Goal: Information Seeking & Learning: Learn about a topic

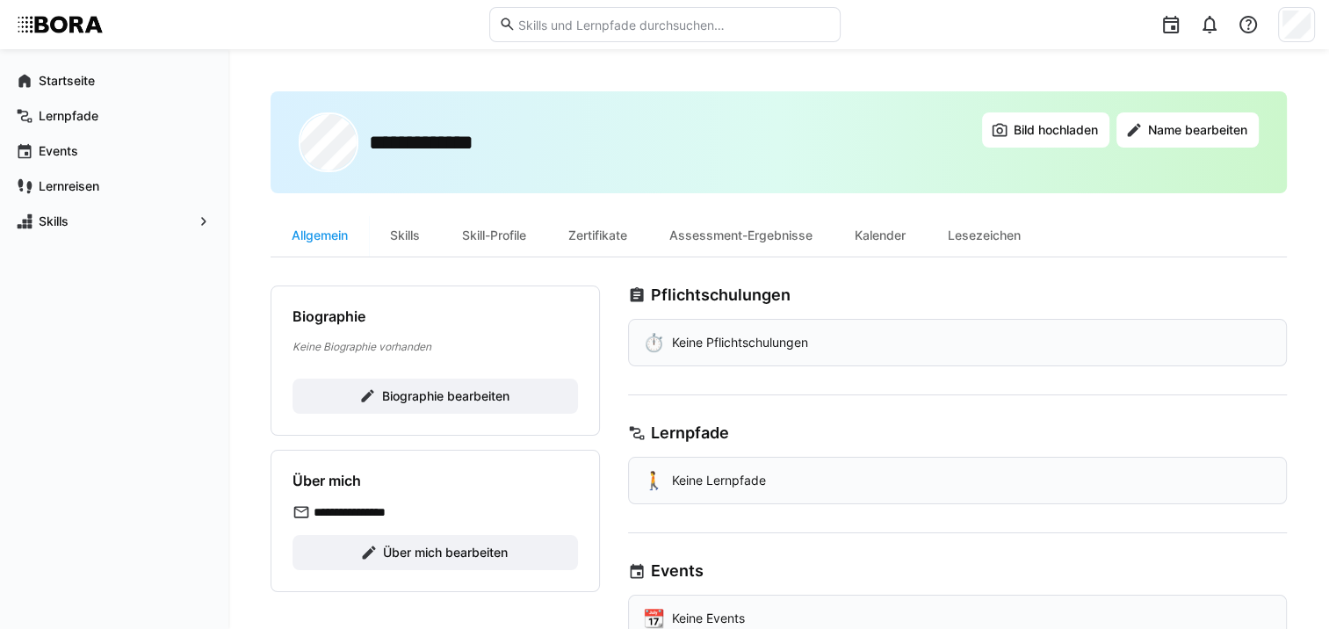
scroll to position [88, 0]
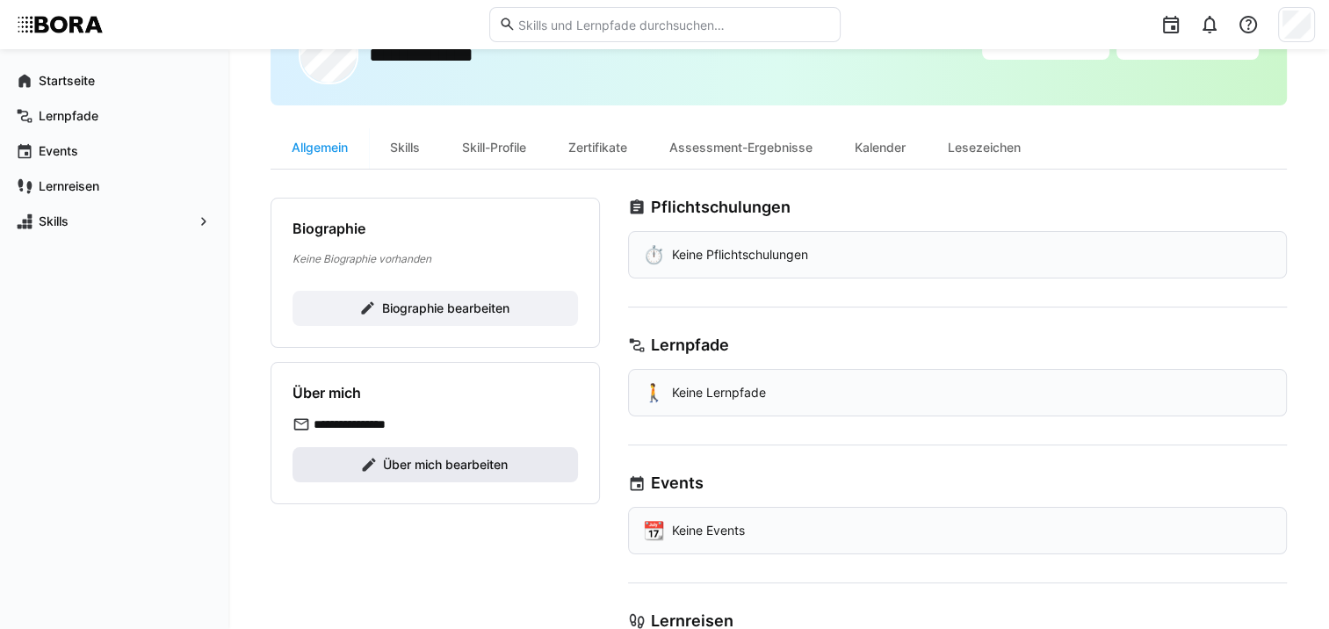
click at [499, 464] on span "Über mich bearbeiten" at bounding box center [445, 465] width 130 height 18
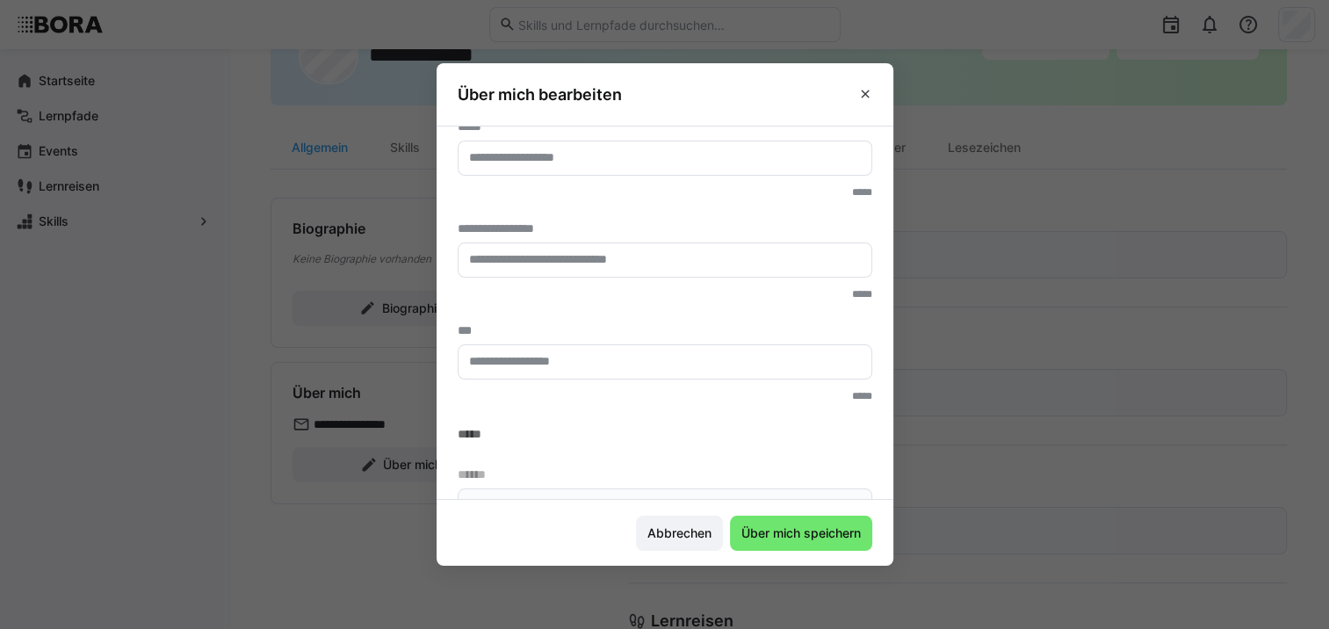
scroll to position [0, 0]
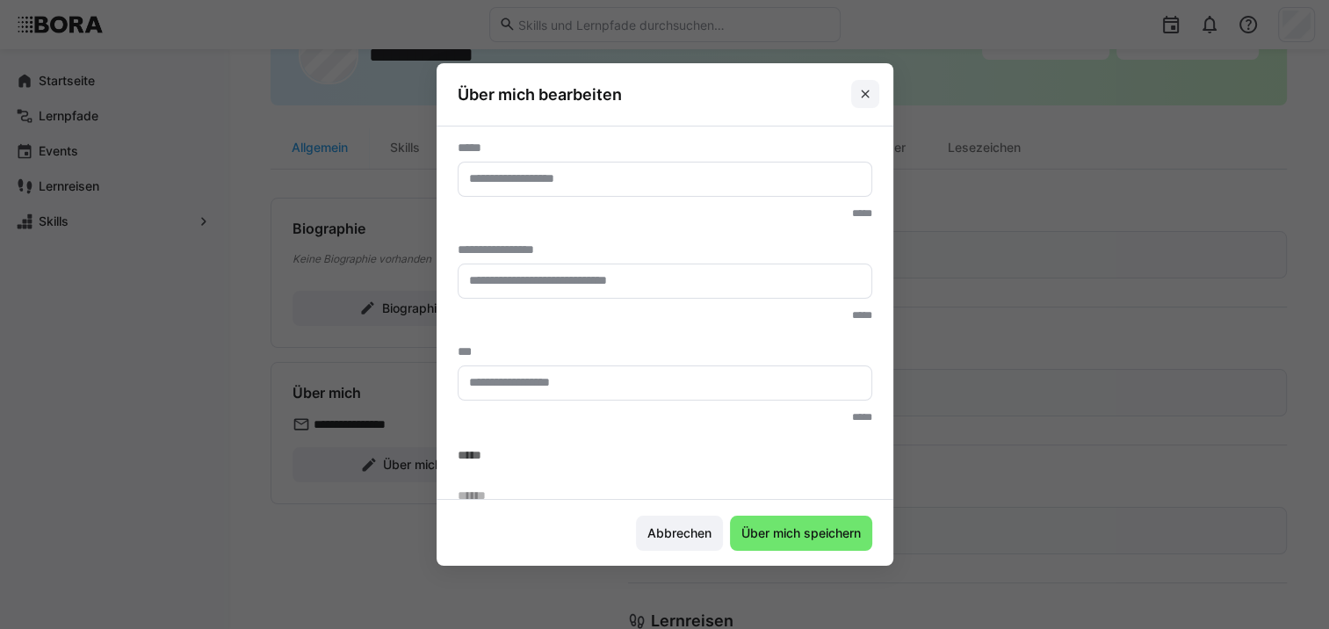
click at [872, 88] on eds-icon at bounding box center [865, 94] width 14 height 14
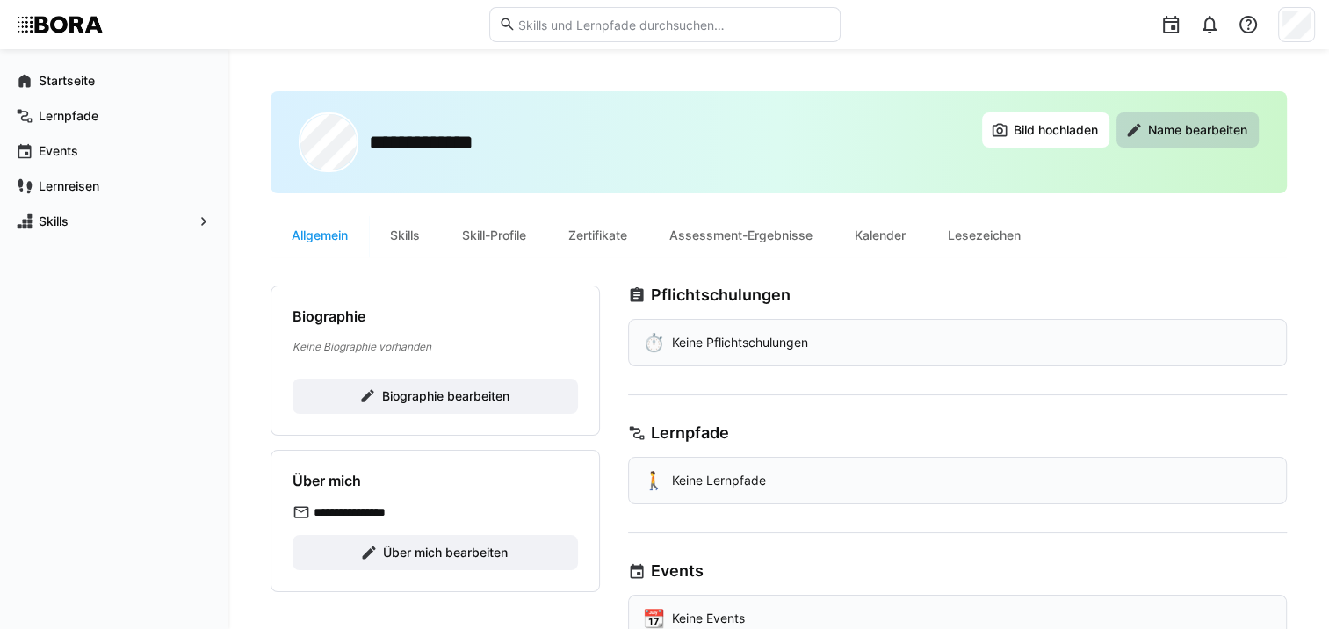
click at [1149, 123] on span "Name bearbeiten" at bounding box center [1197, 130] width 105 height 18
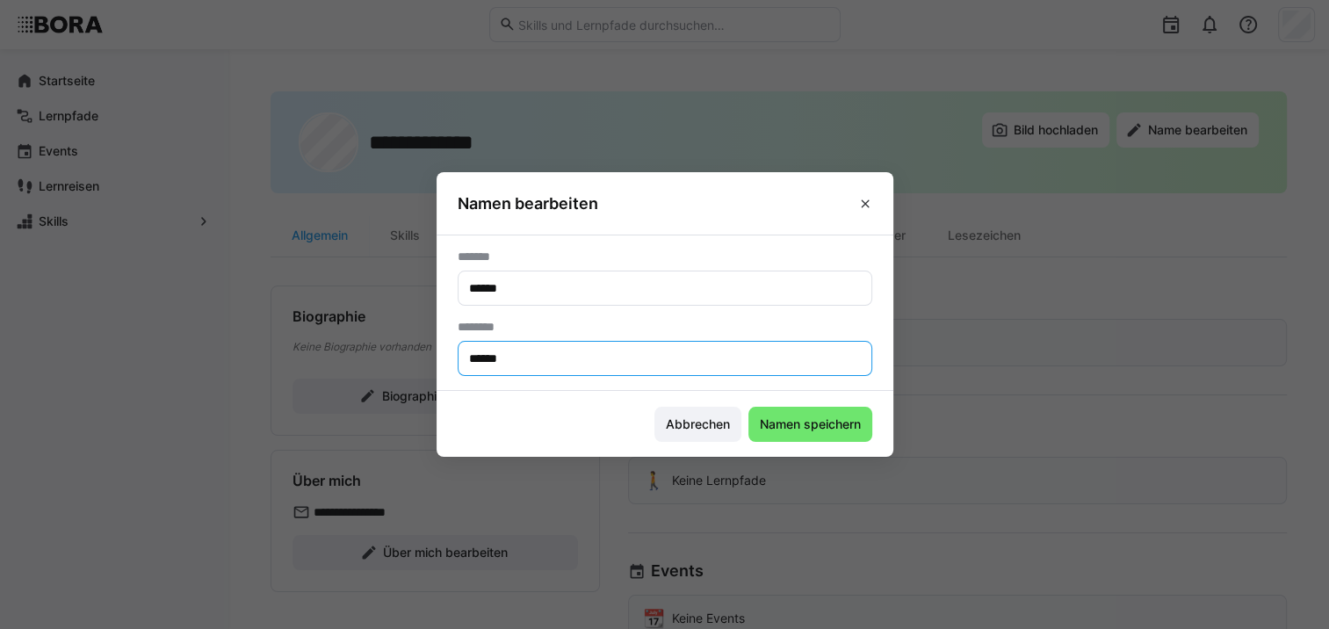
drag, startPoint x: 555, startPoint y: 362, endPoint x: 488, endPoint y: 363, distance: 67.6
click at [488, 363] on input "******" at bounding box center [664, 358] width 395 height 16
type input "****"
click at [810, 425] on span "Namen speichern" at bounding box center [810, 425] width 106 height 18
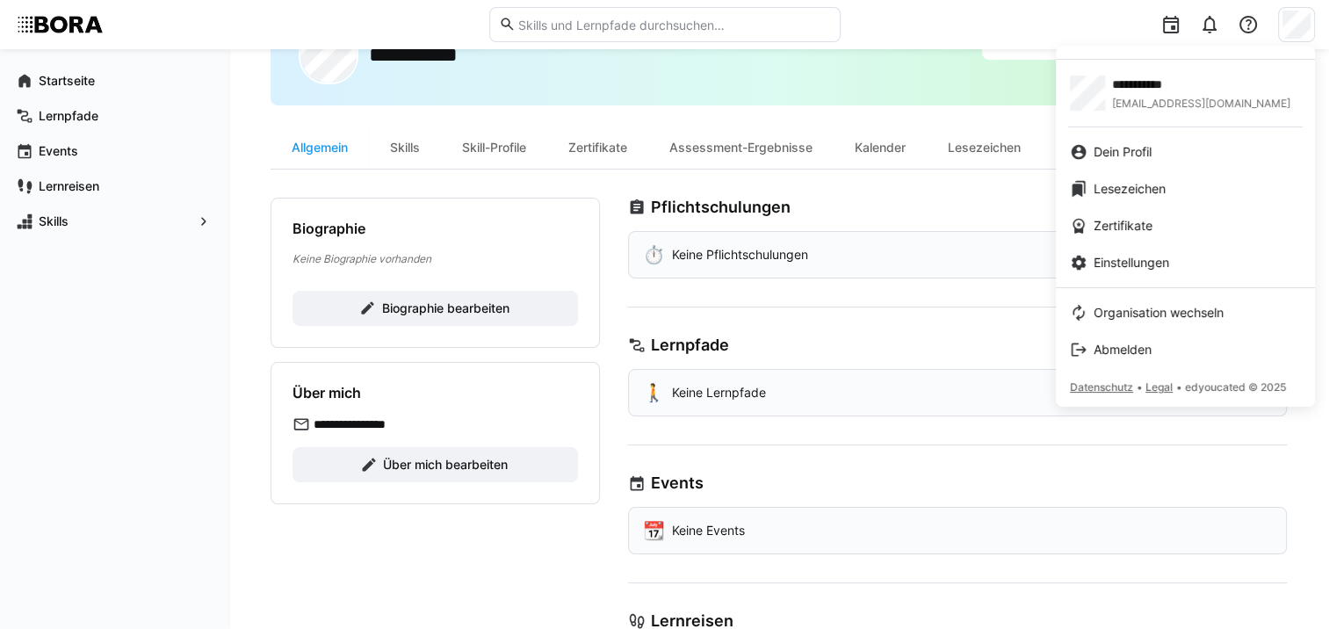
scroll to position [176, 0]
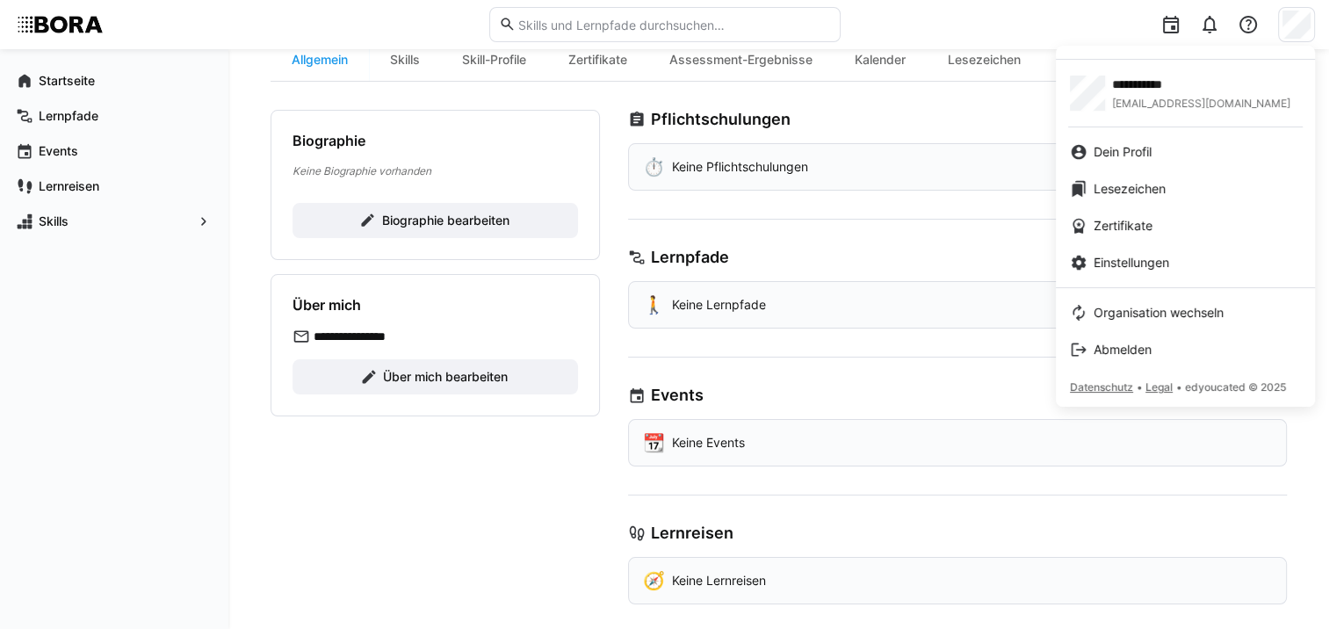
click at [487, 225] on div at bounding box center [664, 314] width 1329 height 629
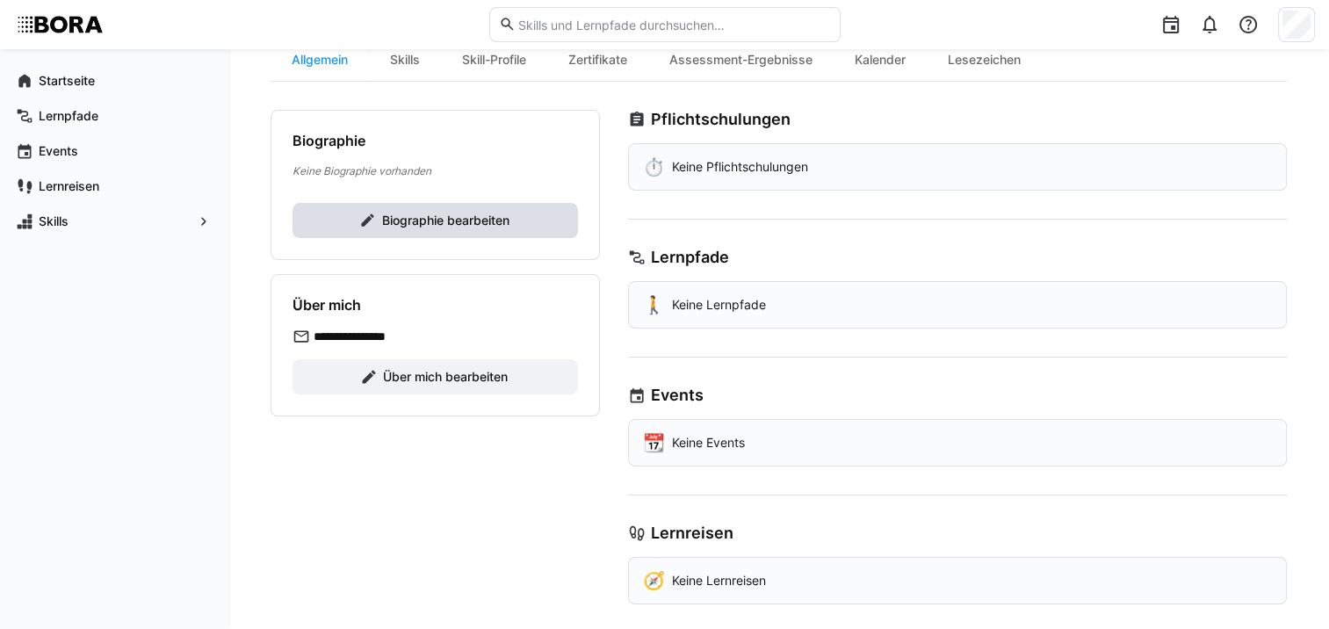
click at [474, 225] on span "Biographie bearbeiten" at bounding box center [445, 221] width 133 height 18
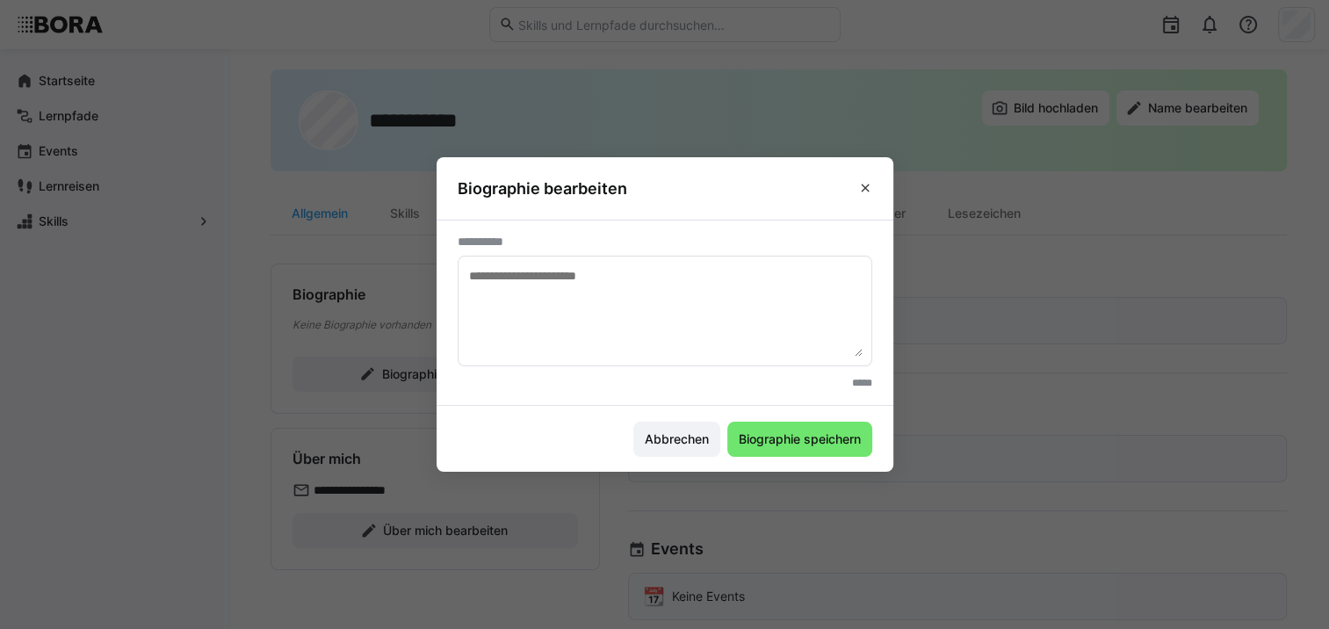
scroll to position [14, 0]
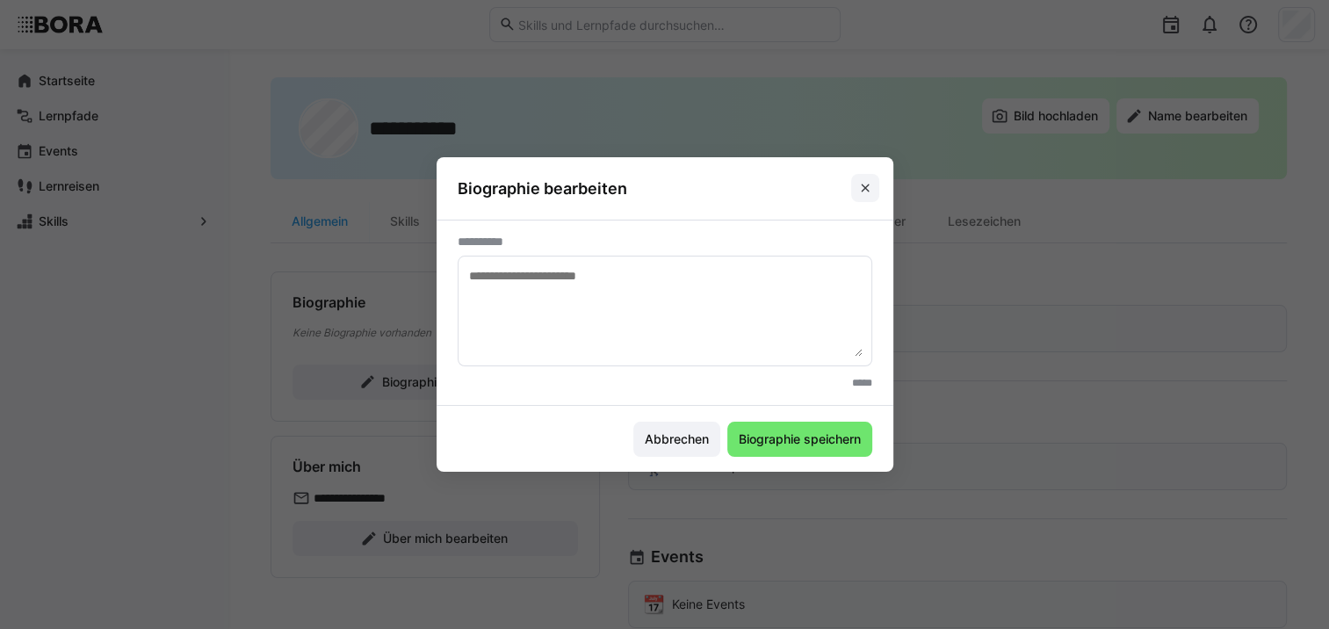
click at [871, 191] on eds-icon at bounding box center [865, 188] width 14 height 14
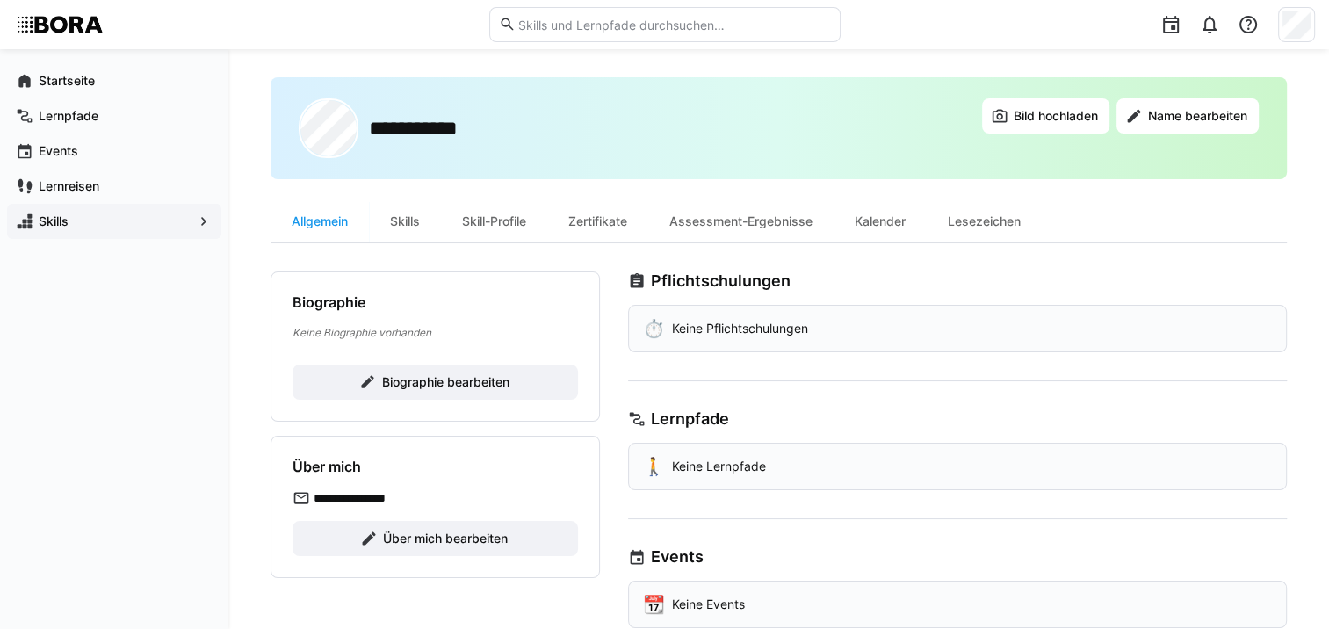
click at [119, 223] on span "Skills" at bounding box center [114, 222] width 156 height 18
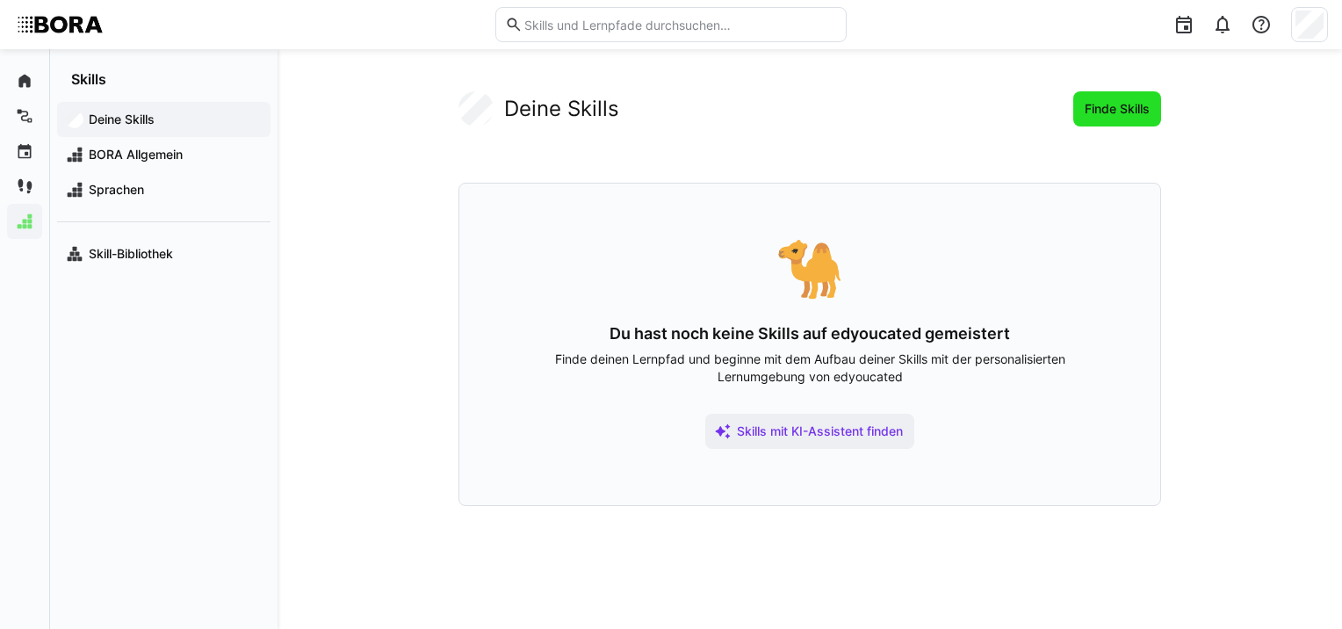
click at [1121, 107] on span "Finde Skills" at bounding box center [1117, 109] width 70 height 18
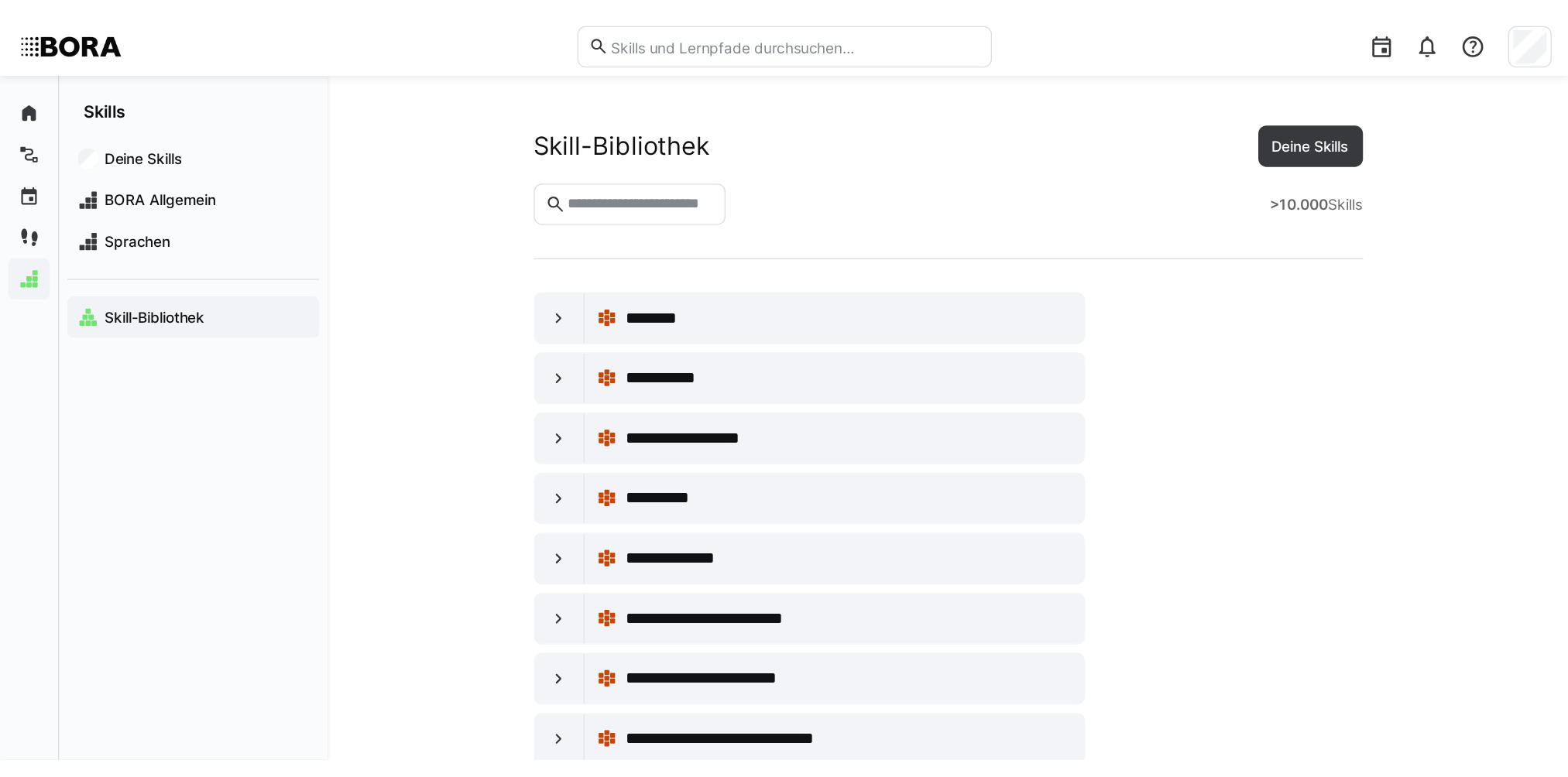
scroll to position [78, 0]
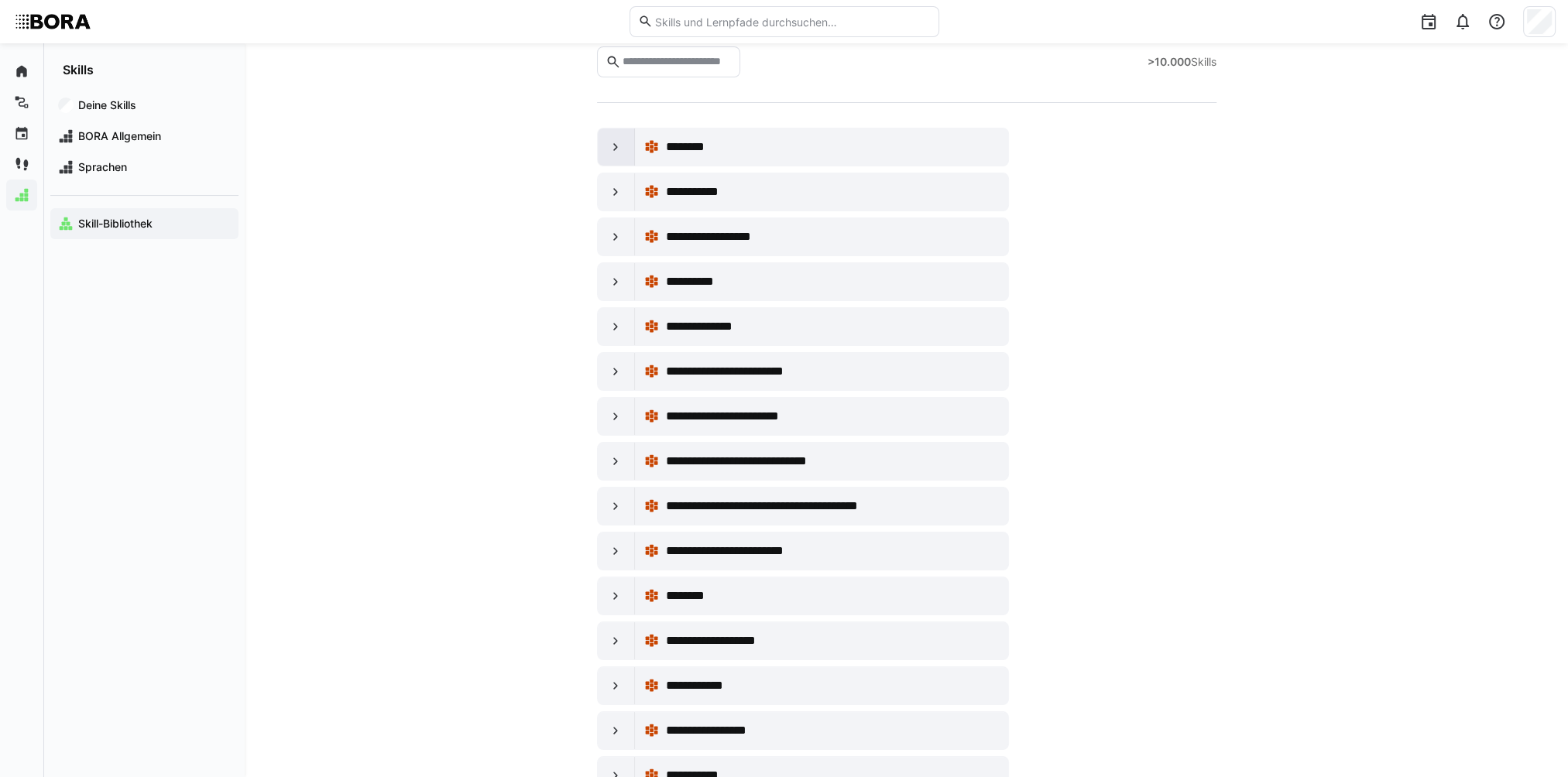
click at [614, 155] on div at bounding box center [616, 147] width 37 height 37
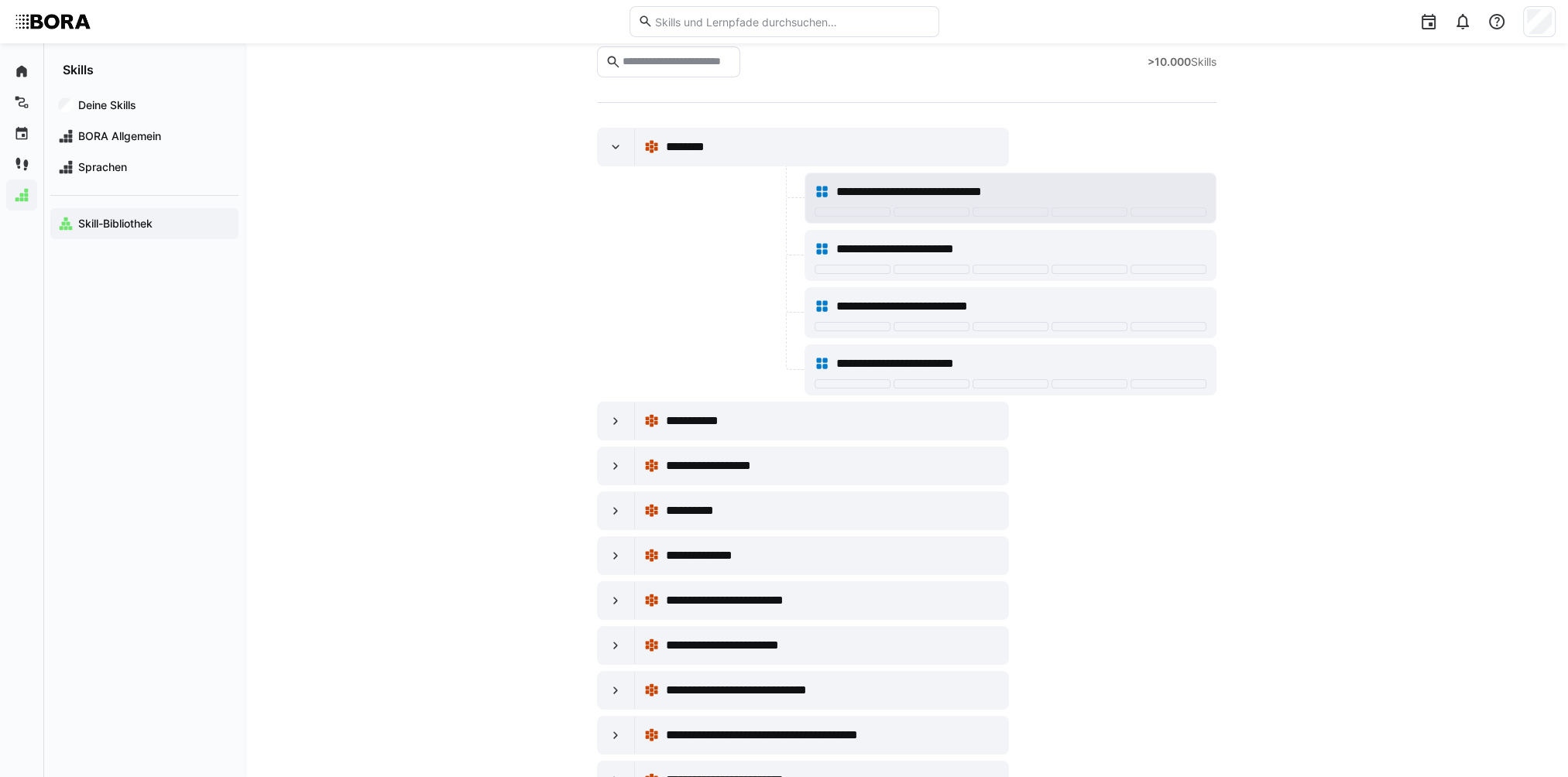
click at [825, 192] on eds-icon at bounding box center [822, 192] width 16 height 16
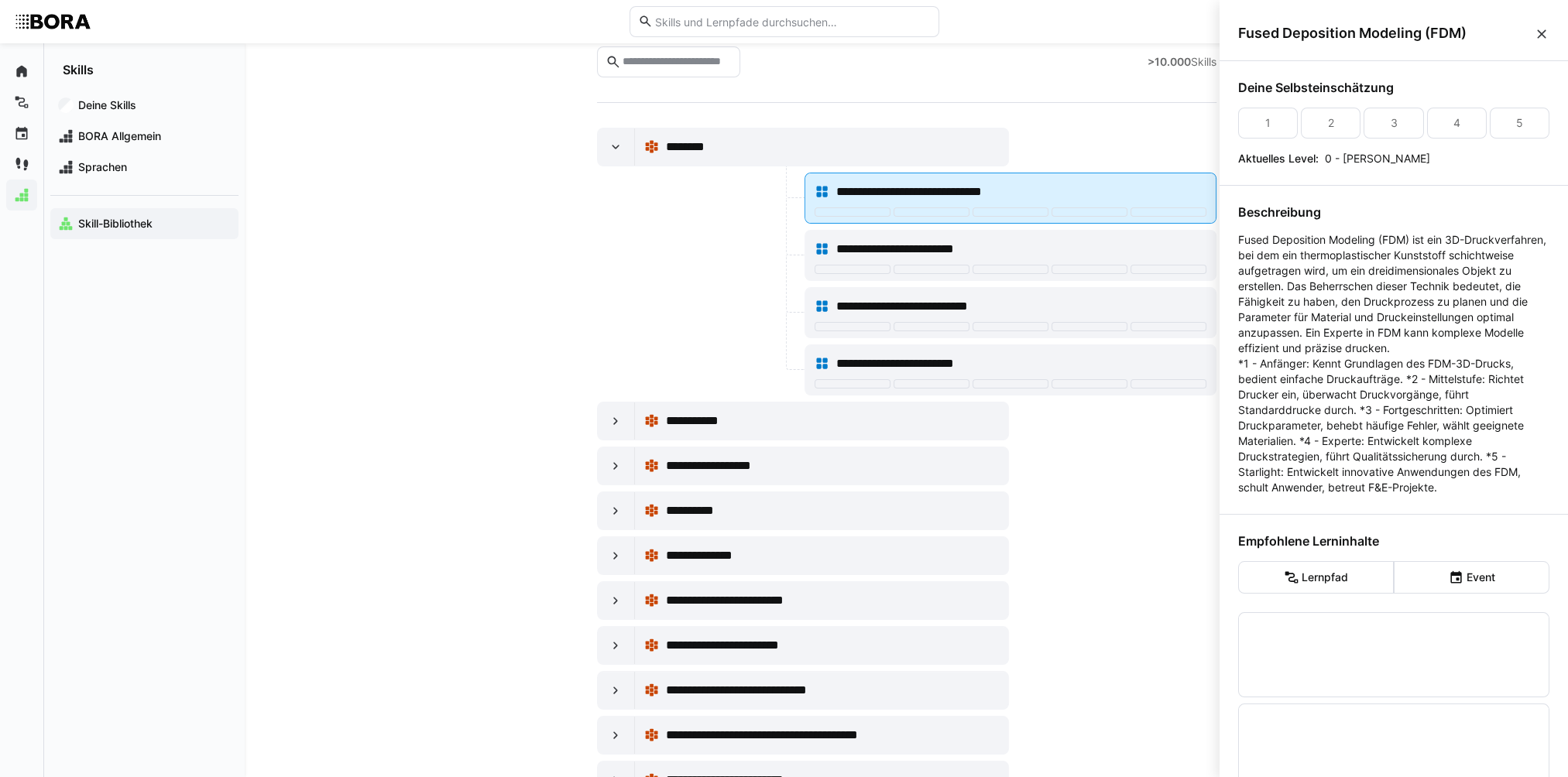
scroll to position [0, 0]
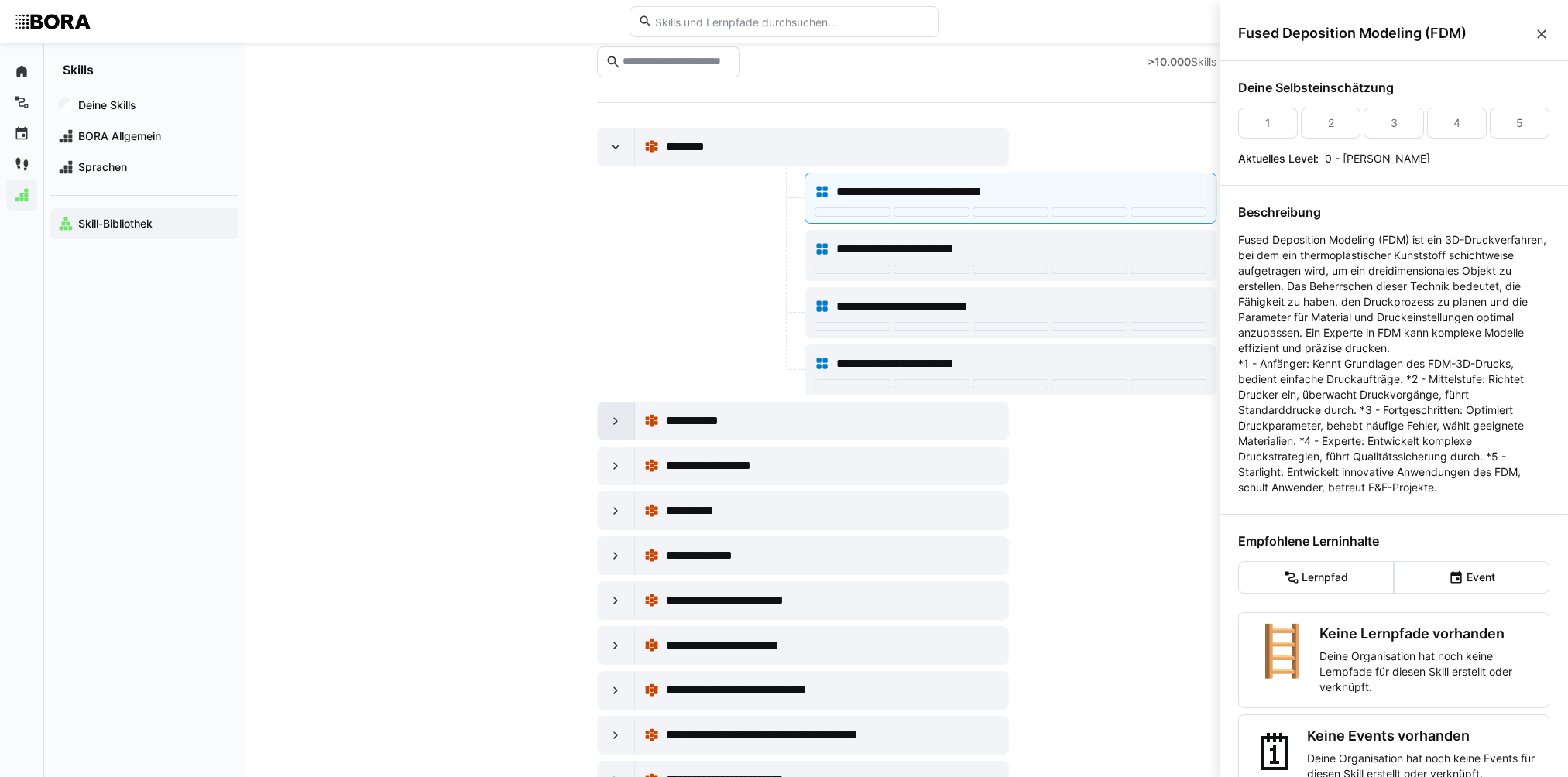
click at [615, 422] on eds-icon at bounding box center [616, 421] width 16 height 16
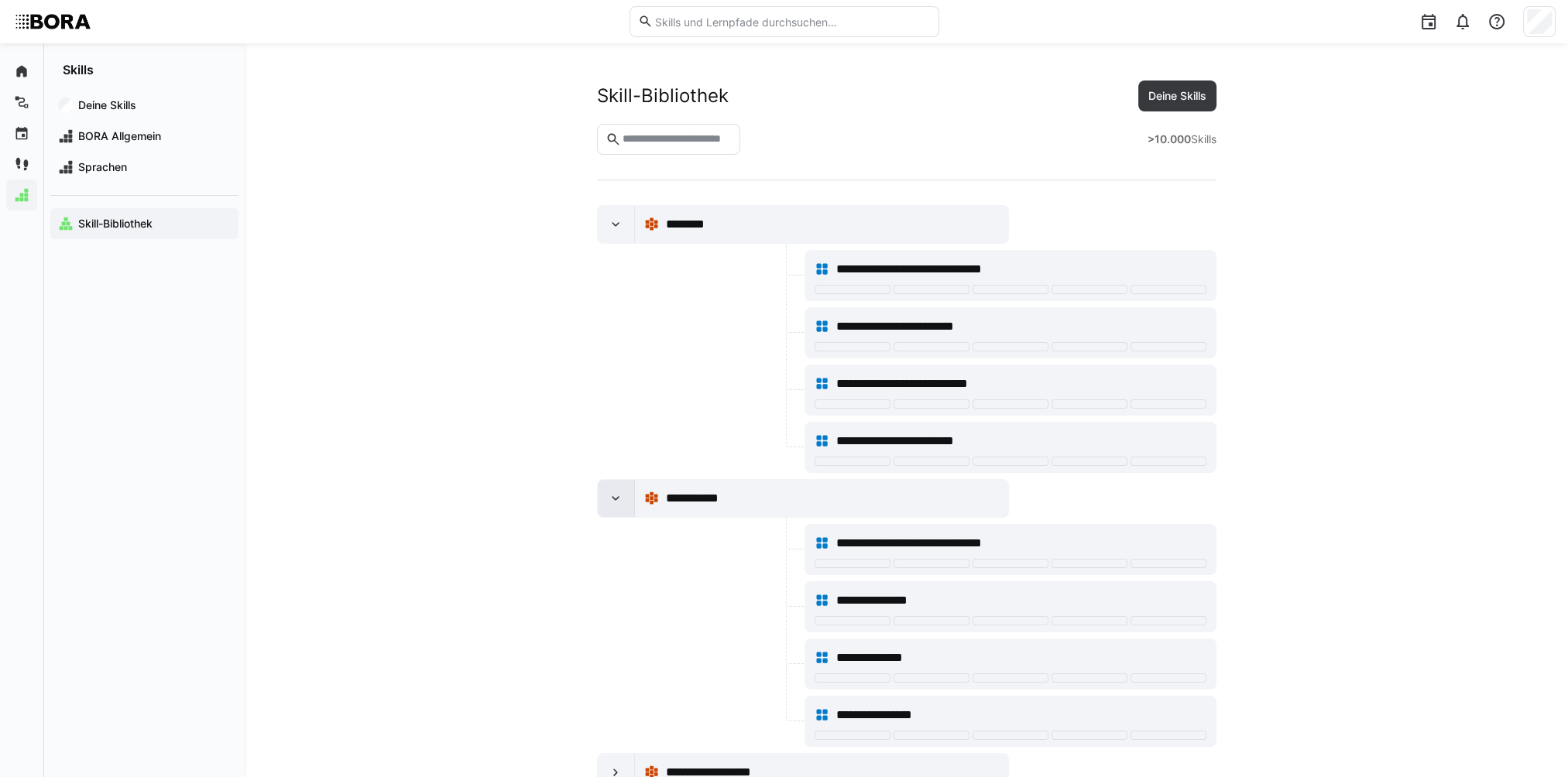
scroll to position [78, 0]
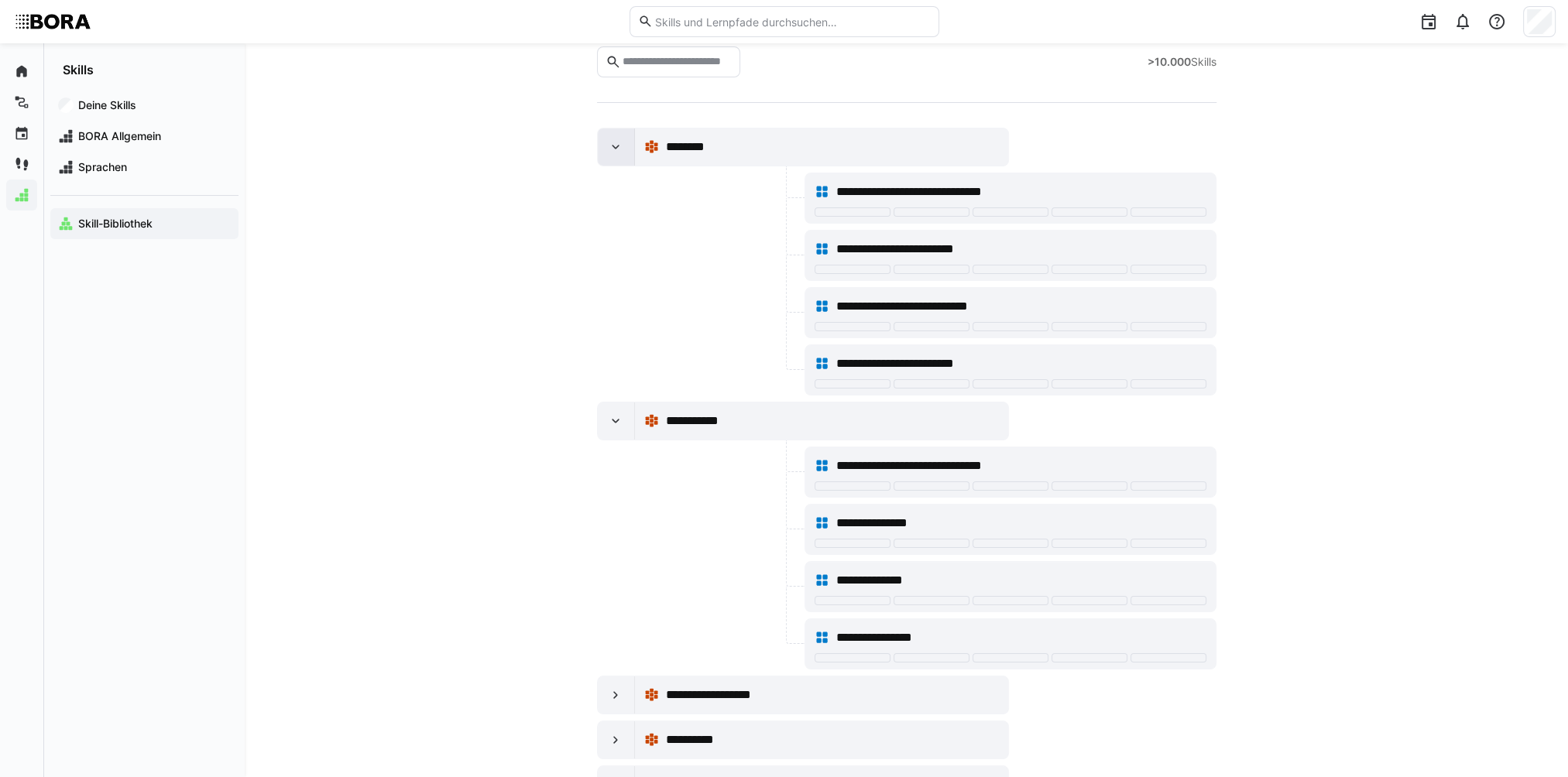
click at [613, 152] on eds-icon at bounding box center [616, 147] width 16 height 16
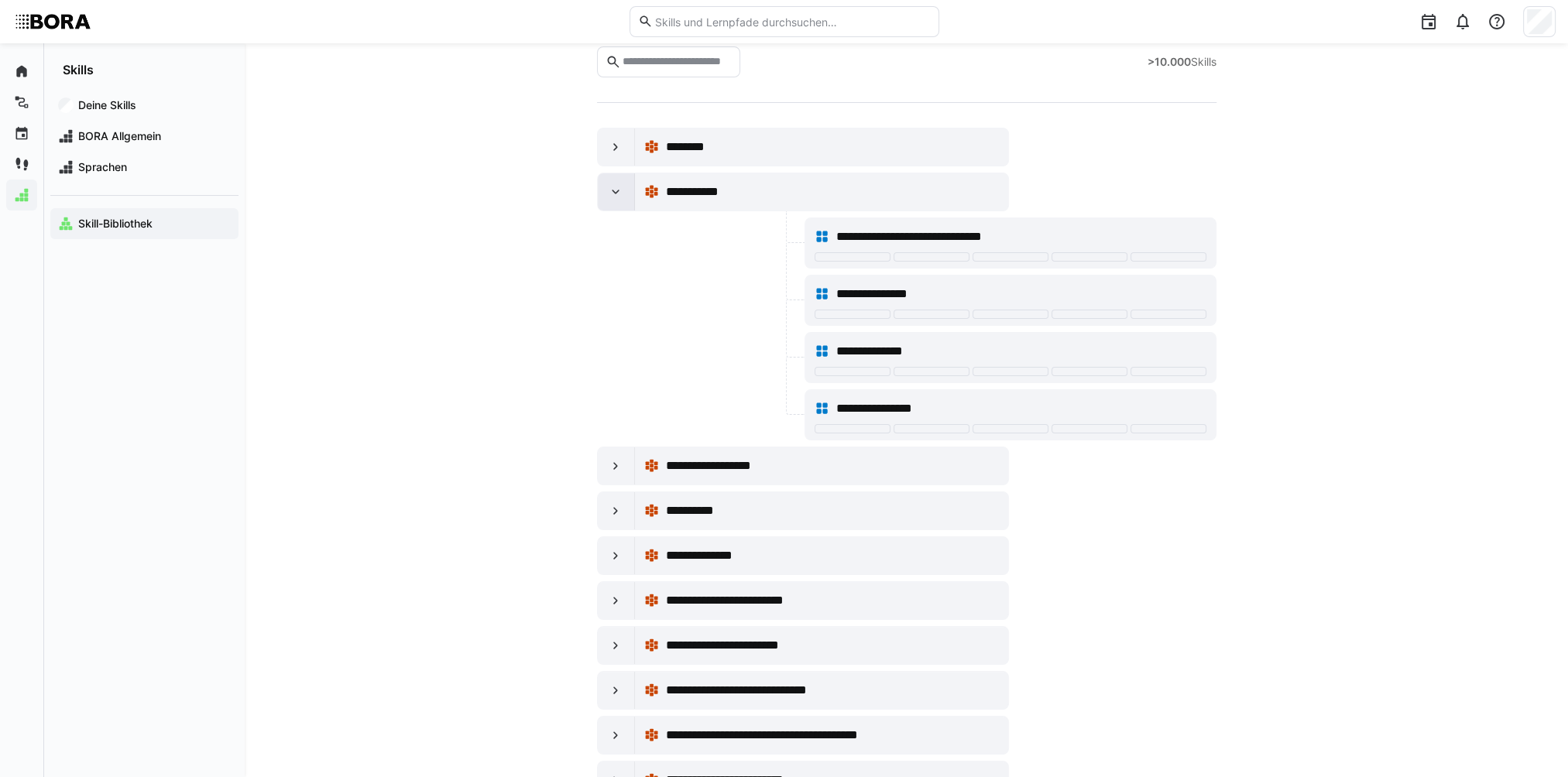
click at [608, 189] on eds-icon at bounding box center [616, 192] width 16 height 16
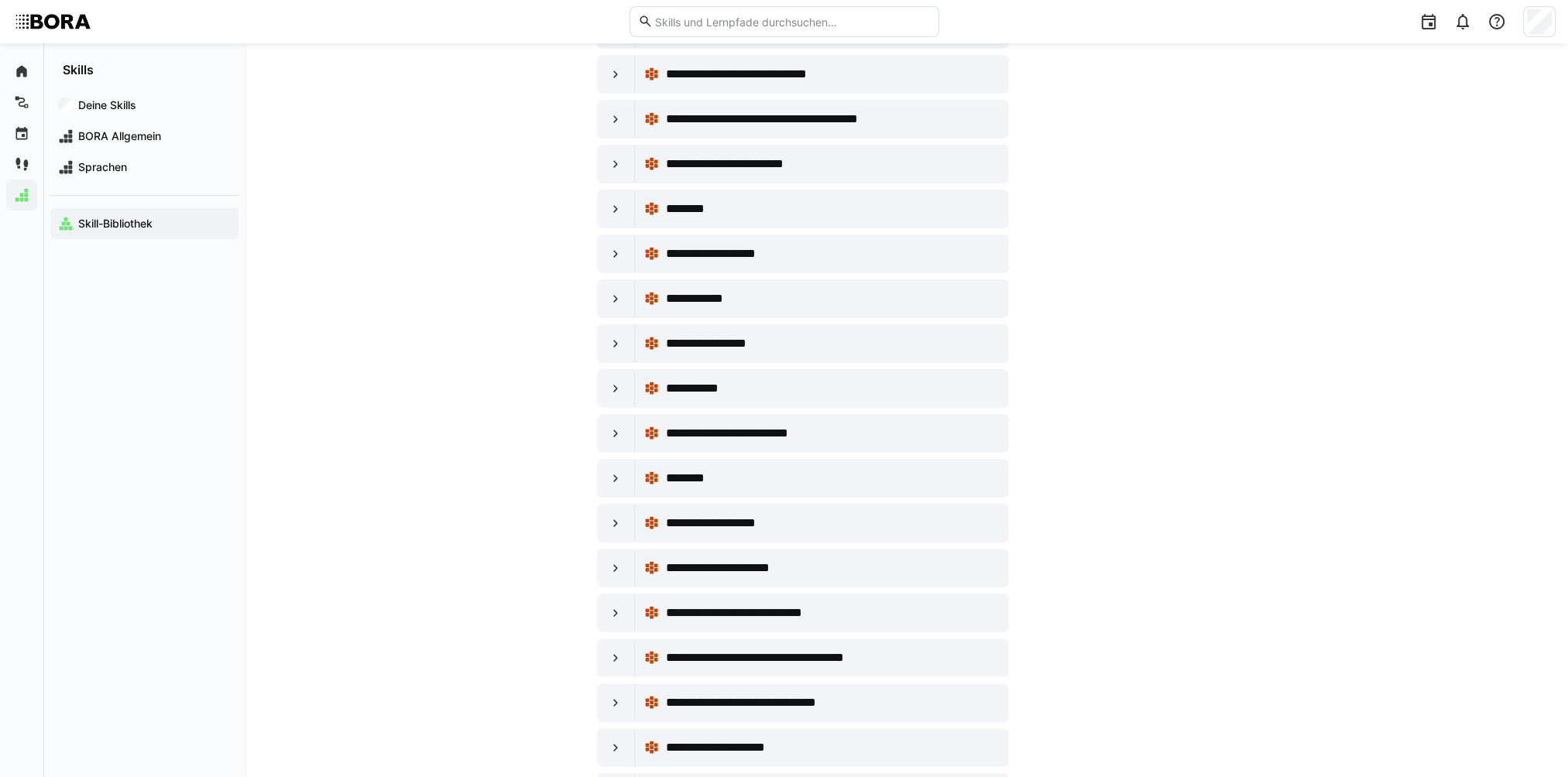
scroll to position [542, 0]
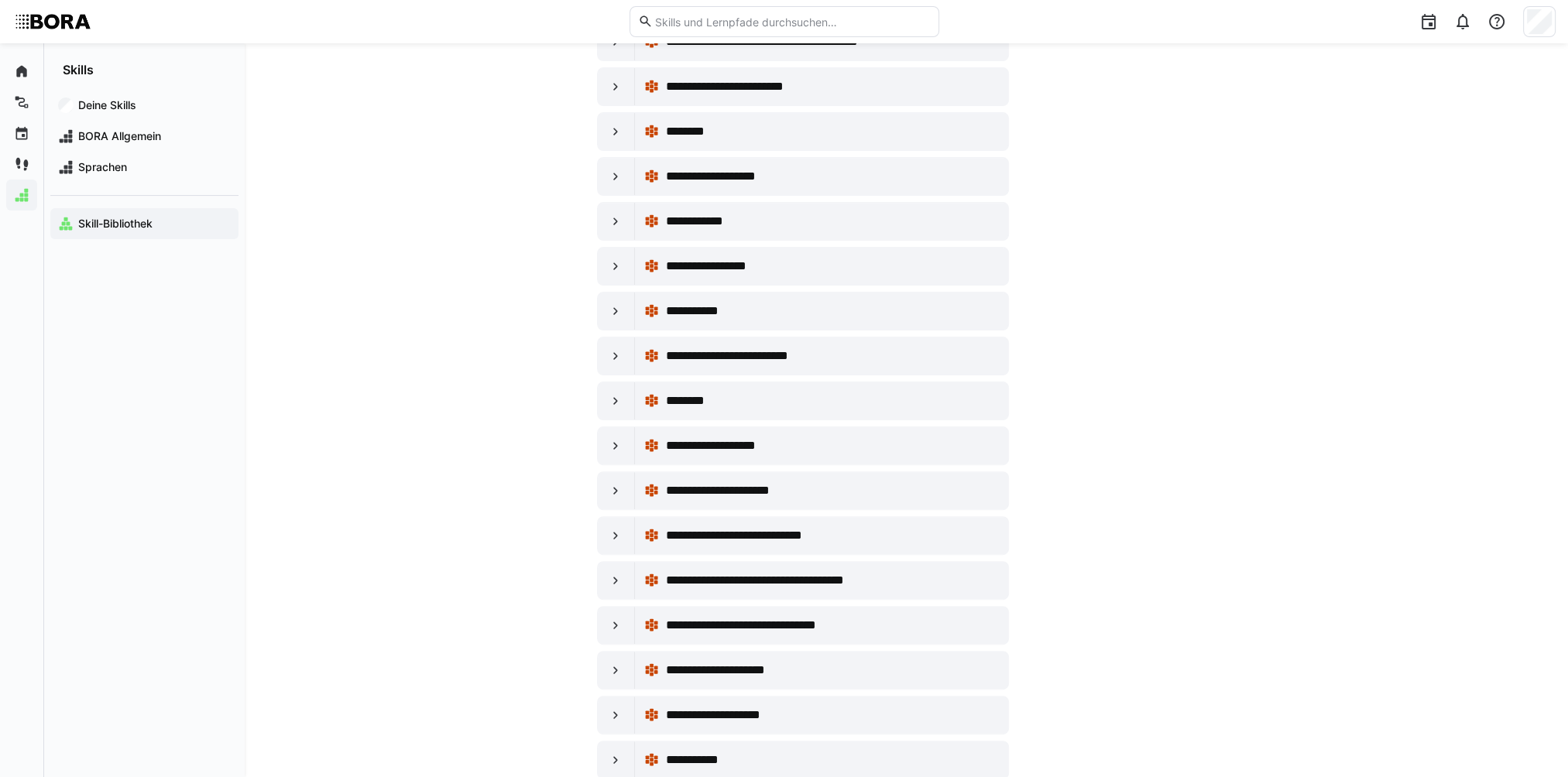
click at [608, 303] on eds-icon at bounding box center [616, 311] width 16 height 16
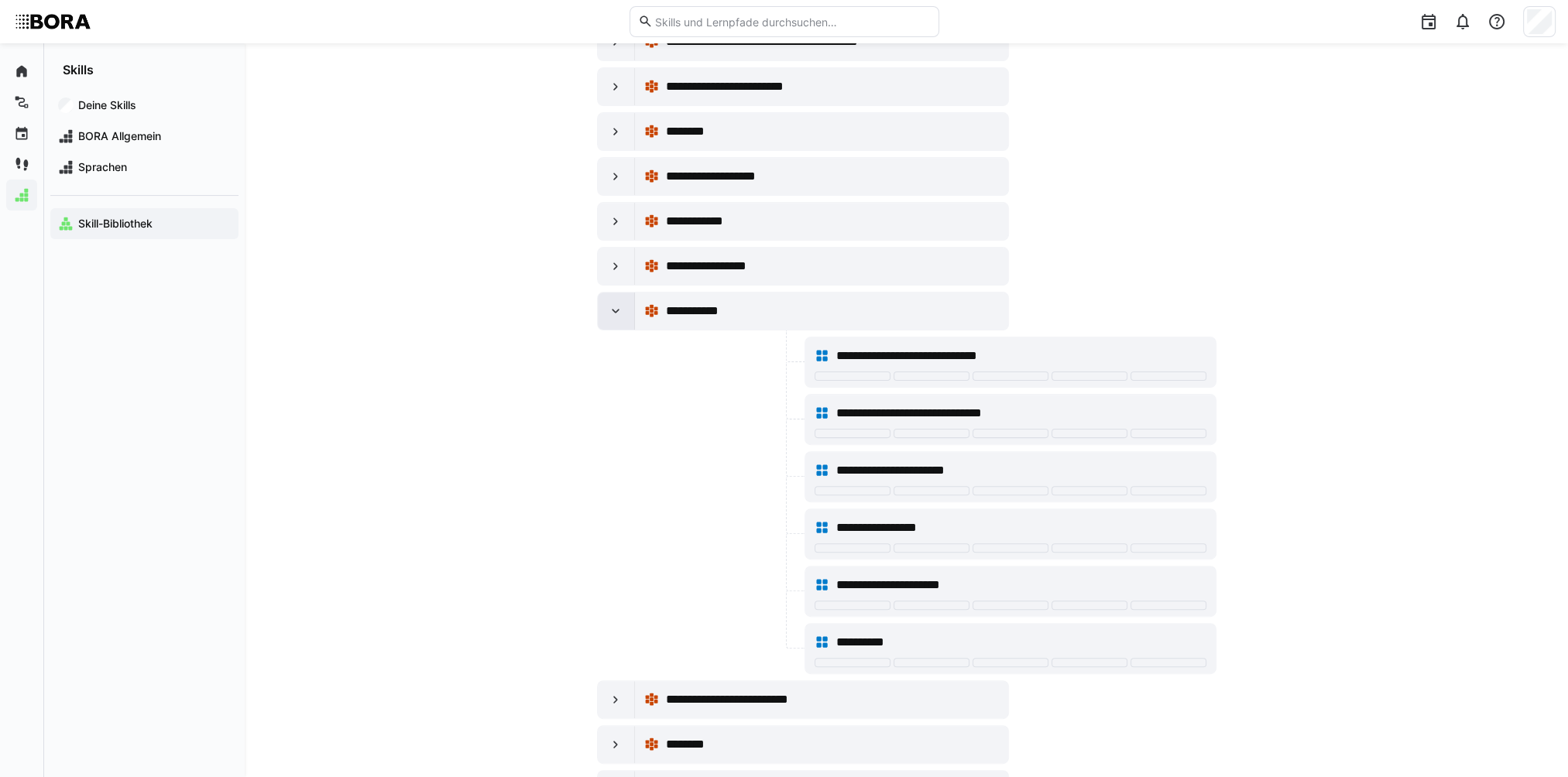
click at [618, 303] on eds-icon at bounding box center [616, 311] width 16 height 16
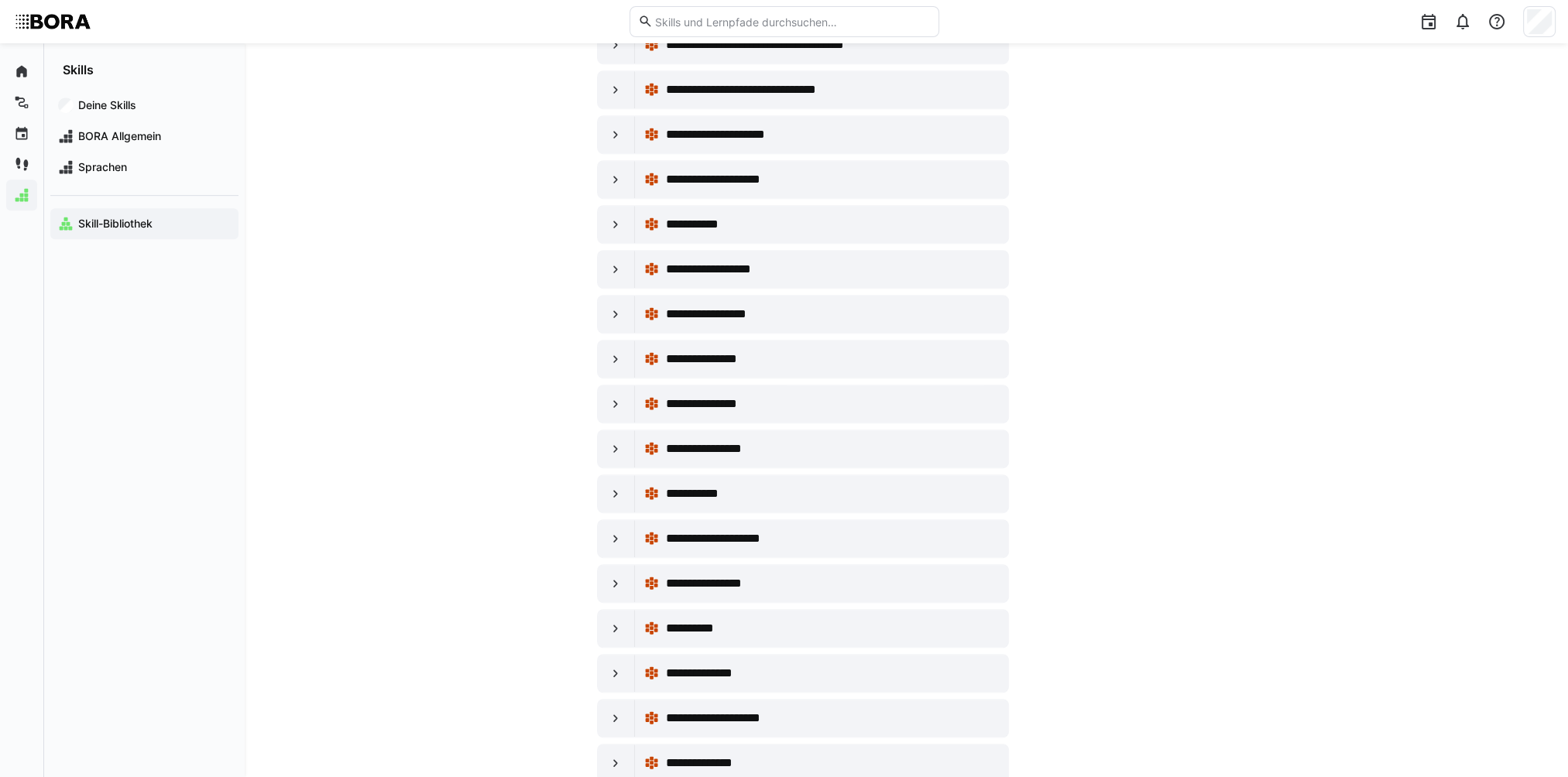
scroll to position [1084, 0]
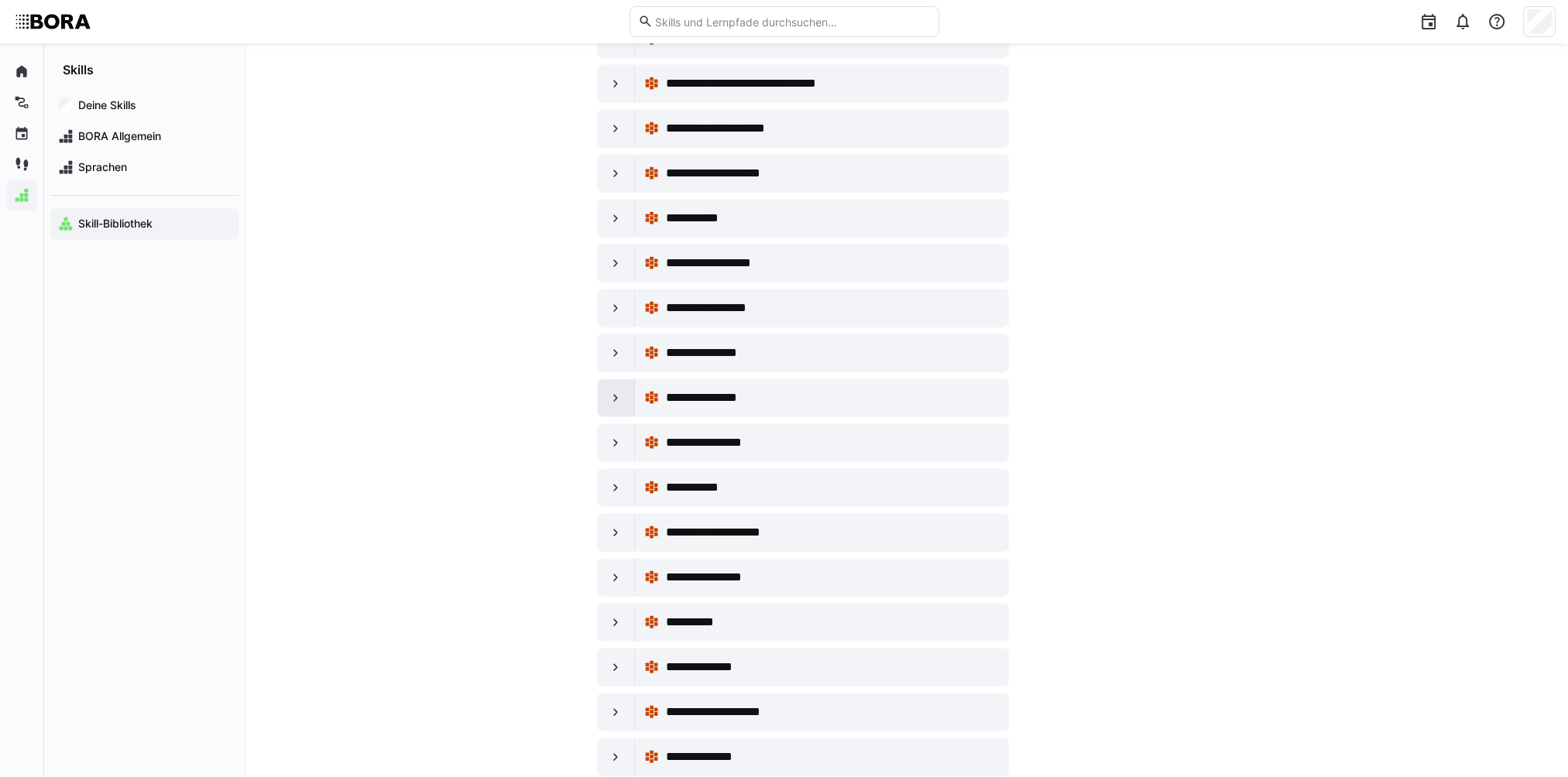
click at [617, 379] on div at bounding box center [616, 397] width 37 height 37
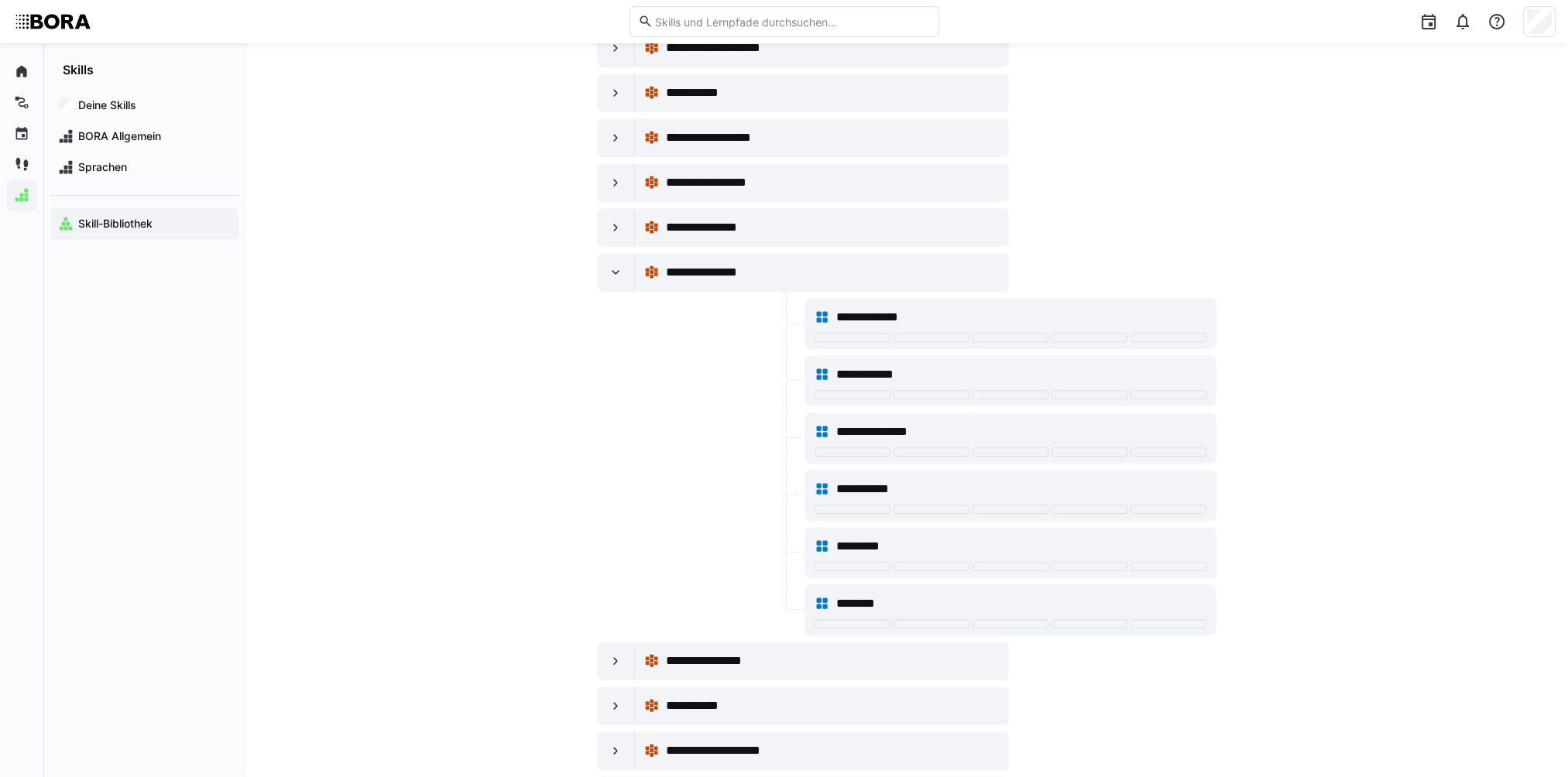
scroll to position [1239, 0]
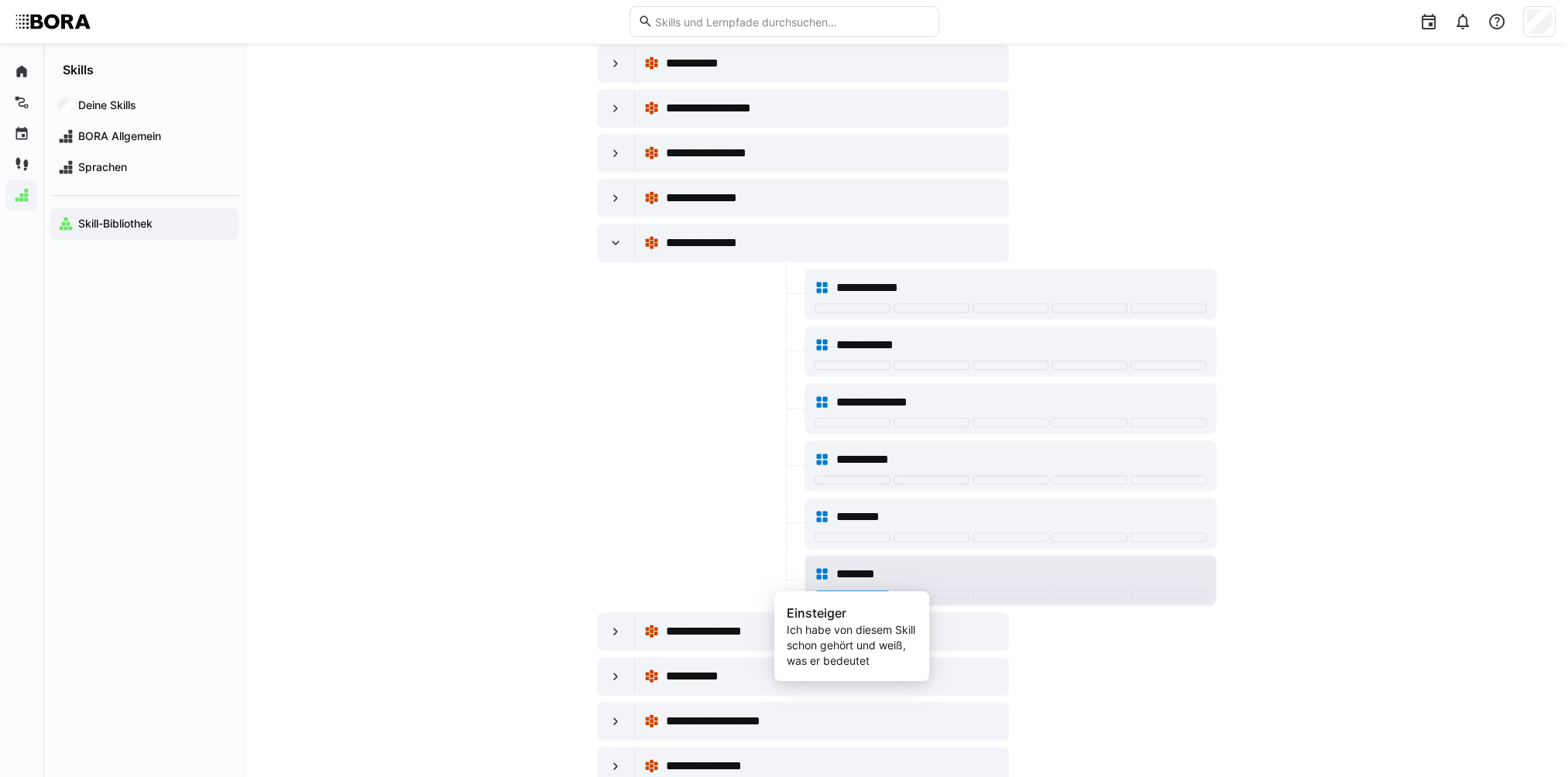
click at [864, 553] on div at bounding box center [852, 594] width 76 height 10
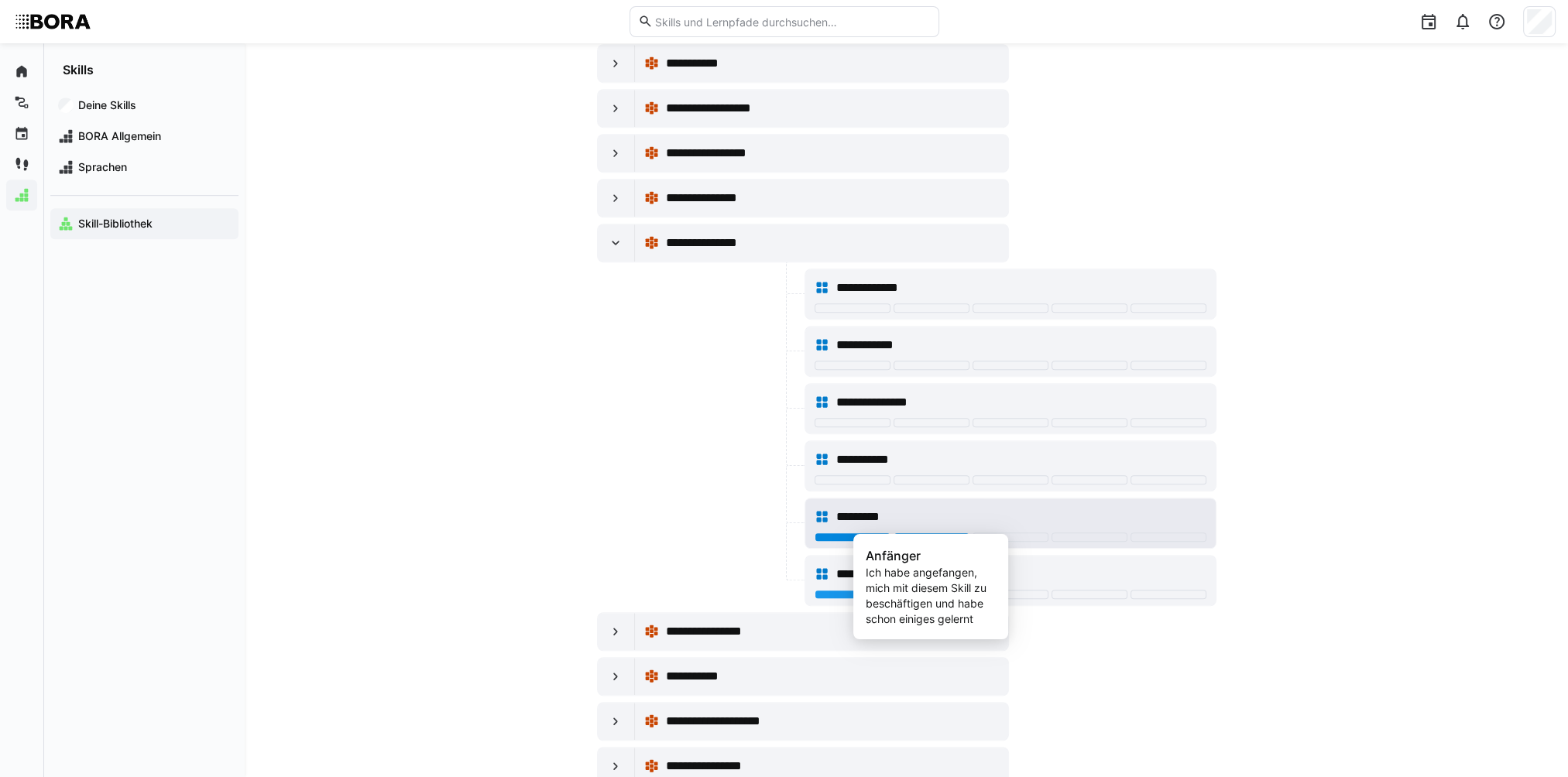
click at [918, 532] on div at bounding box center [932, 536] width 76 height 10
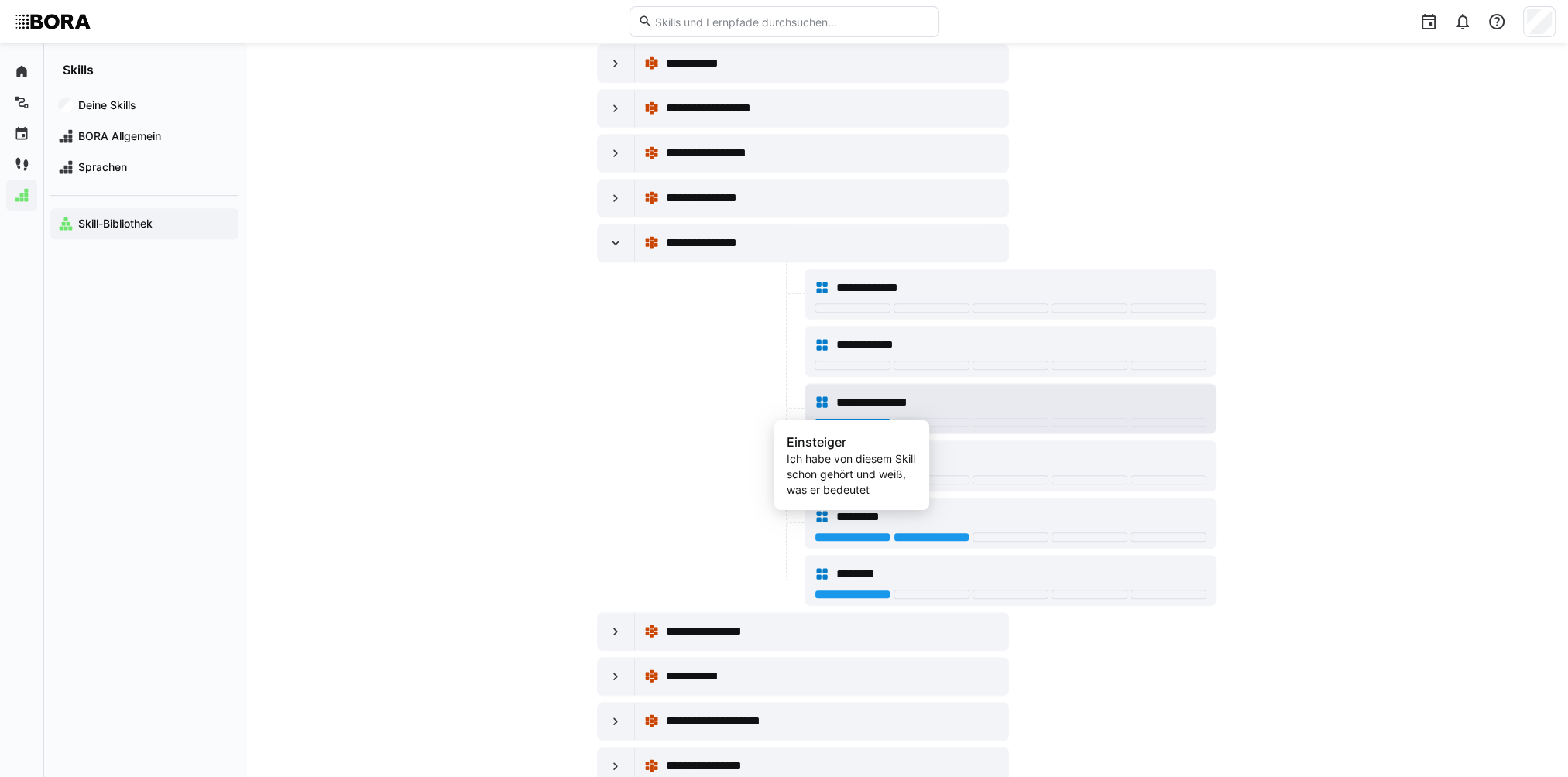
click at [867, 418] on div at bounding box center [852, 422] width 76 height 10
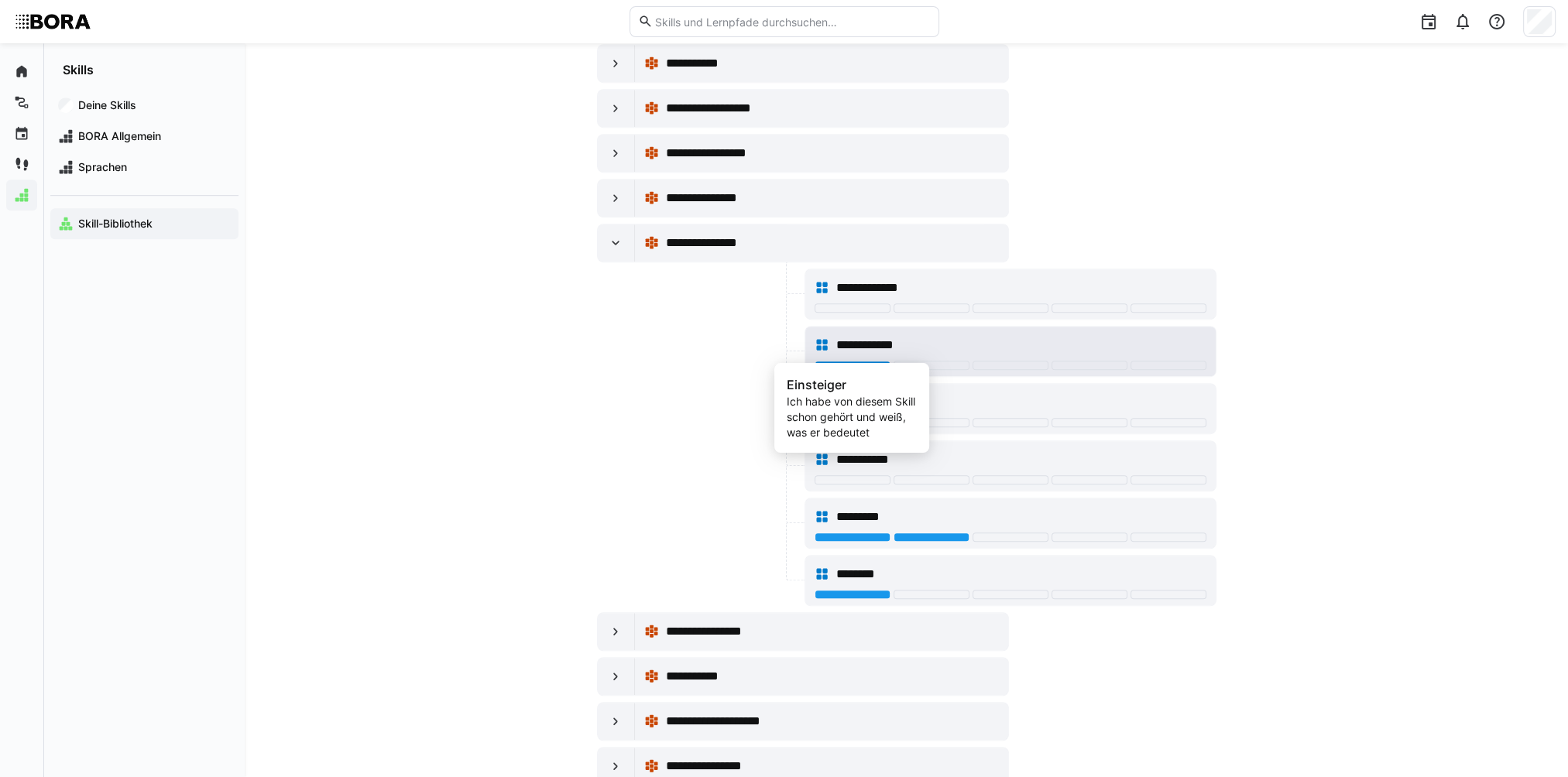
click at [862, 360] on div at bounding box center [852, 365] width 76 height 10
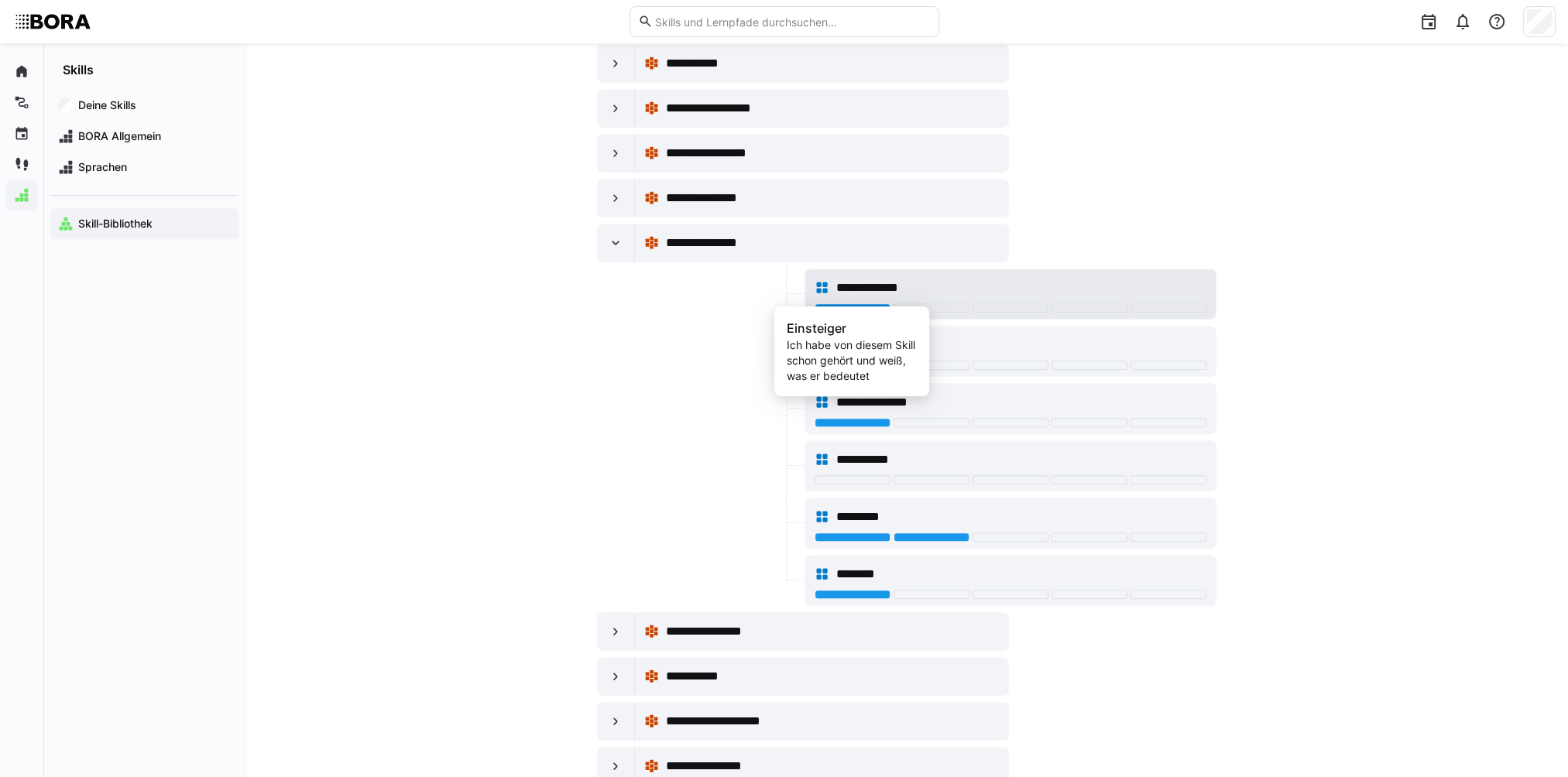
click at [846, 303] on div at bounding box center [852, 307] width 76 height 10
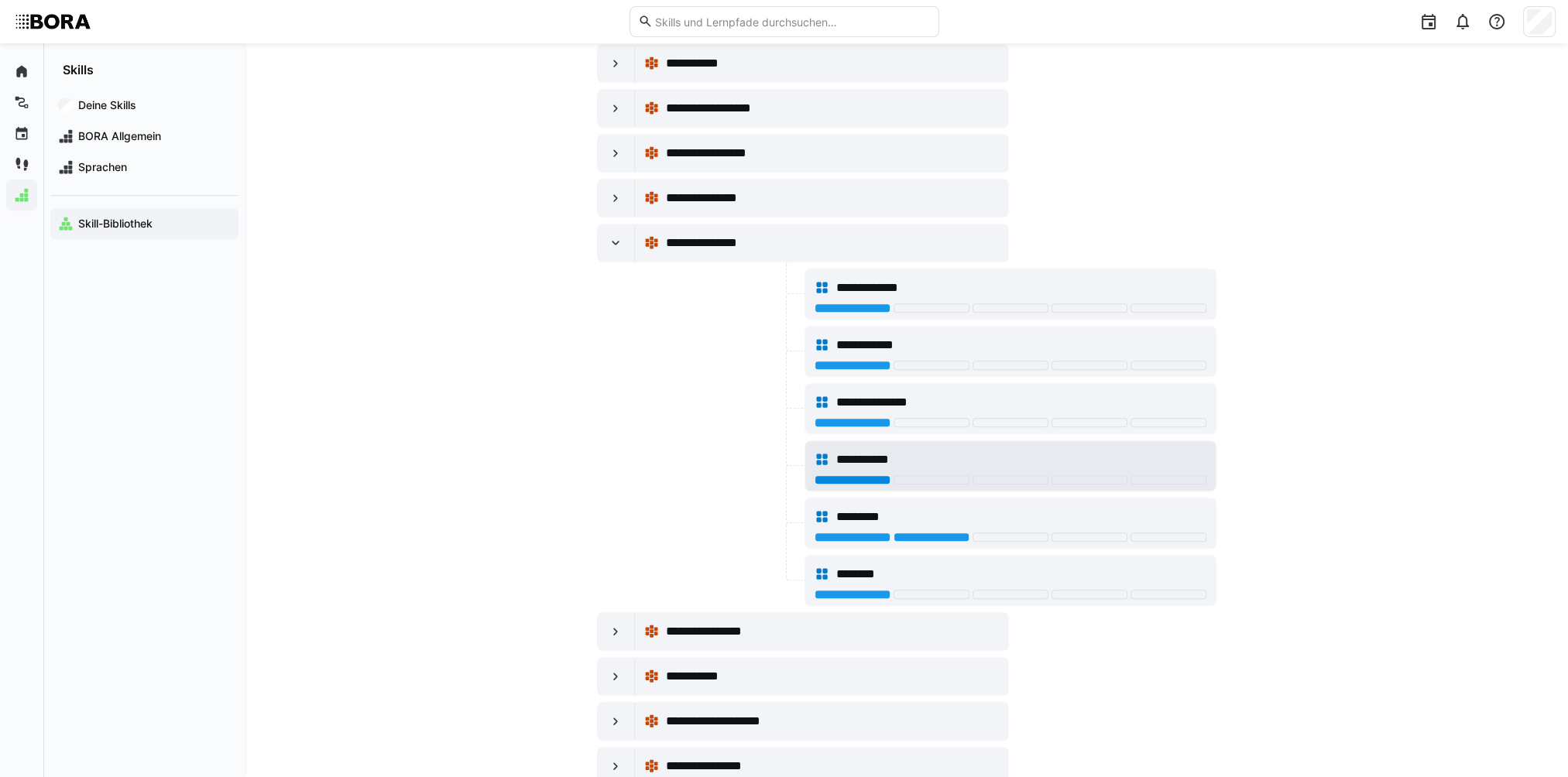
click at [843, 475] on div at bounding box center [852, 479] width 76 height 10
click at [642, 440] on div at bounding box center [699, 466] width 204 height 51
click at [620, 241] on div at bounding box center [616, 243] width 37 height 37
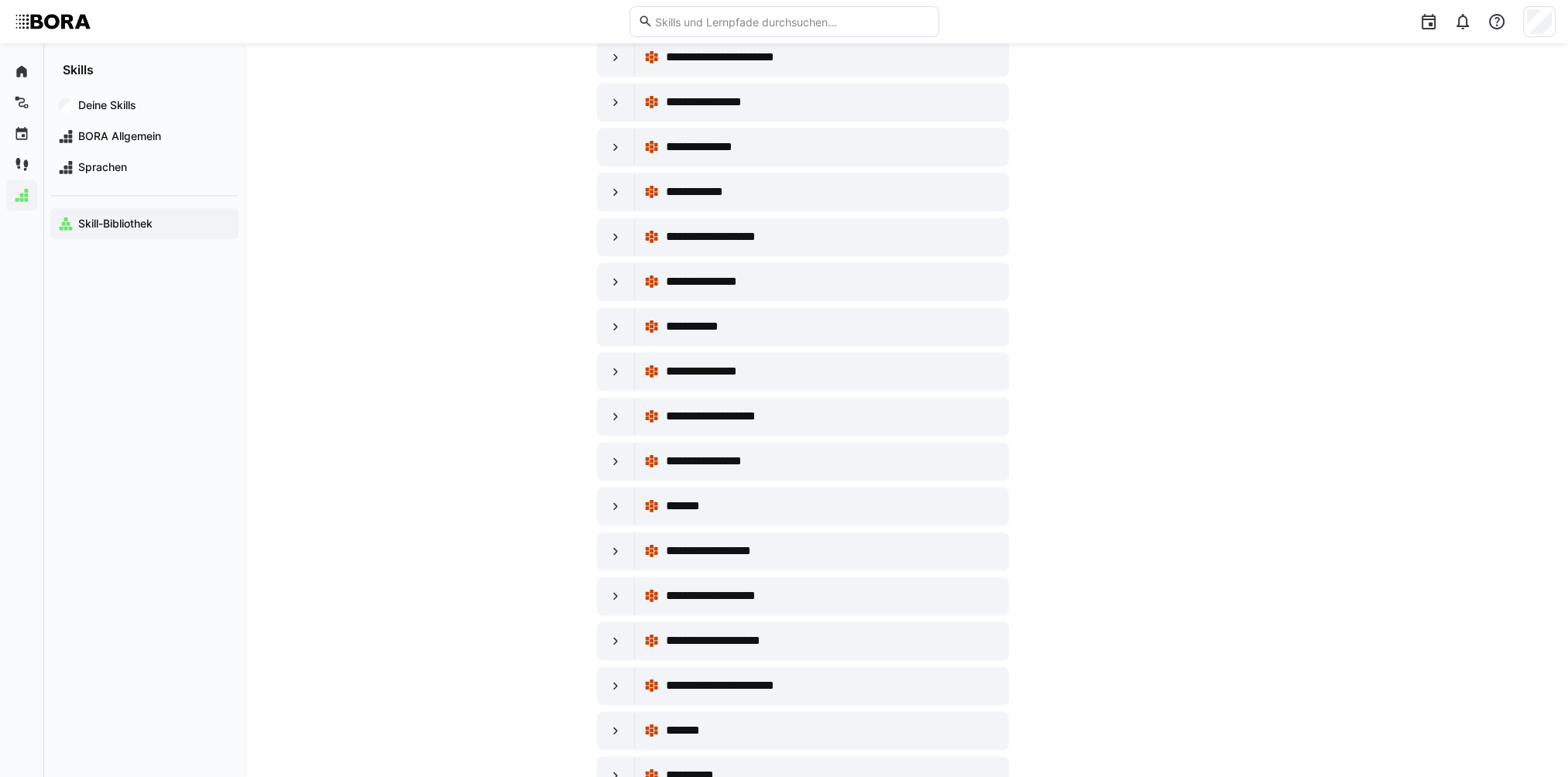
scroll to position [2709, 0]
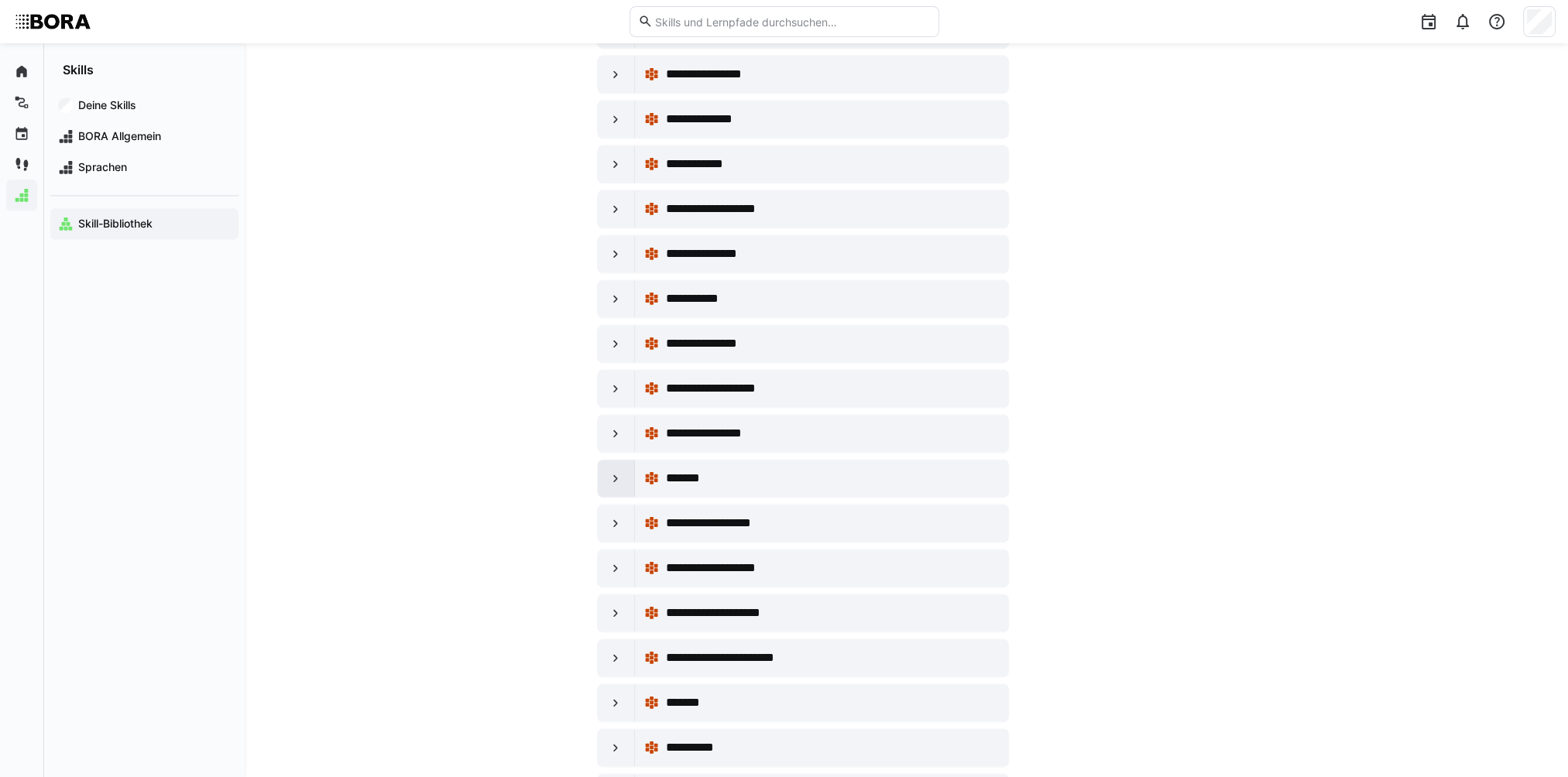
click at [612, 470] on eds-icon at bounding box center [616, 478] width 16 height 16
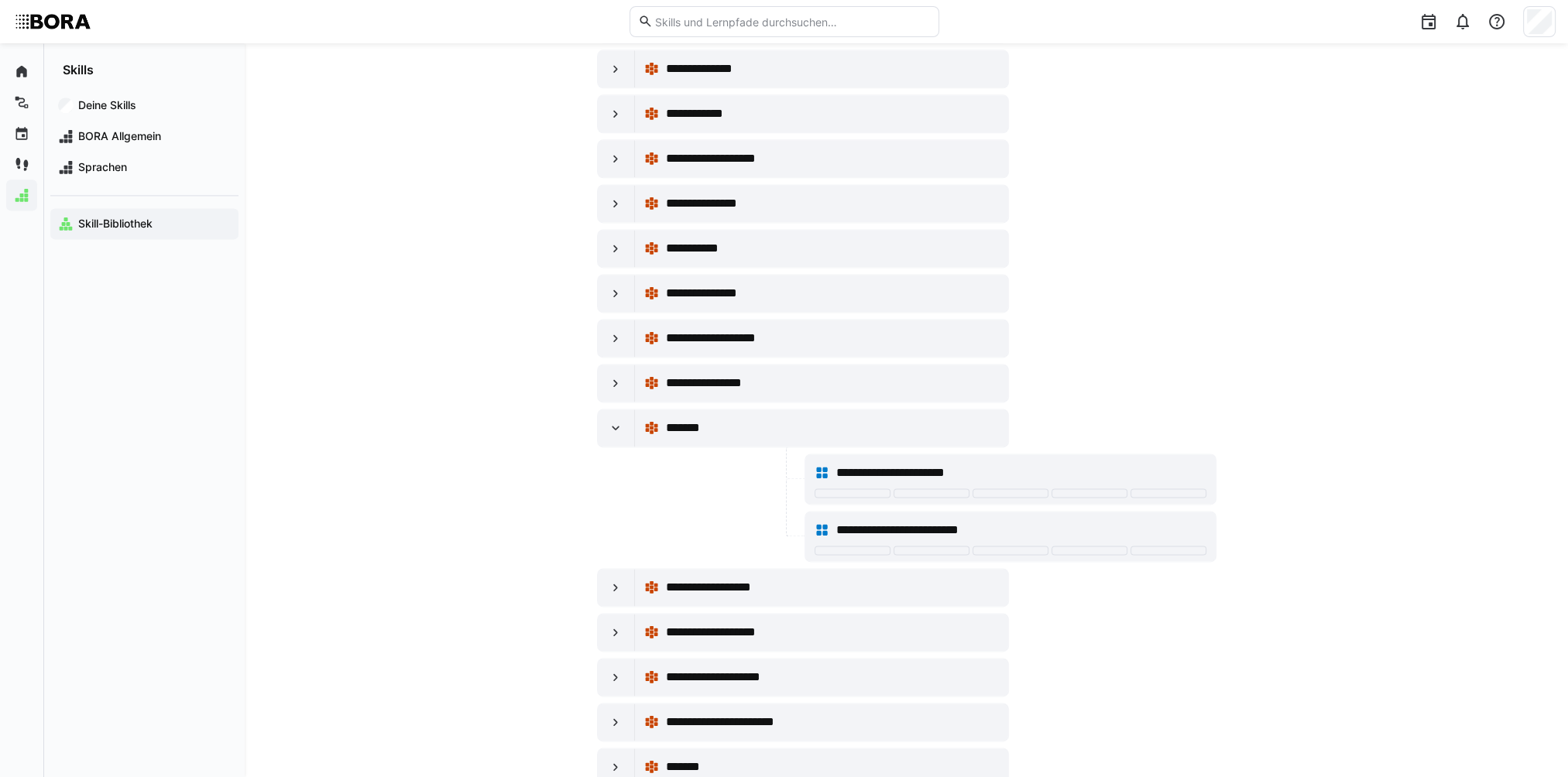
scroll to position [2786, 0]
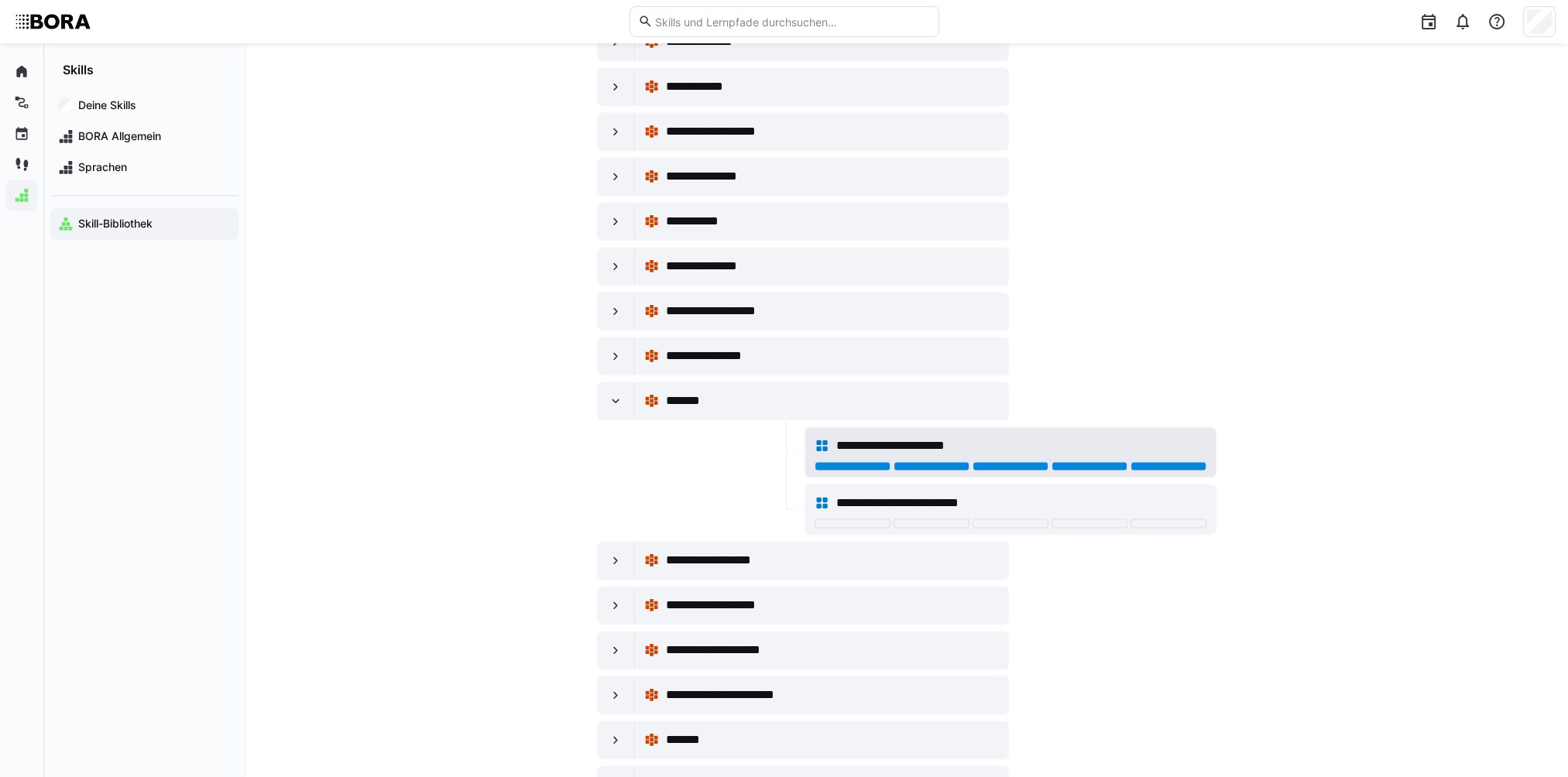
click at [1169, 462] on div at bounding box center [1169, 466] width 76 height 10
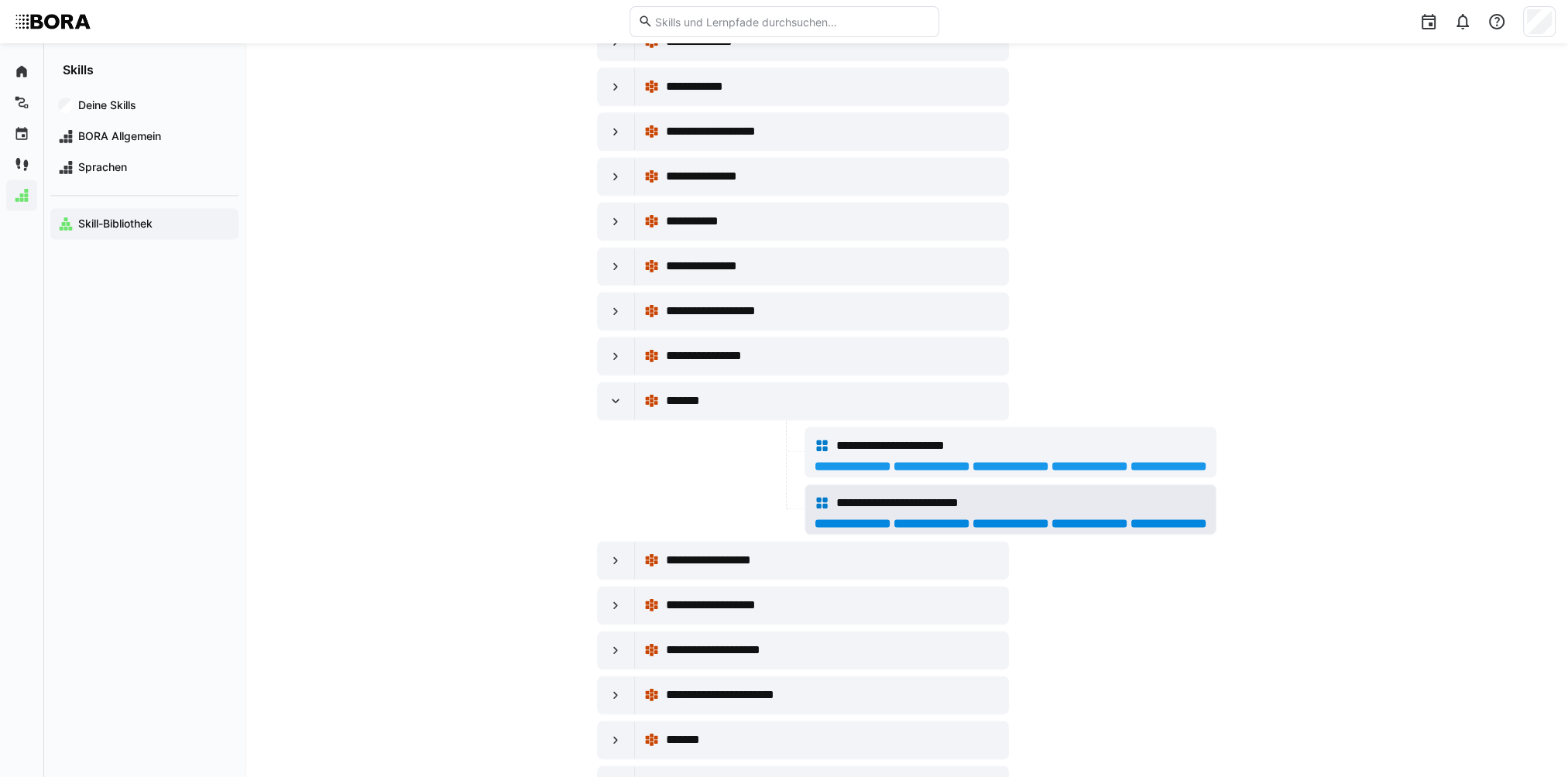
click at [1169, 519] on div at bounding box center [1169, 523] width 76 height 10
click at [618, 393] on eds-icon at bounding box center [616, 401] width 16 height 16
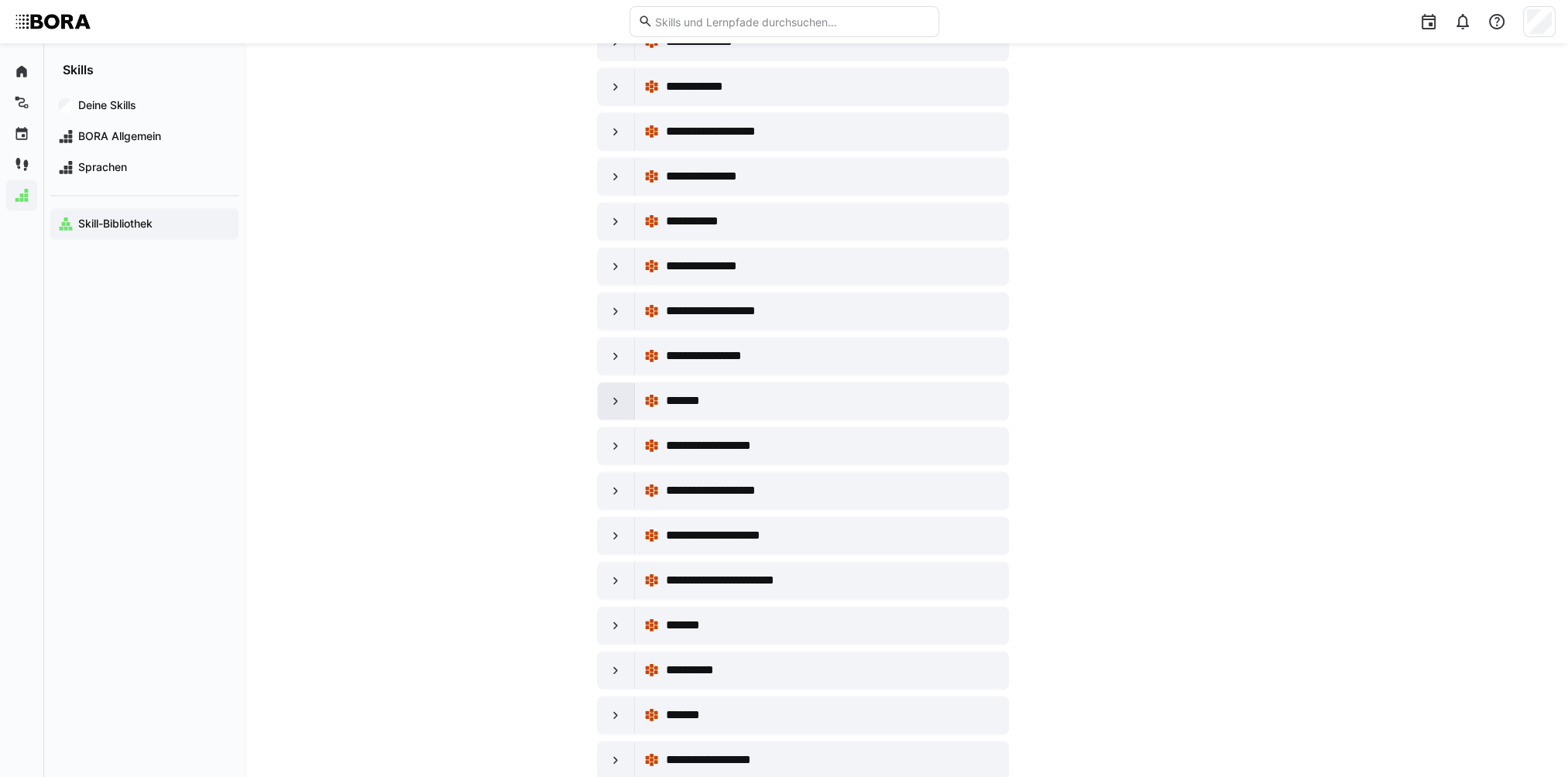
click at [614, 393] on eds-icon at bounding box center [616, 401] width 16 height 16
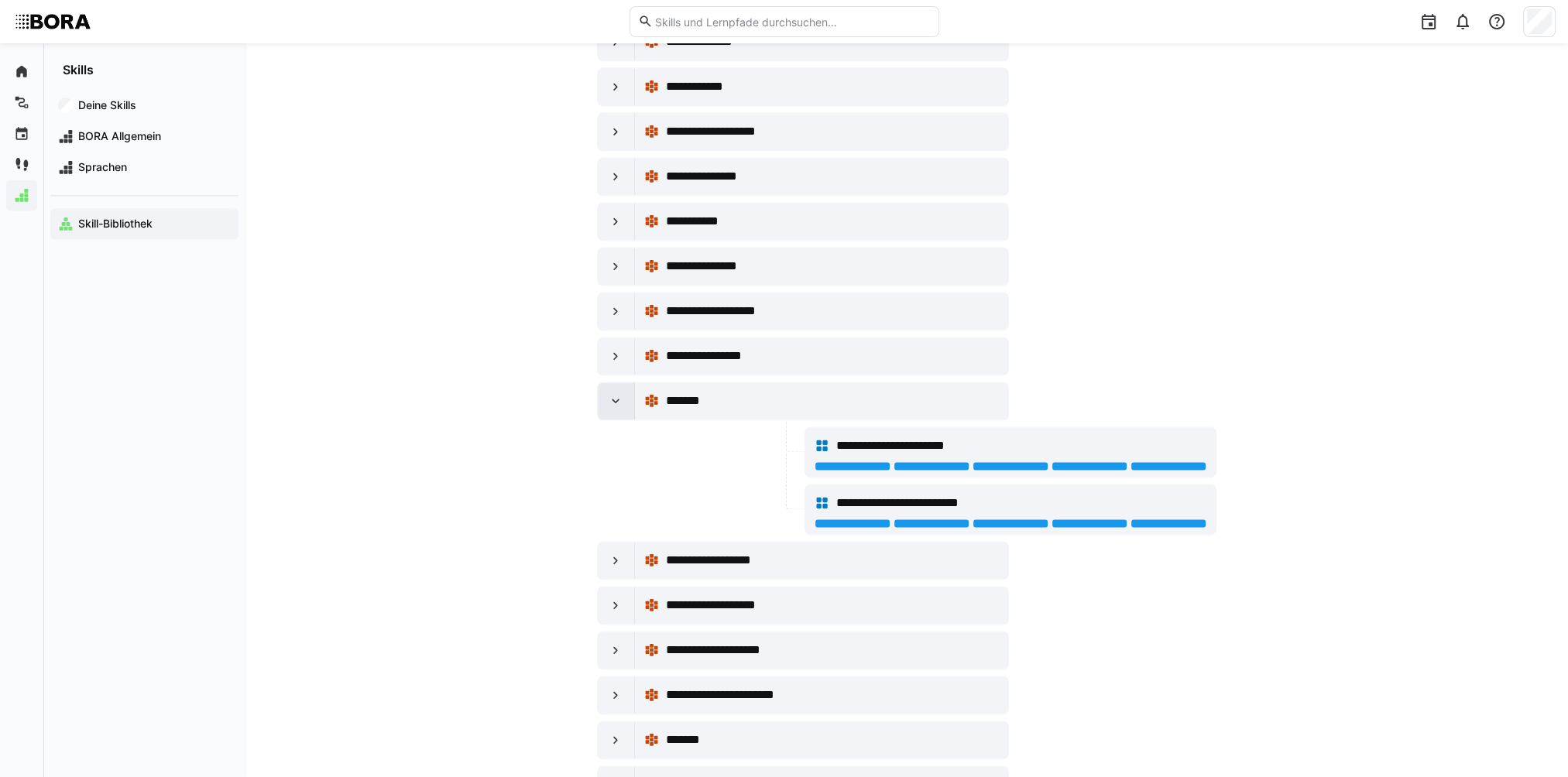
click at [604, 382] on div at bounding box center [616, 401] width 37 height 37
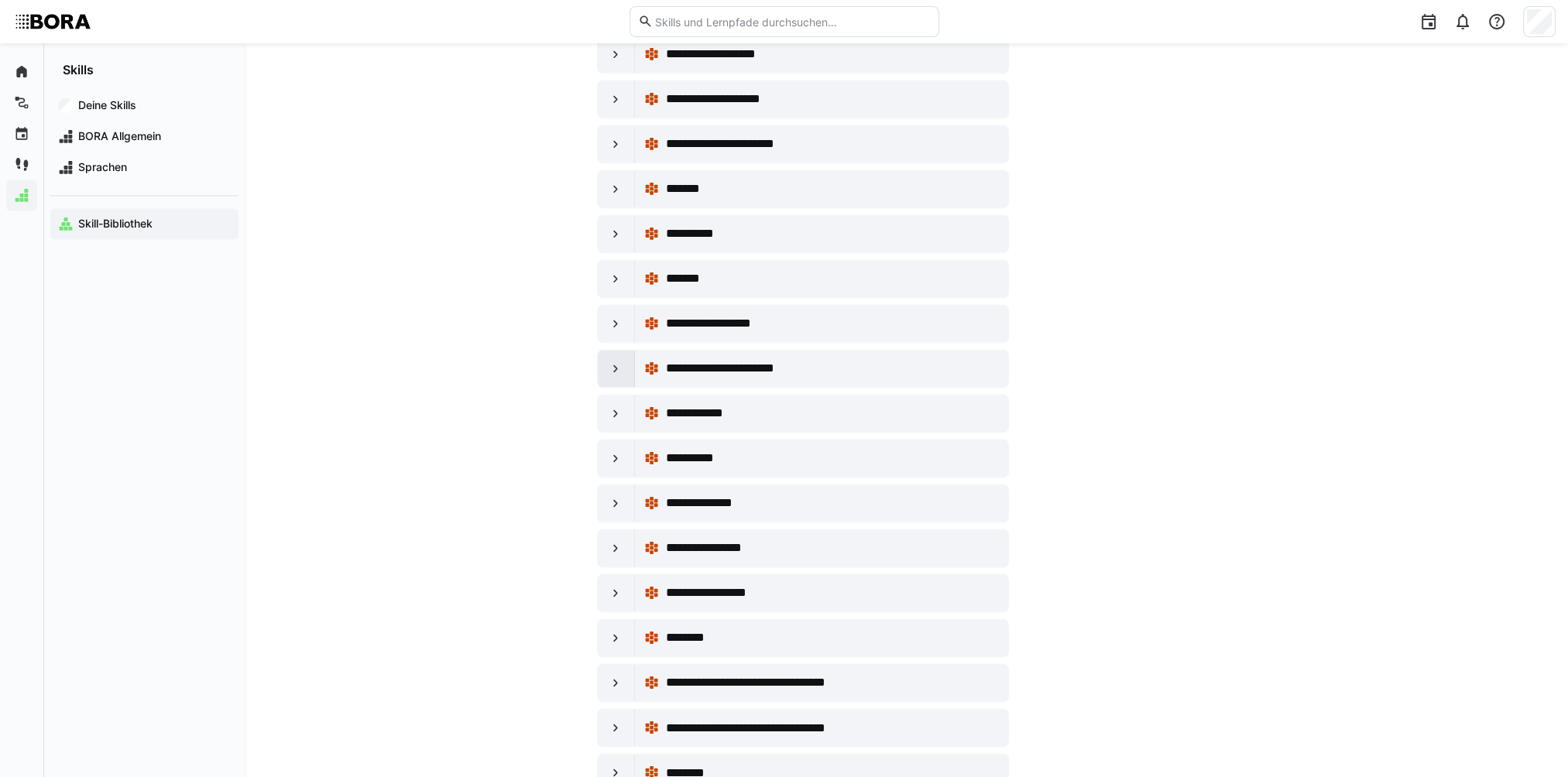
scroll to position [3250, 0]
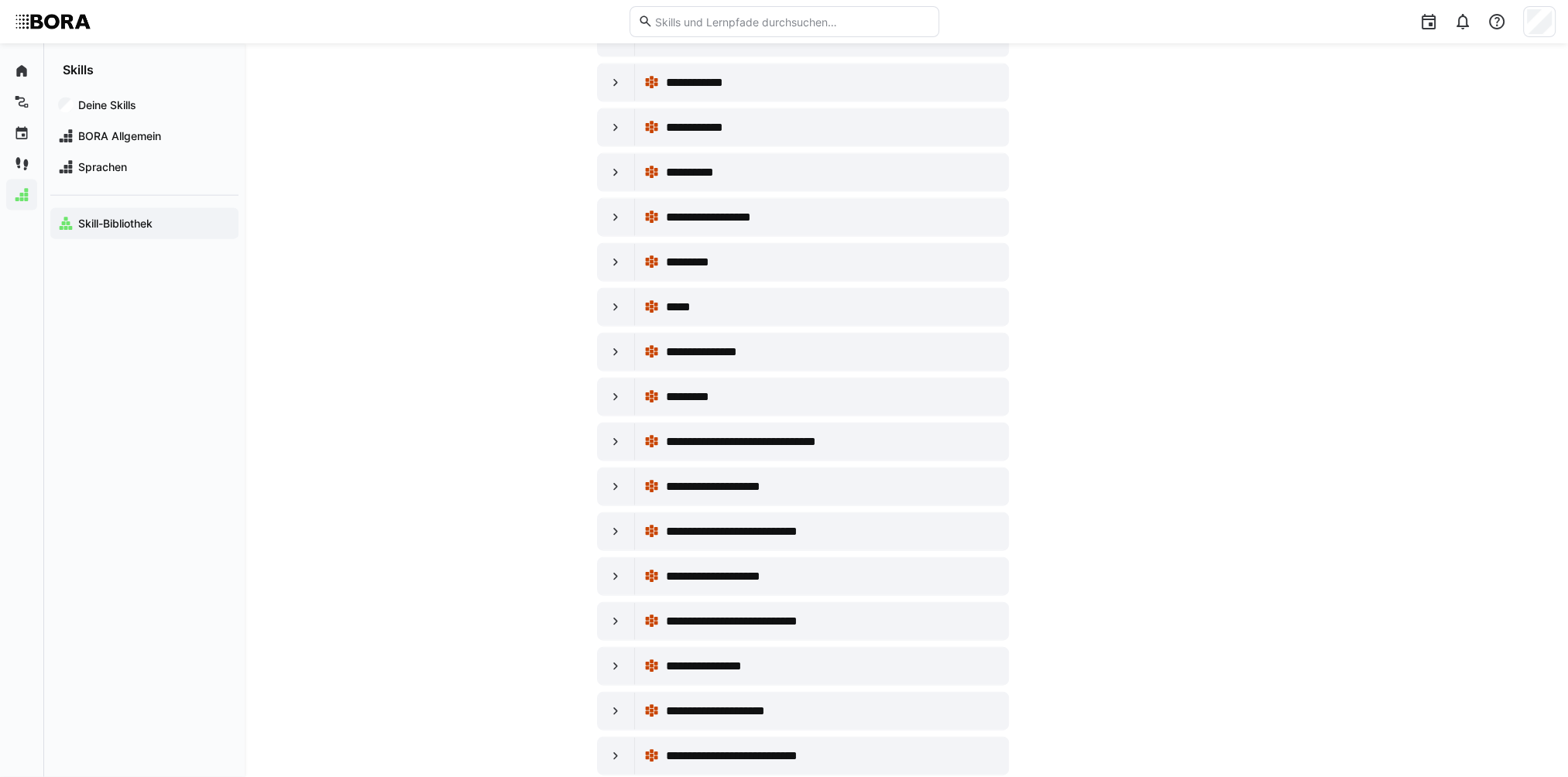
scroll to position [4720, 0]
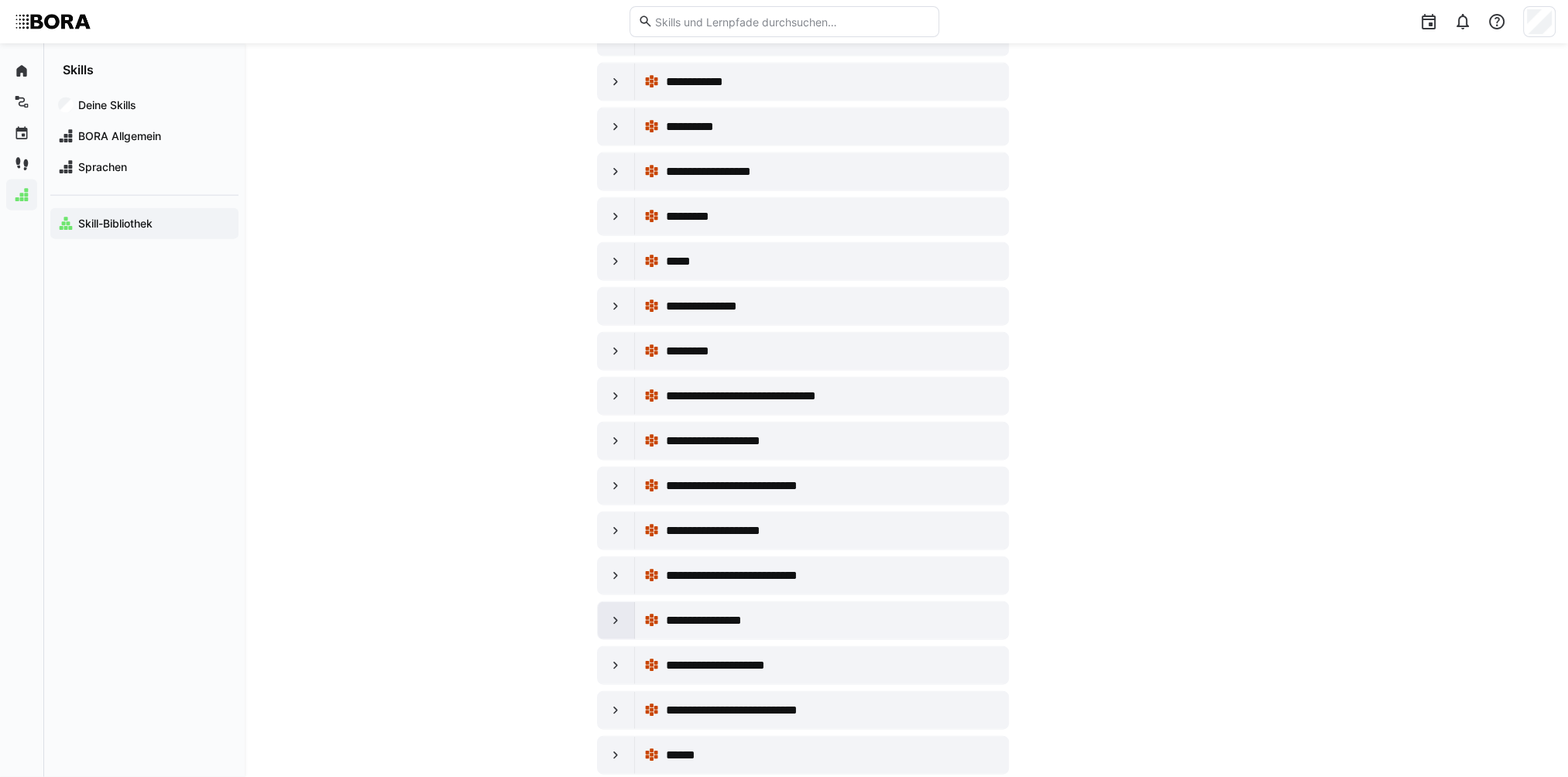
click at [613, 553] on eds-icon at bounding box center [616, 621] width 16 height 16
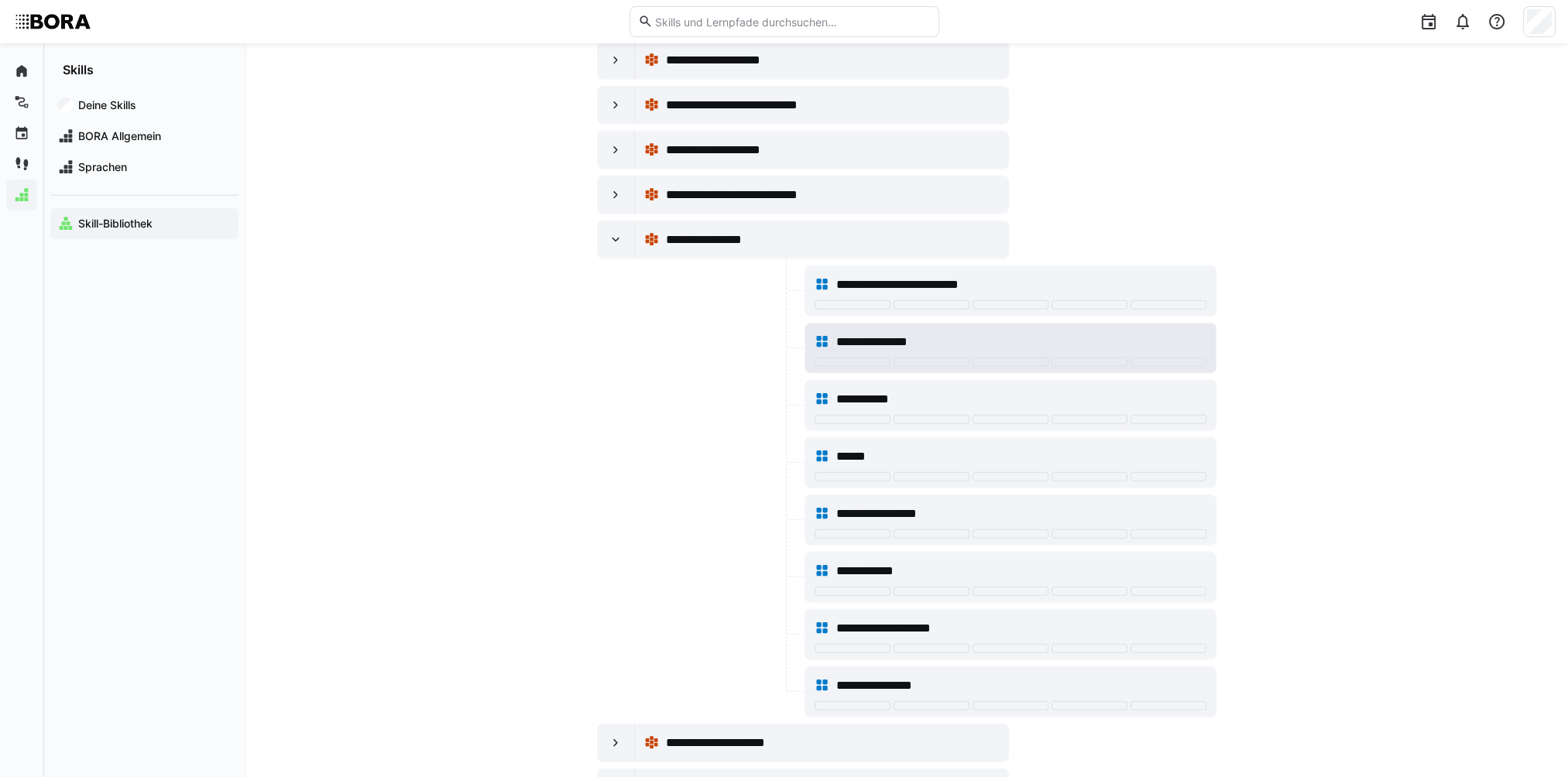
scroll to position [5108, 0]
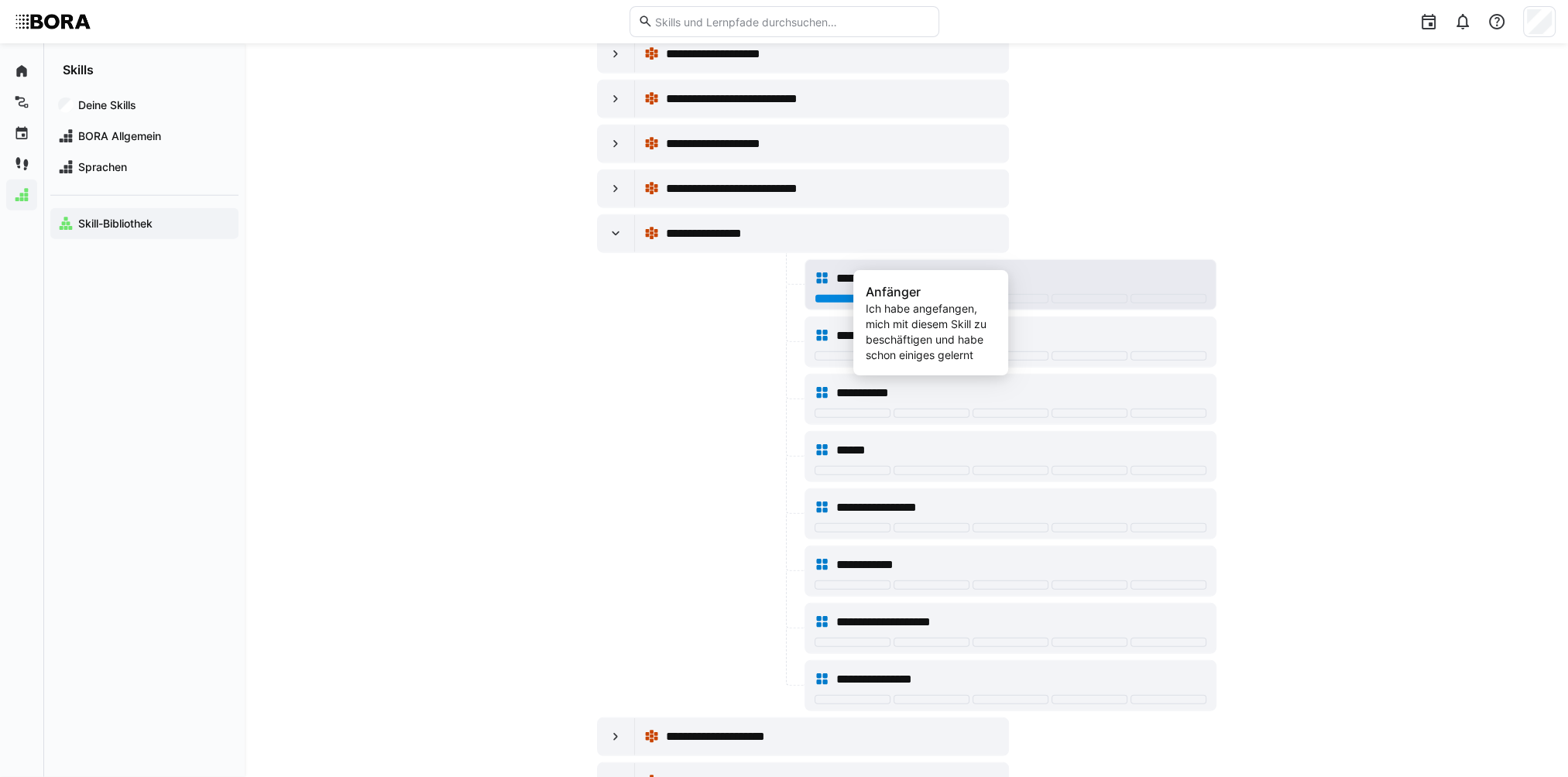
click at [954, 294] on div at bounding box center [932, 299] width 76 height 10
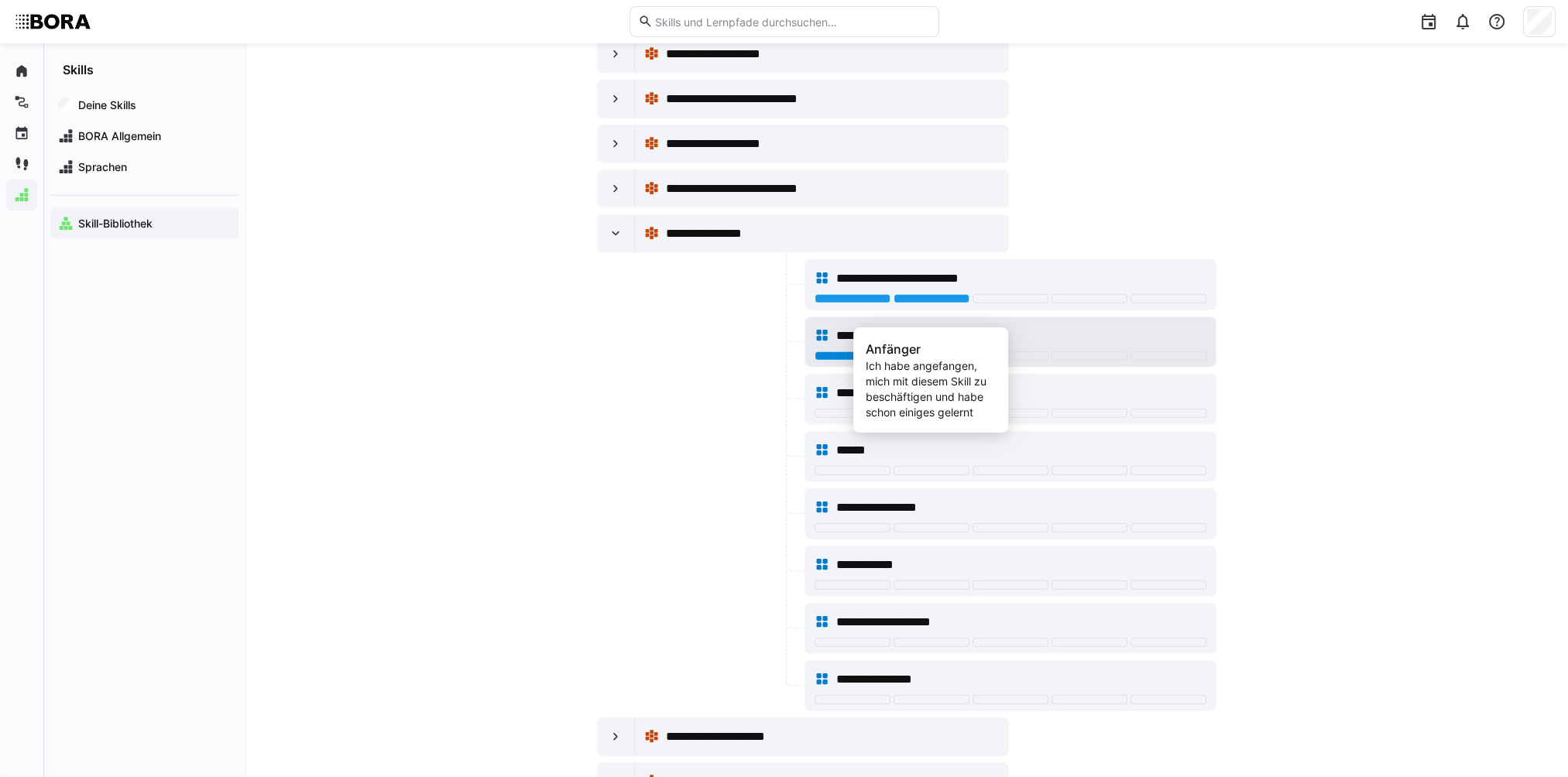
click at [947, 352] on div at bounding box center [932, 356] width 76 height 10
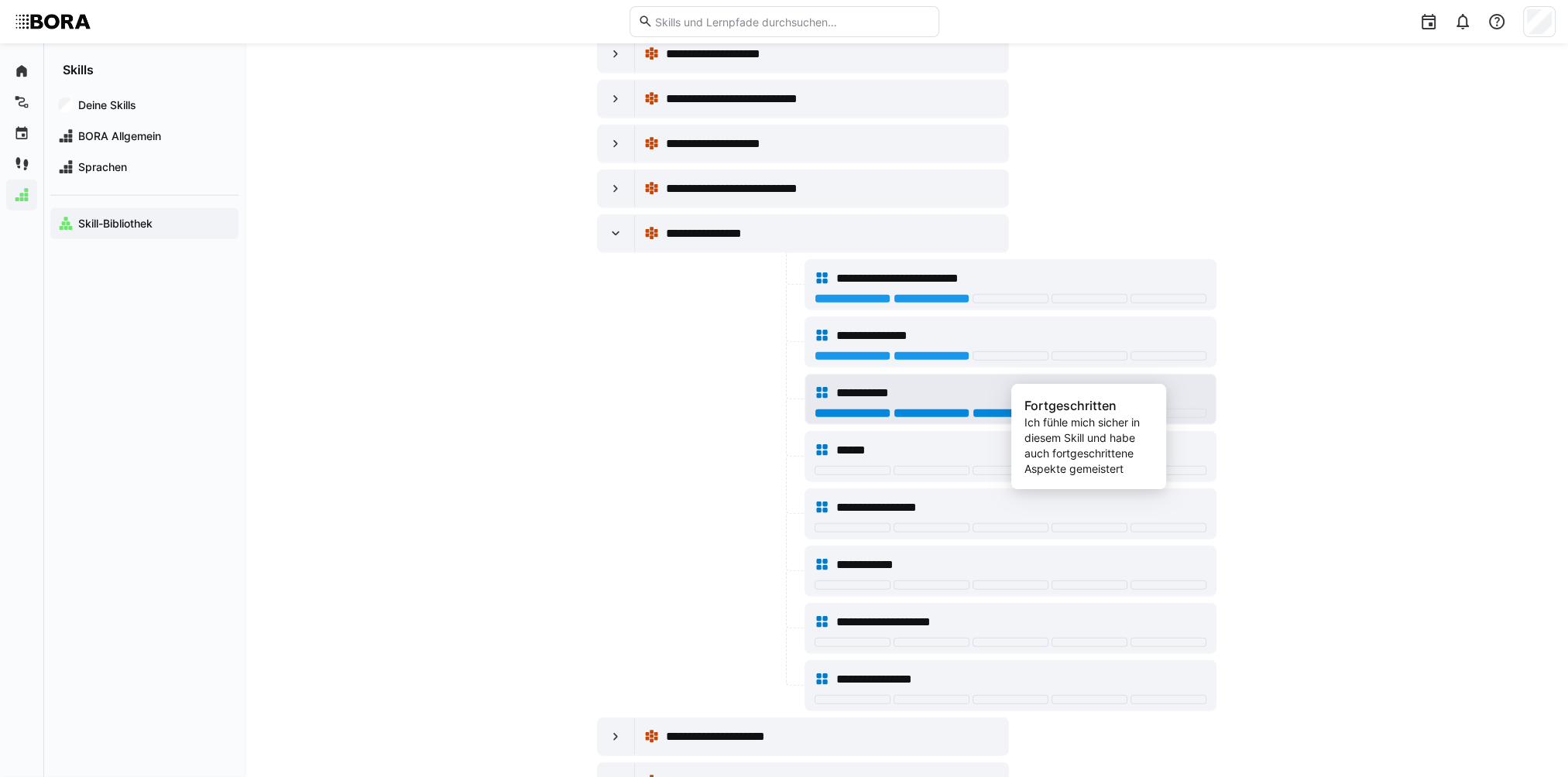
click at [1074, 409] on div at bounding box center [1089, 413] width 76 height 10
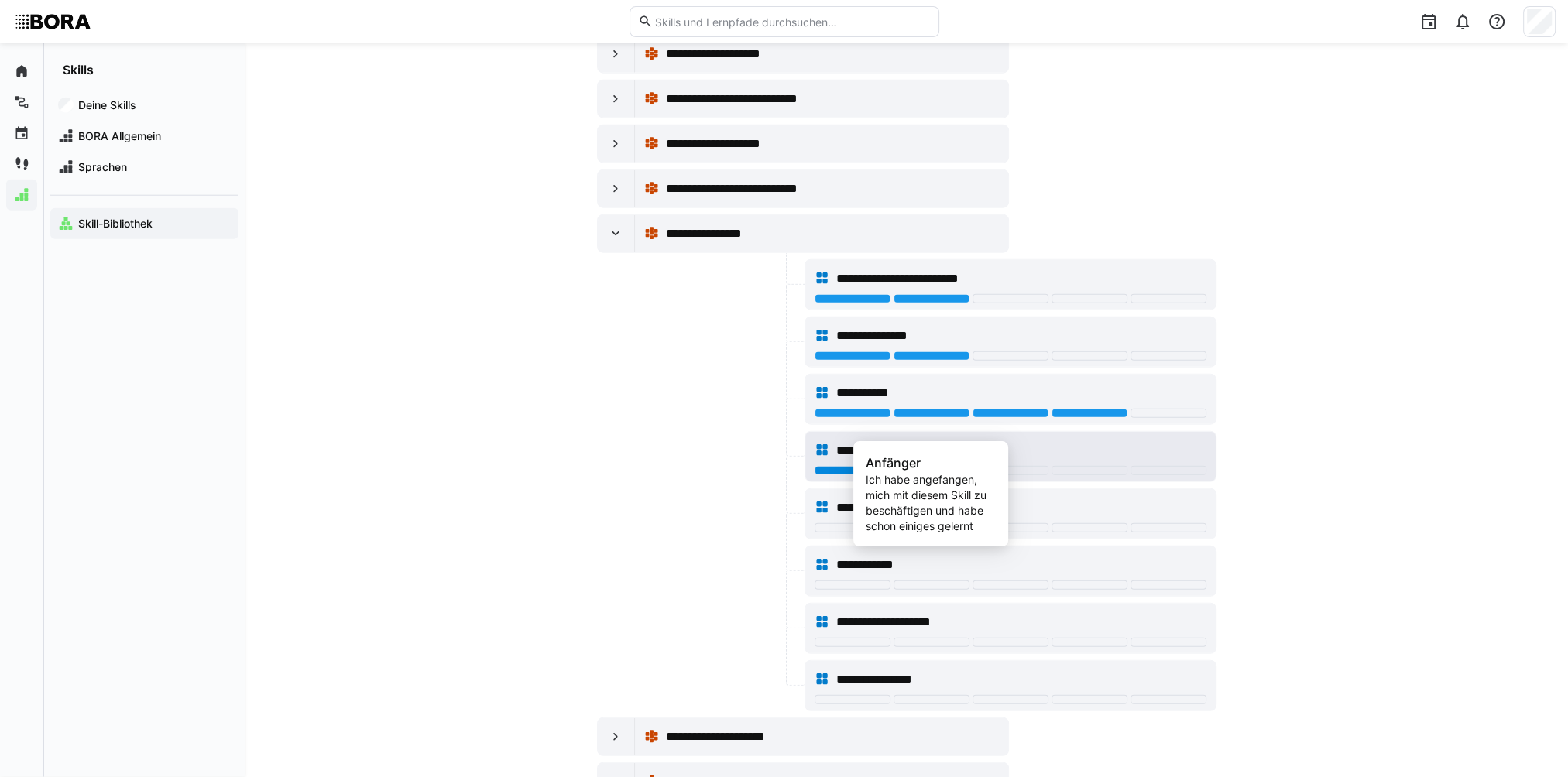
click at [924, 466] on div at bounding box center [932, 470] width 76 height 10
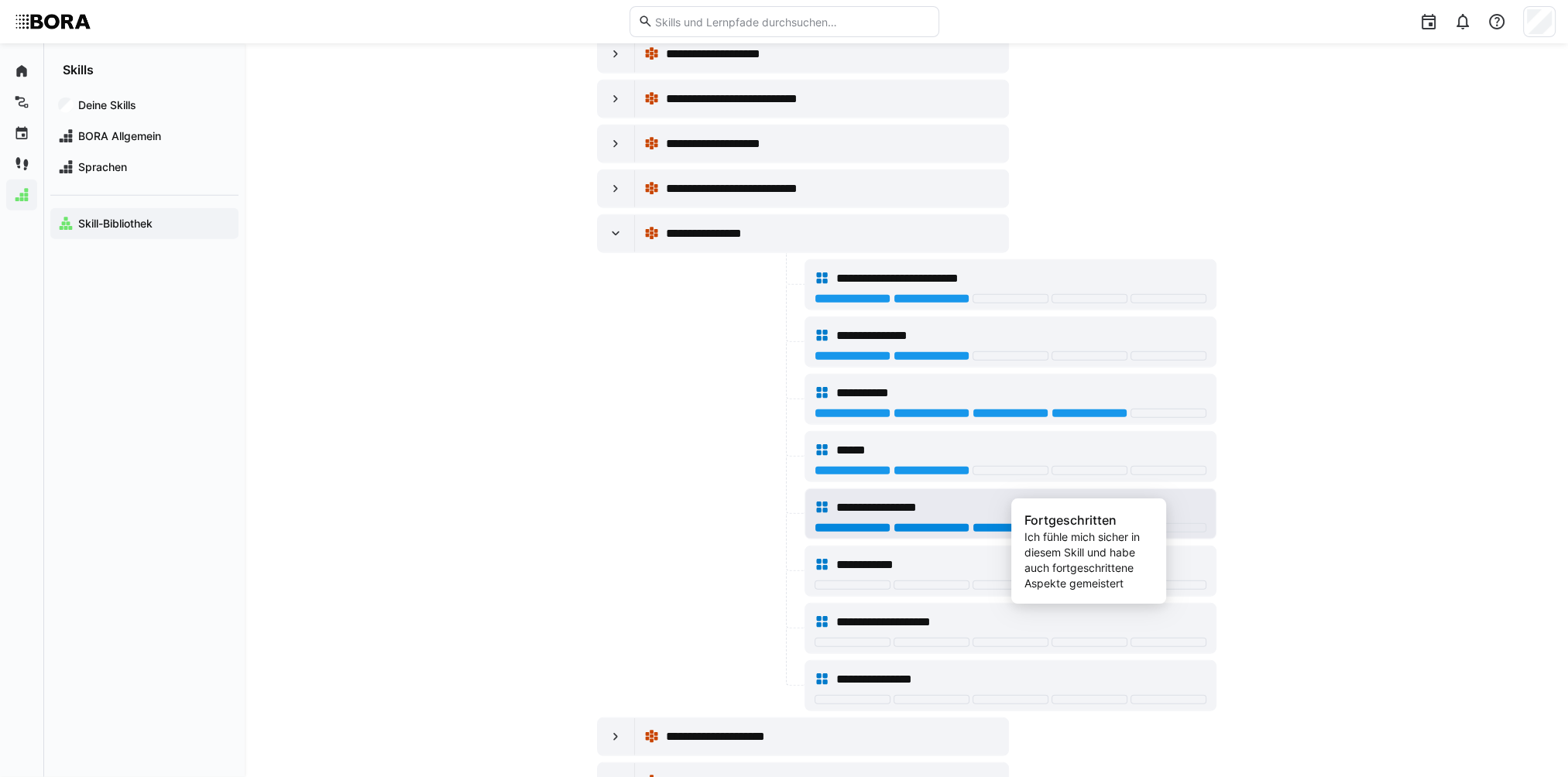
click at [1059, 523] on div at bounding box center [1089, 528] width 76 height 10
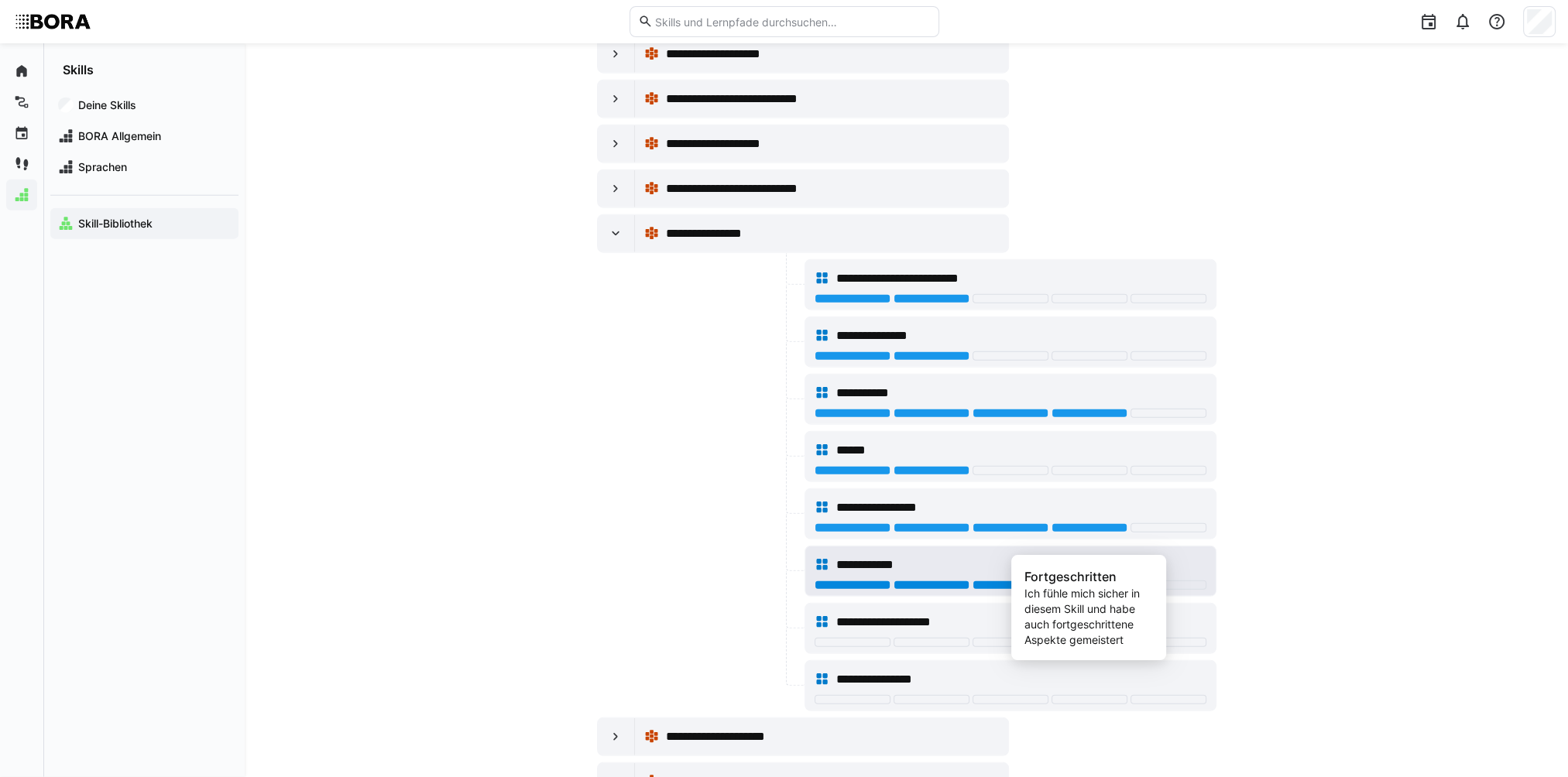
click at [1059, 553] on div at bounding box center [1089, 585] width 76 height 10
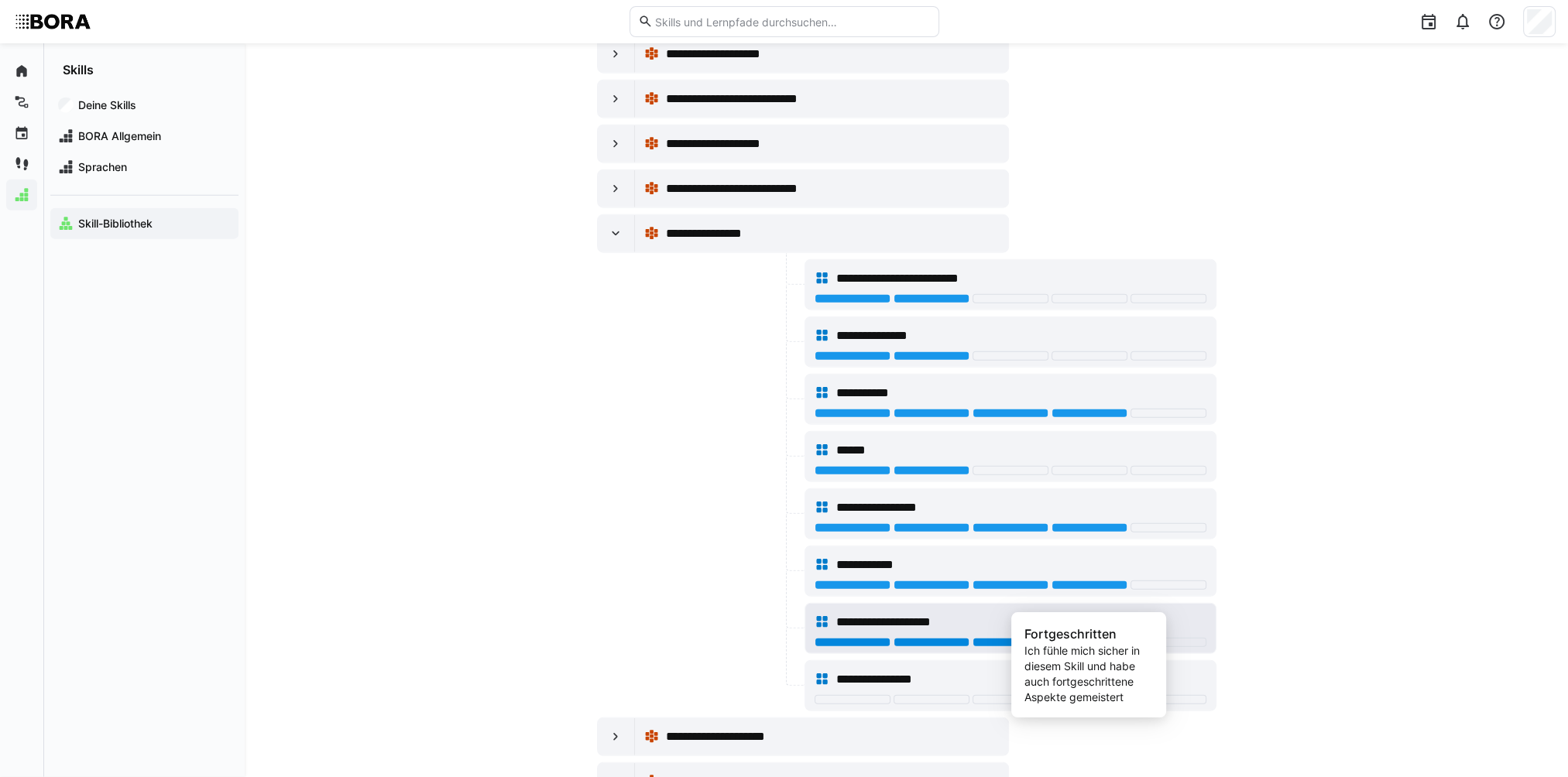
click at [1096, 553] on div at bounding box center [1089, 642] width 76 height 10
click at [1025, 553] on div at bounding box center [1010, 642] width 76 height 10
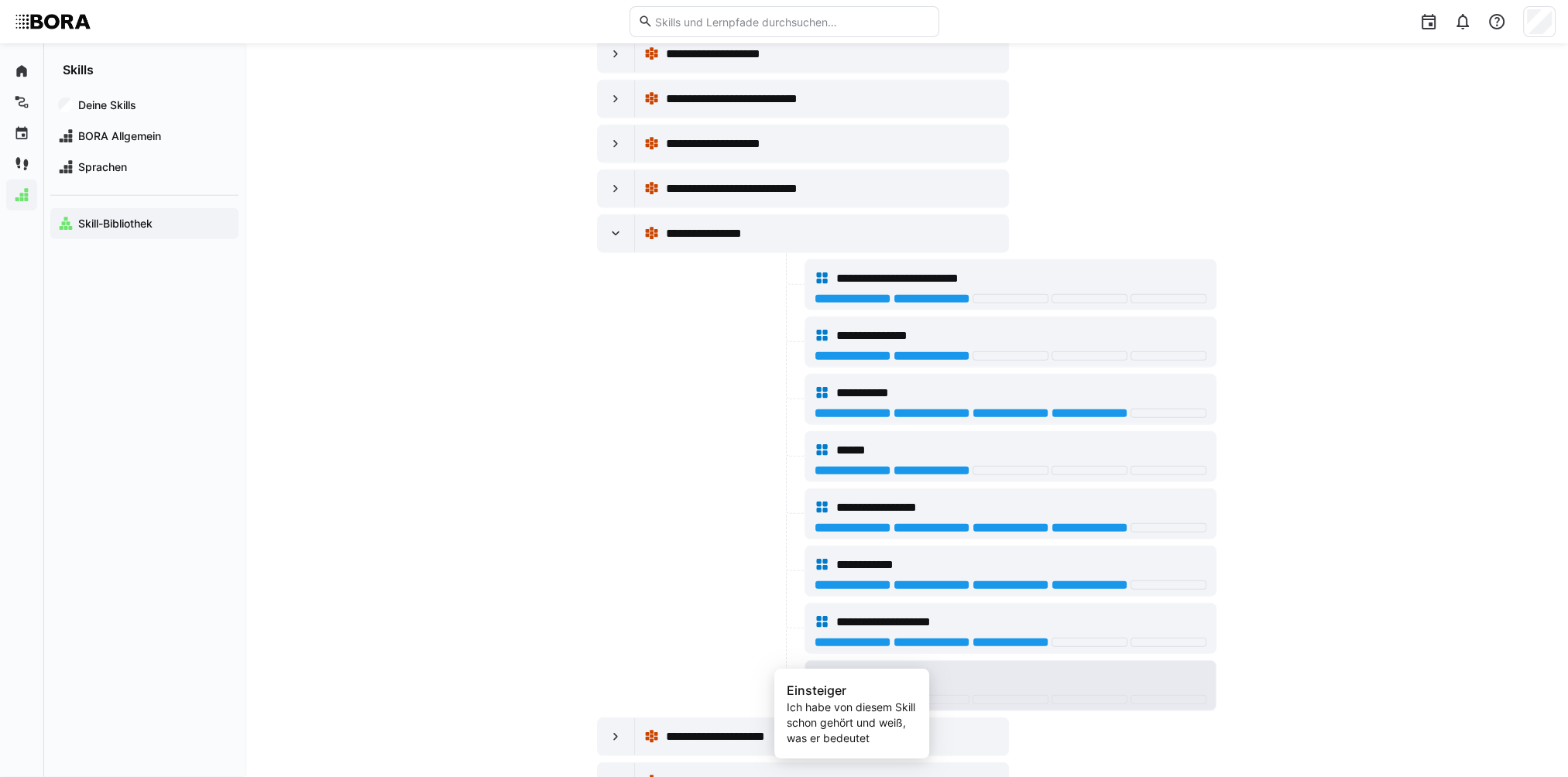
click at [853, 553] on div at bounding box center [852, 699] width 76 height 10
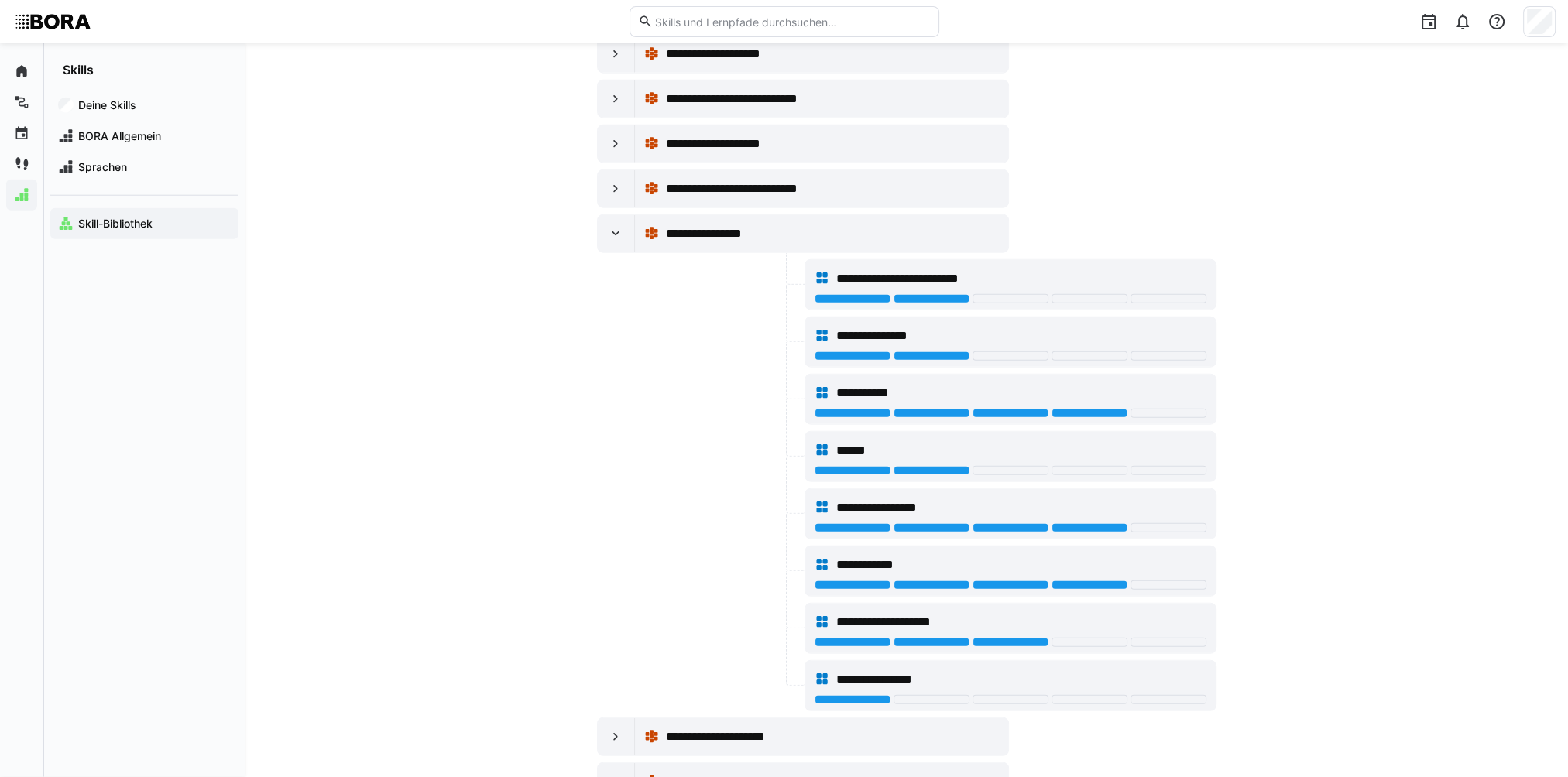
click at [706, 553] on div at bounding box center [699, 628] width 204 height 51
click at [621, 226] on eds-icon at bounding box center [616, 234] width 16 height 16
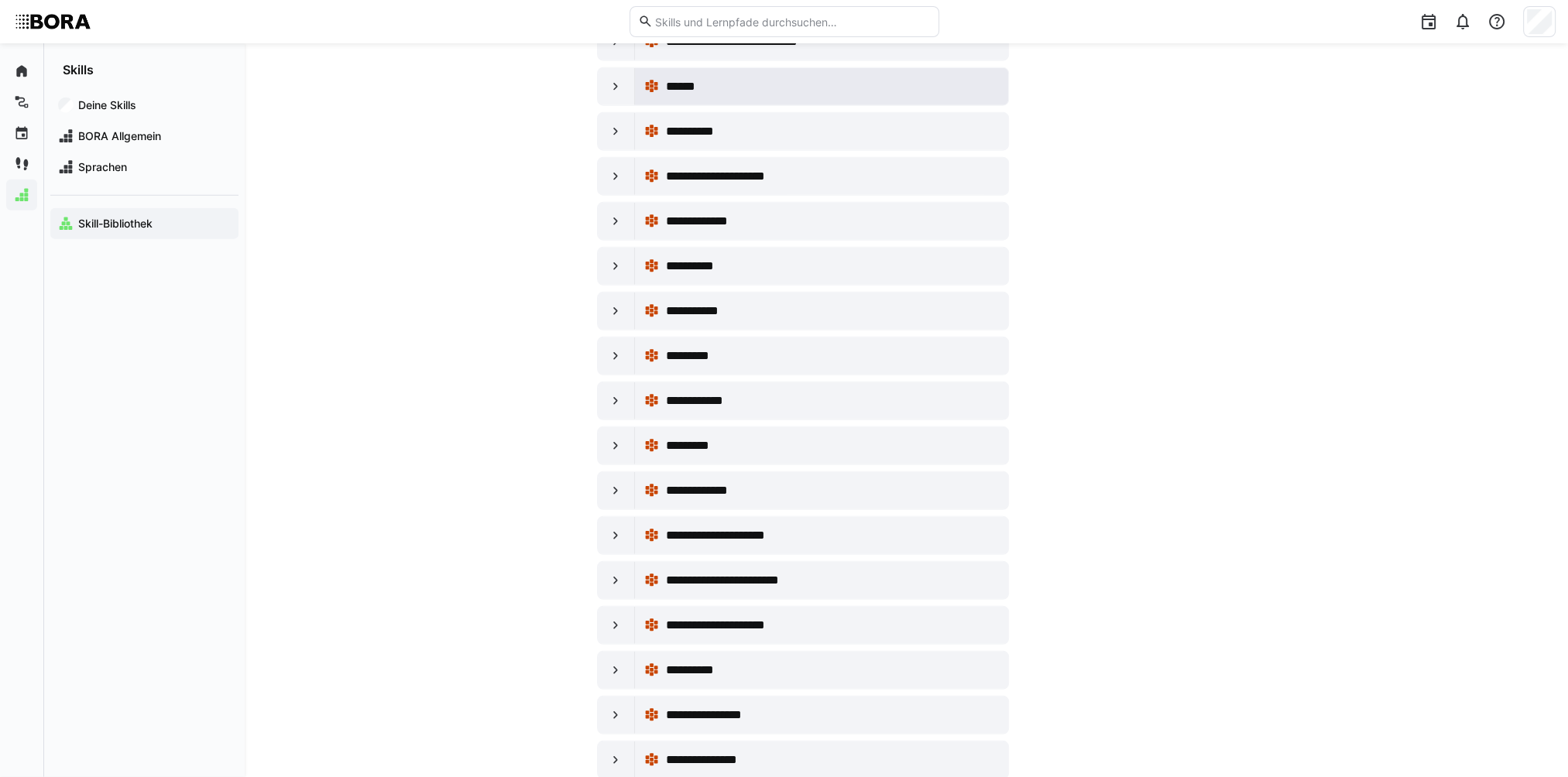
scroll to position [5417, 0]
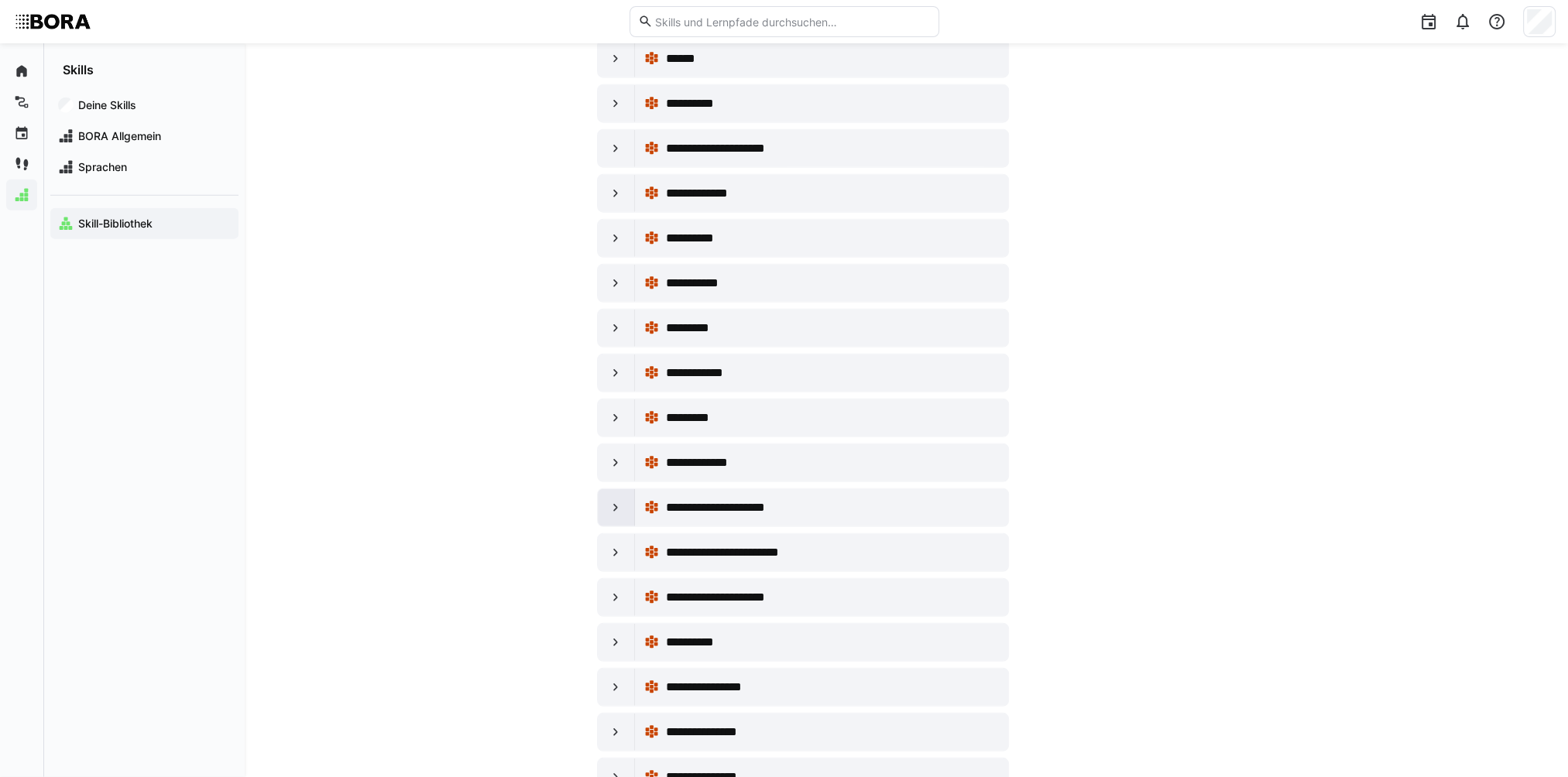
click at [628, 489] on div at bounding box center [616, 507] width 37 height 37
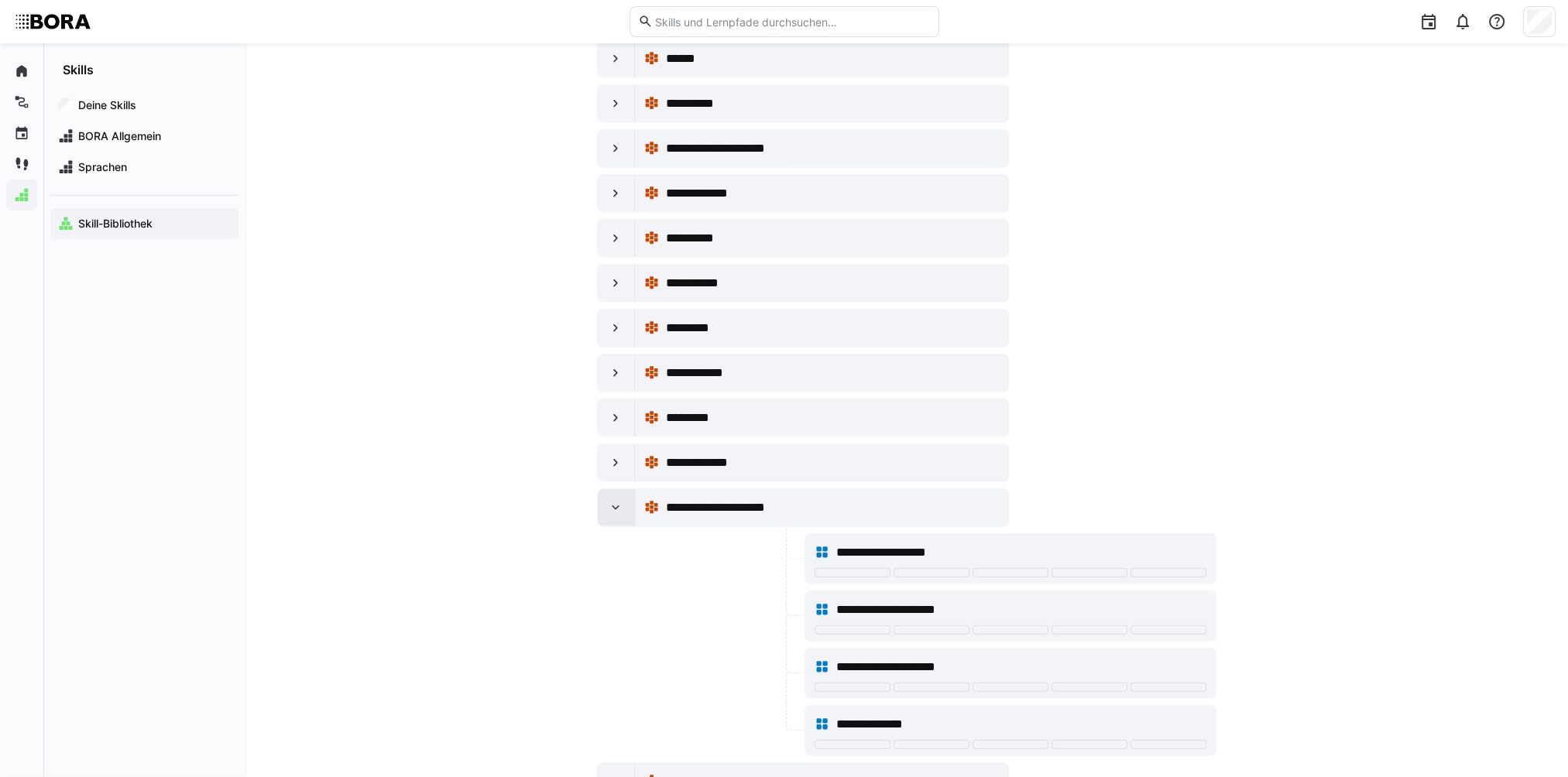
click at [628, 489] on div at bounding box center [616, 507] width 37 height 37
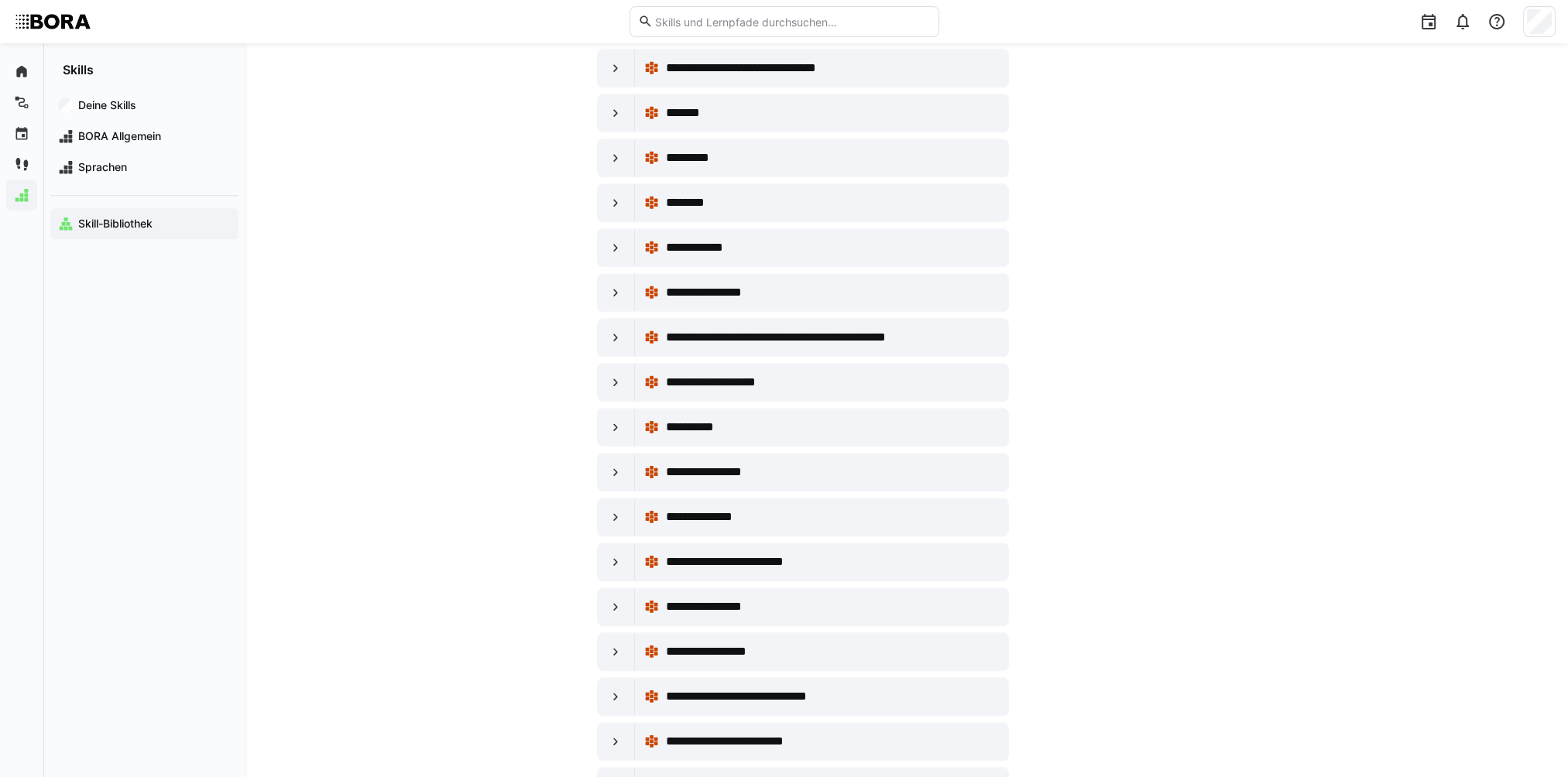
scroll to position [9750, 0]
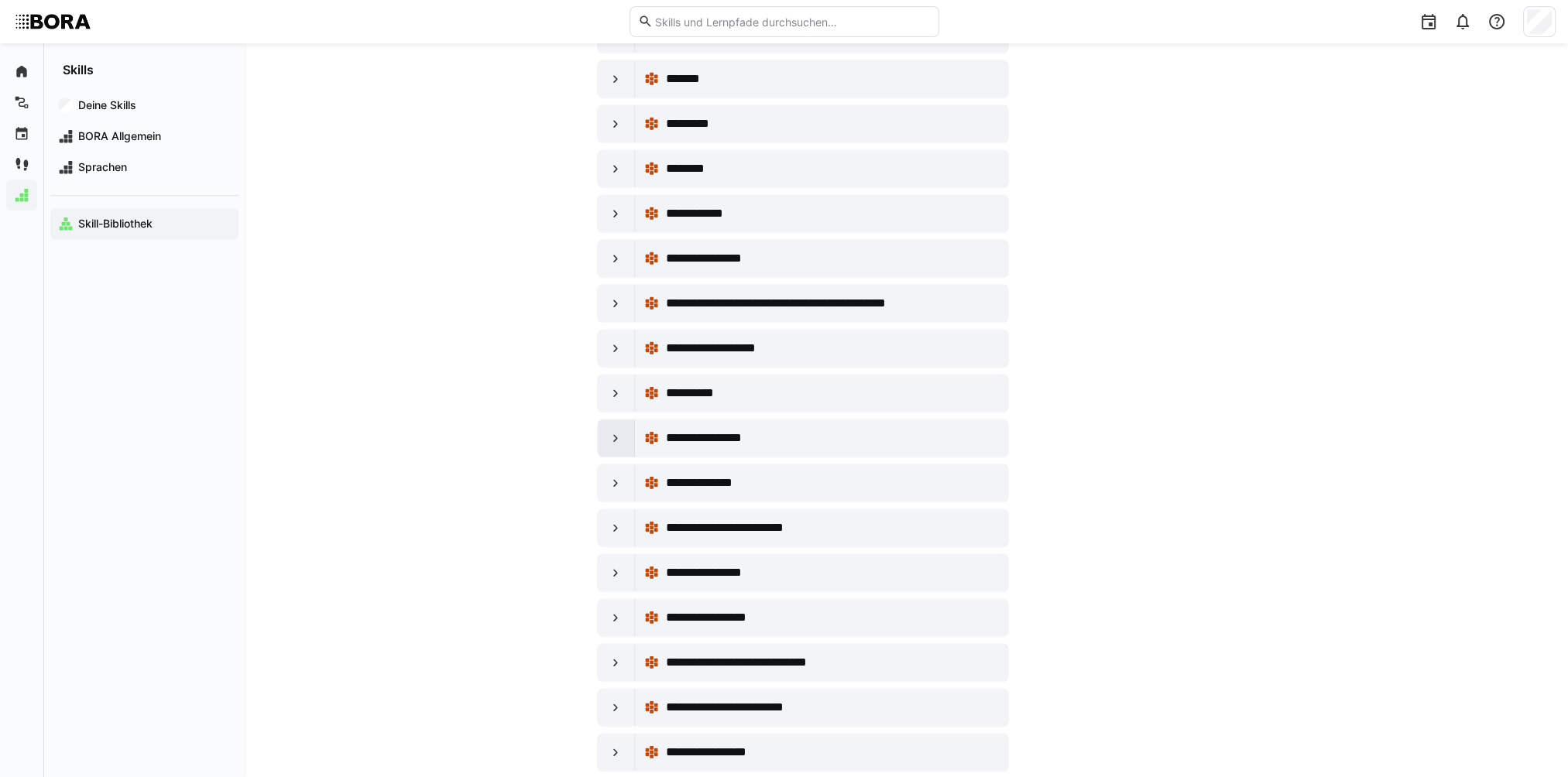
click at [607, 419] on div at bounding box center [616, 438] width 37 height 37
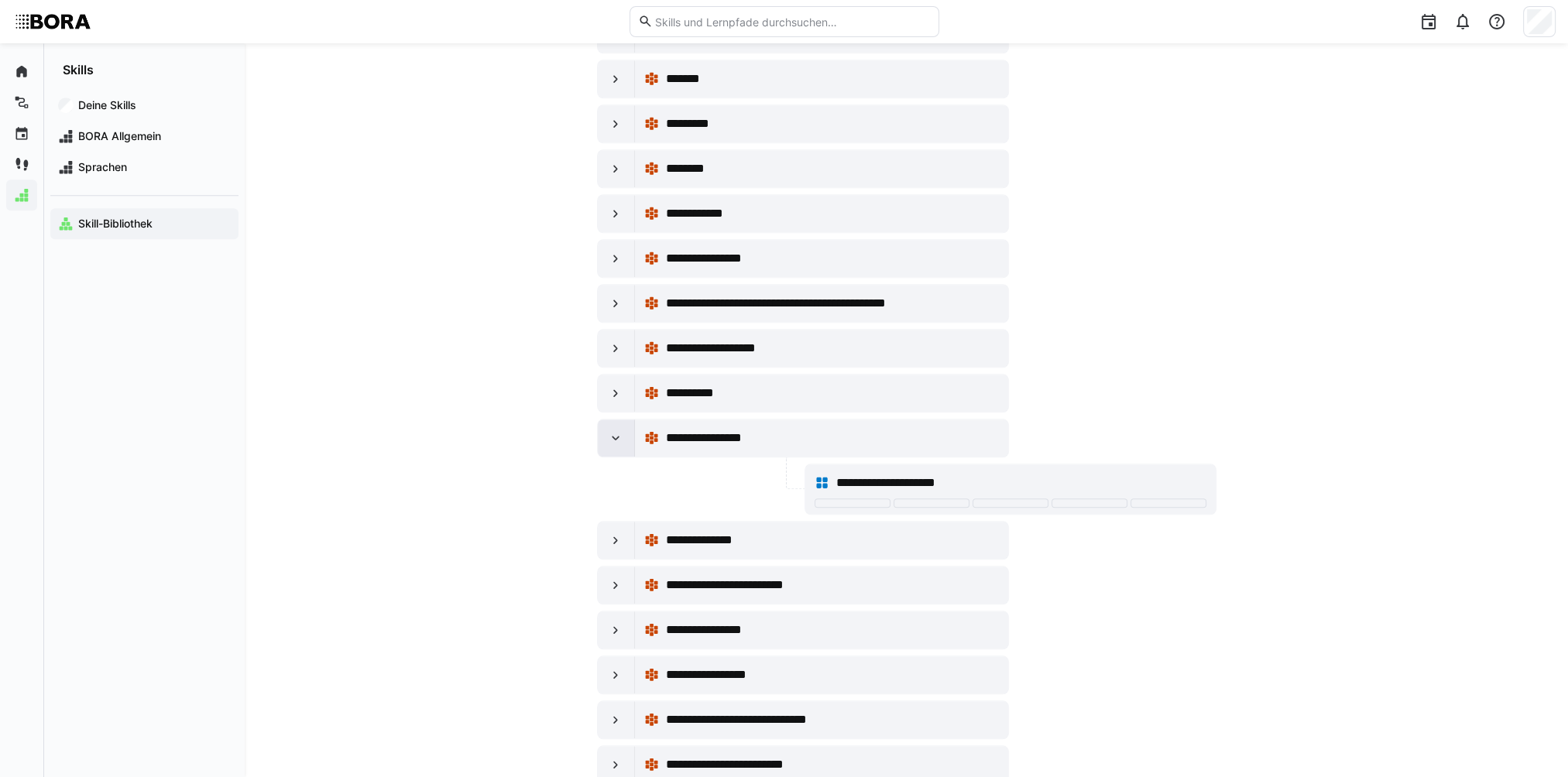
click at [607, 419] on div at bounding box center [616, 438] width 37 height 37
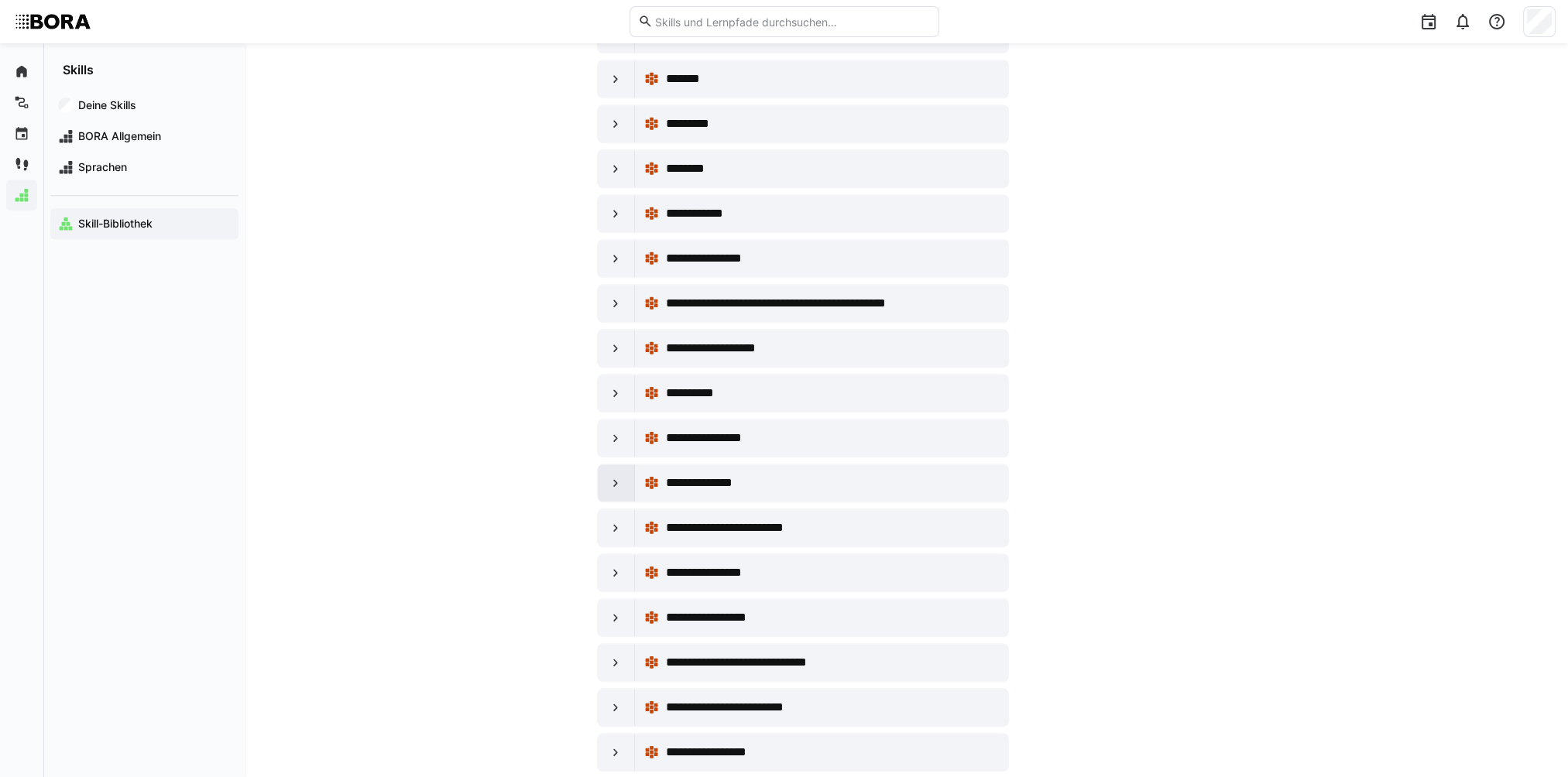
click at [614, 464] on div at bounding box center [616, 483] width 37 height 37
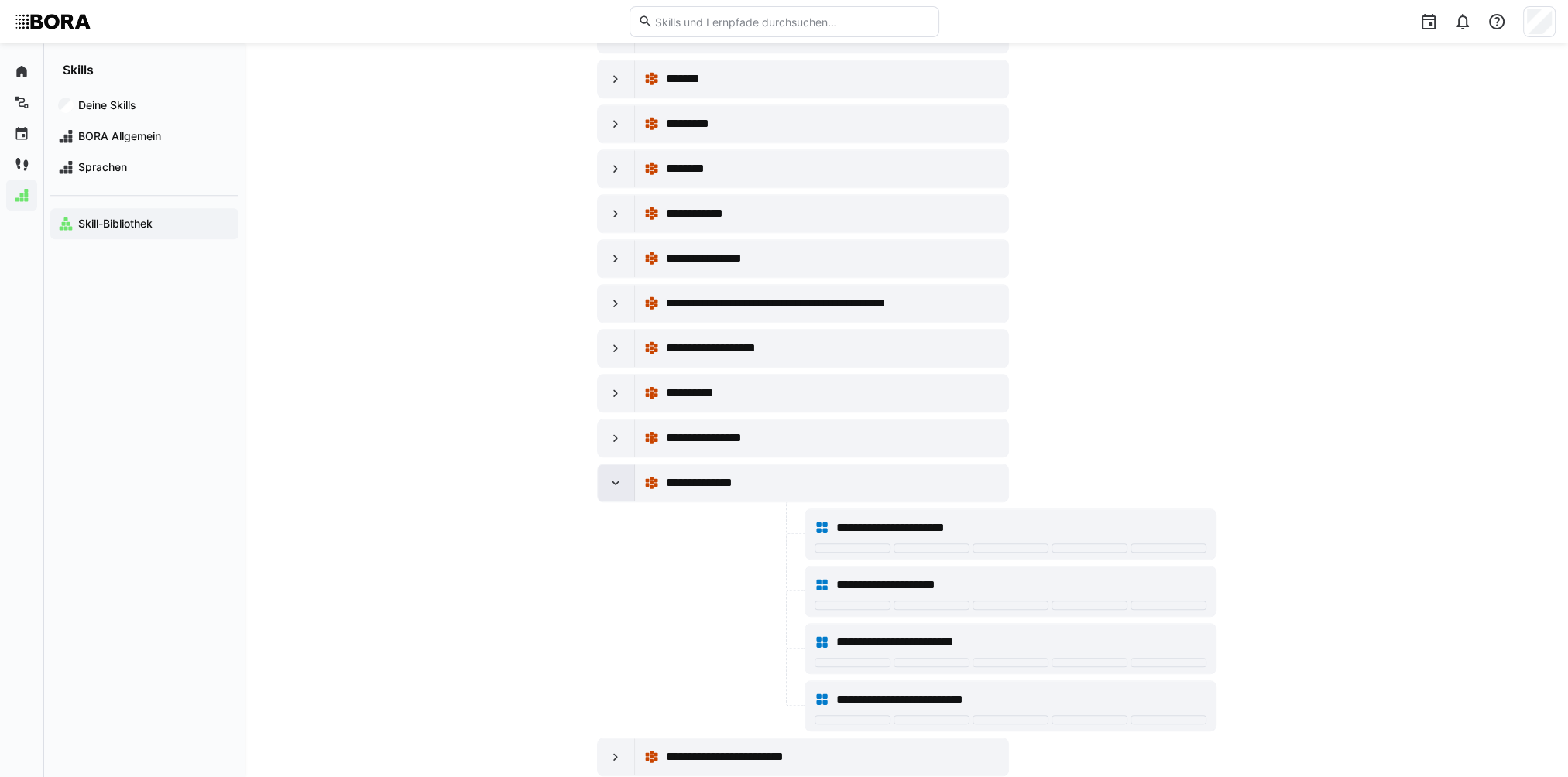
click at [614, 464] on div at bounding box center [616, 483] width 37 height 37
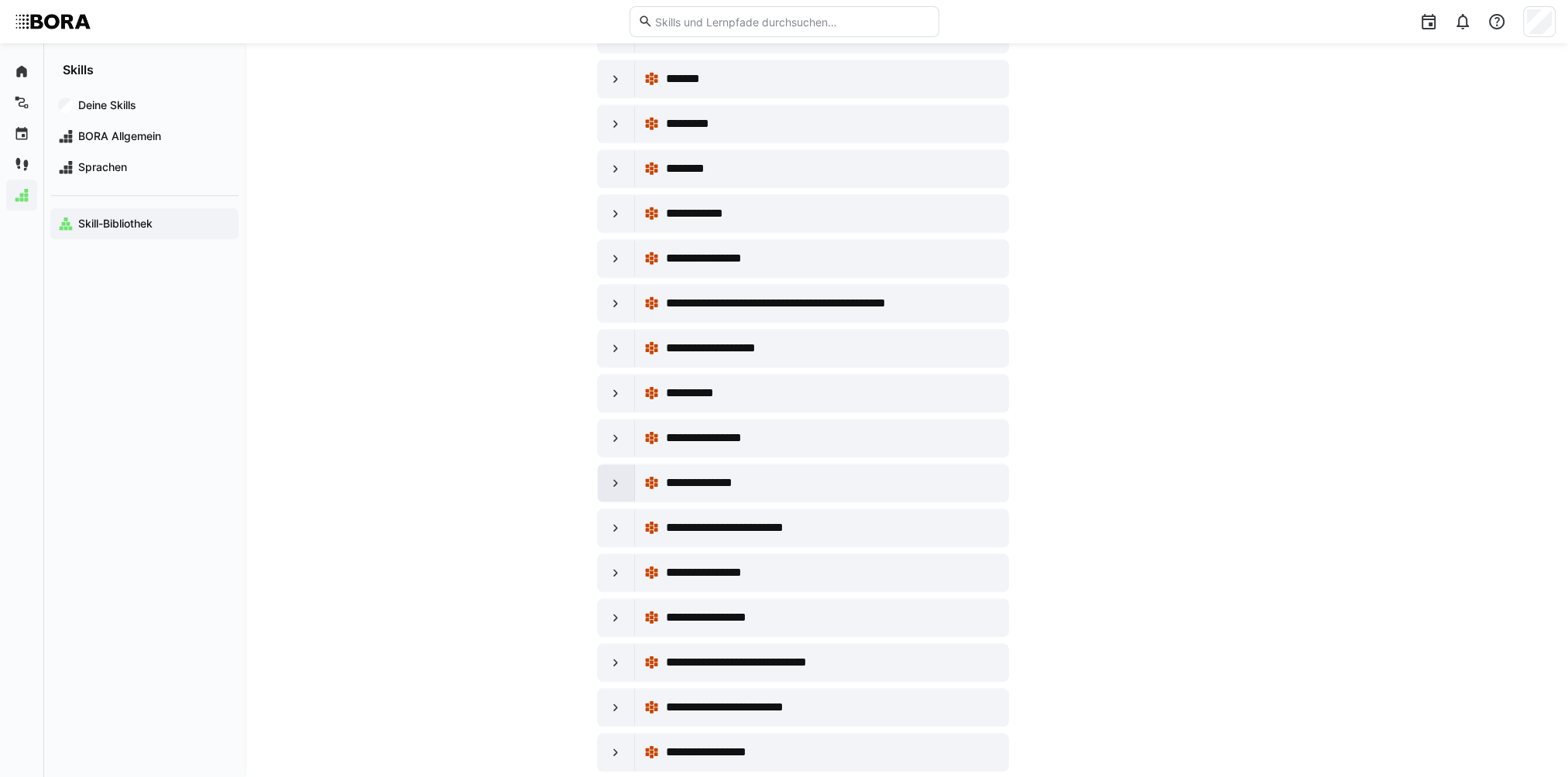
click at [614, 464] on div at bounding box center [616, 483] width 37 height 37
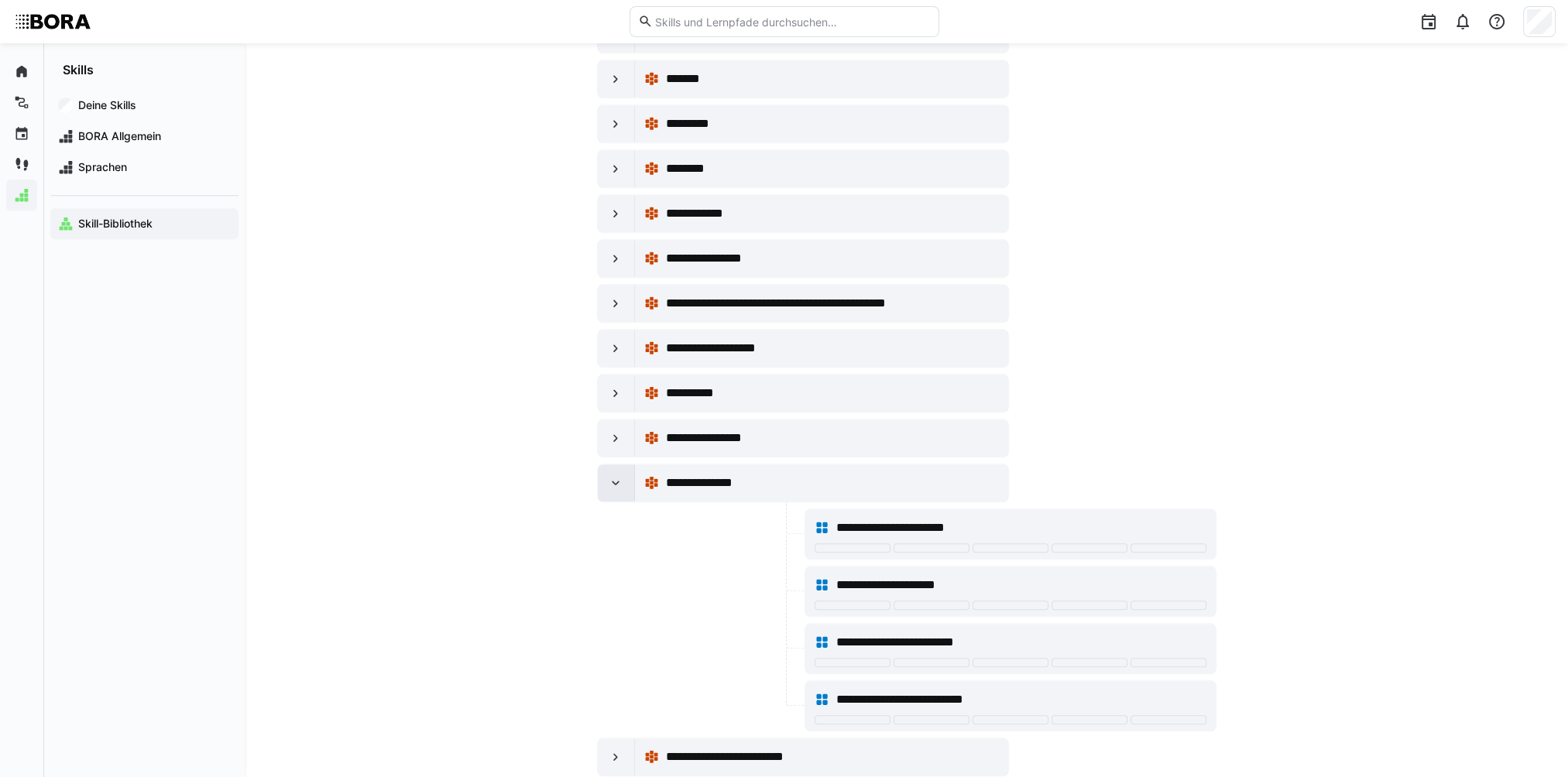
scroll to position [9828, 0]
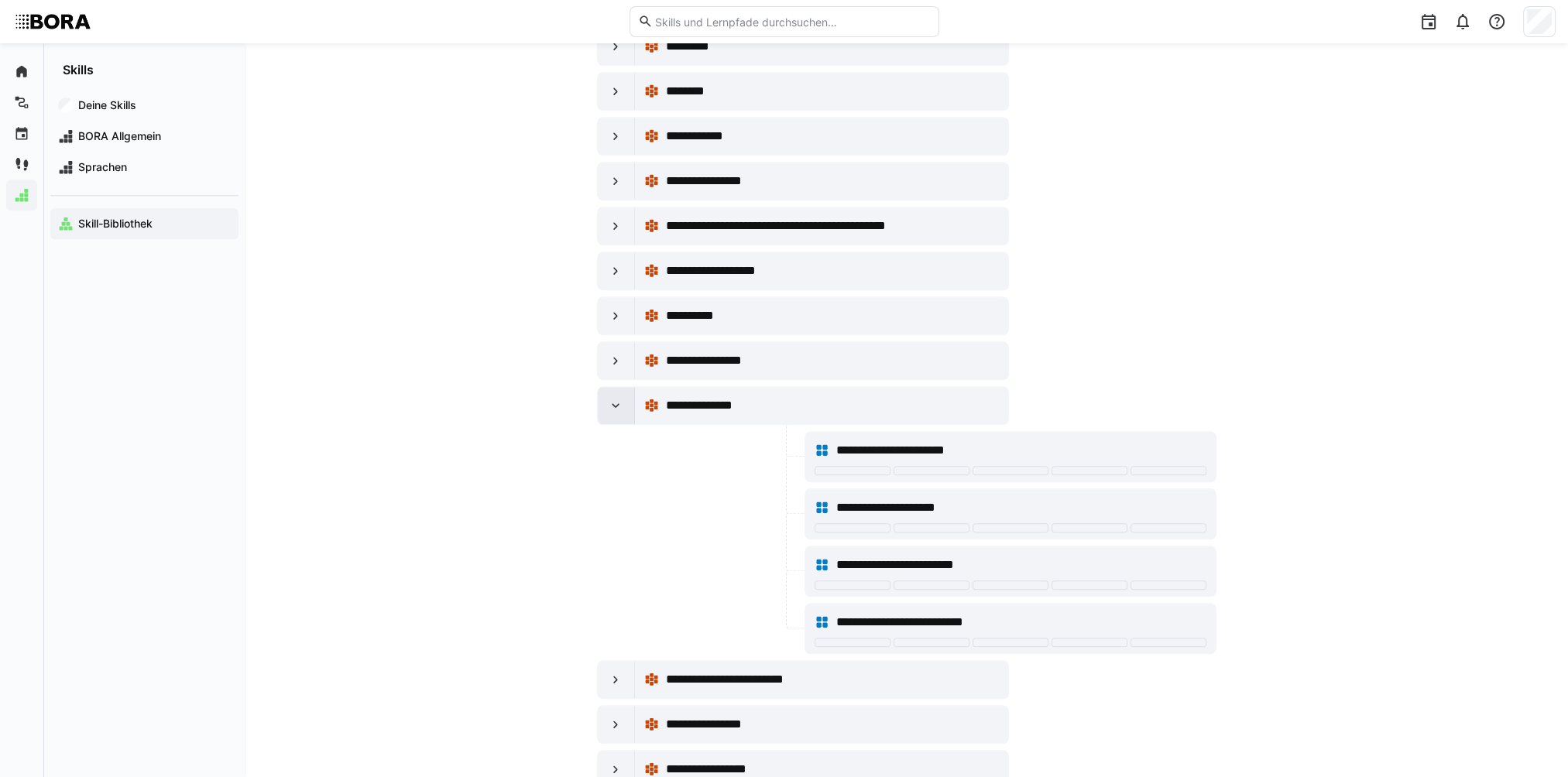
click at [616, 398] on eds-icon at bounding box center [616, 406] width 16 height 16
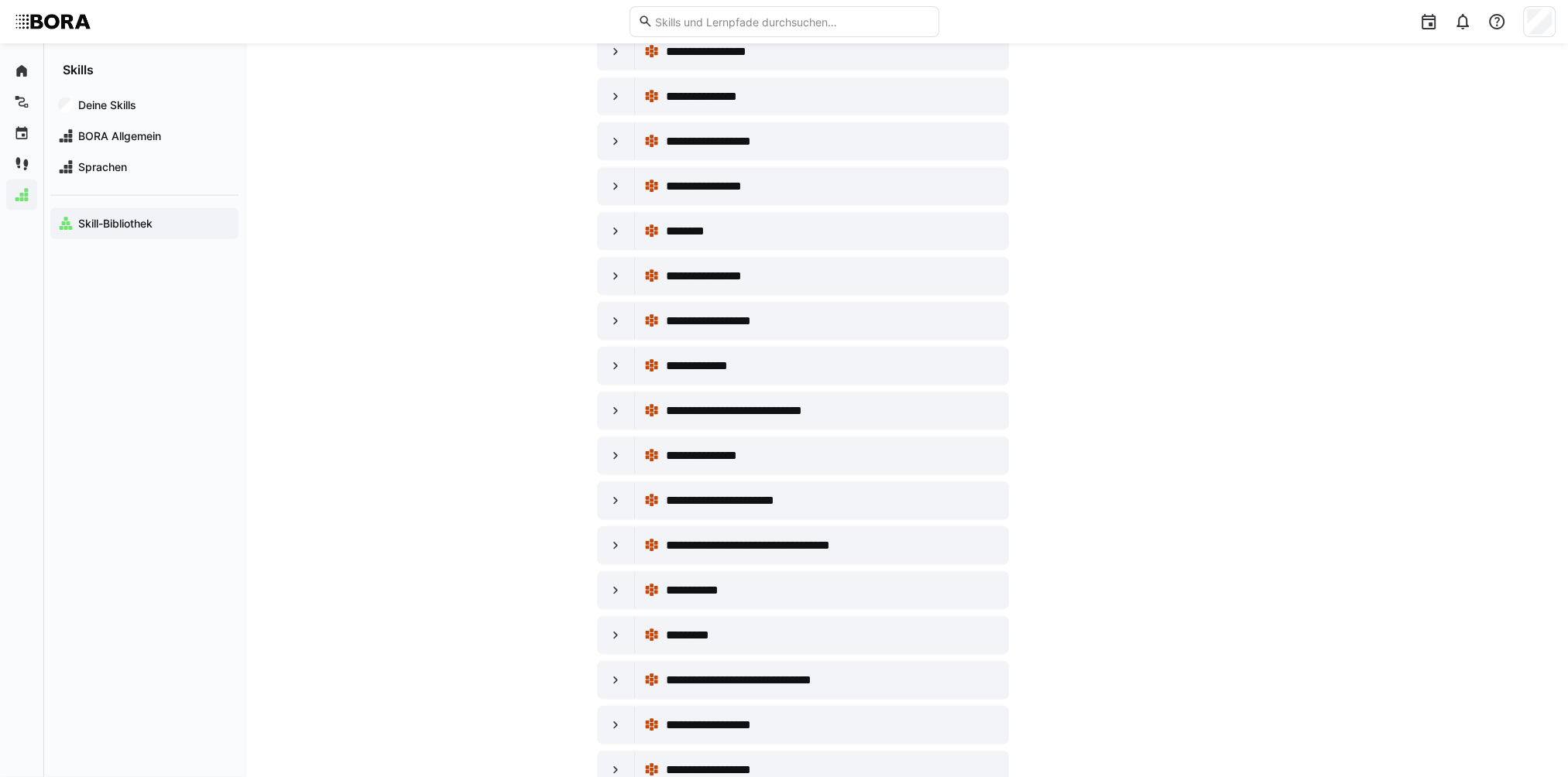
scroll to position [12474, 0]
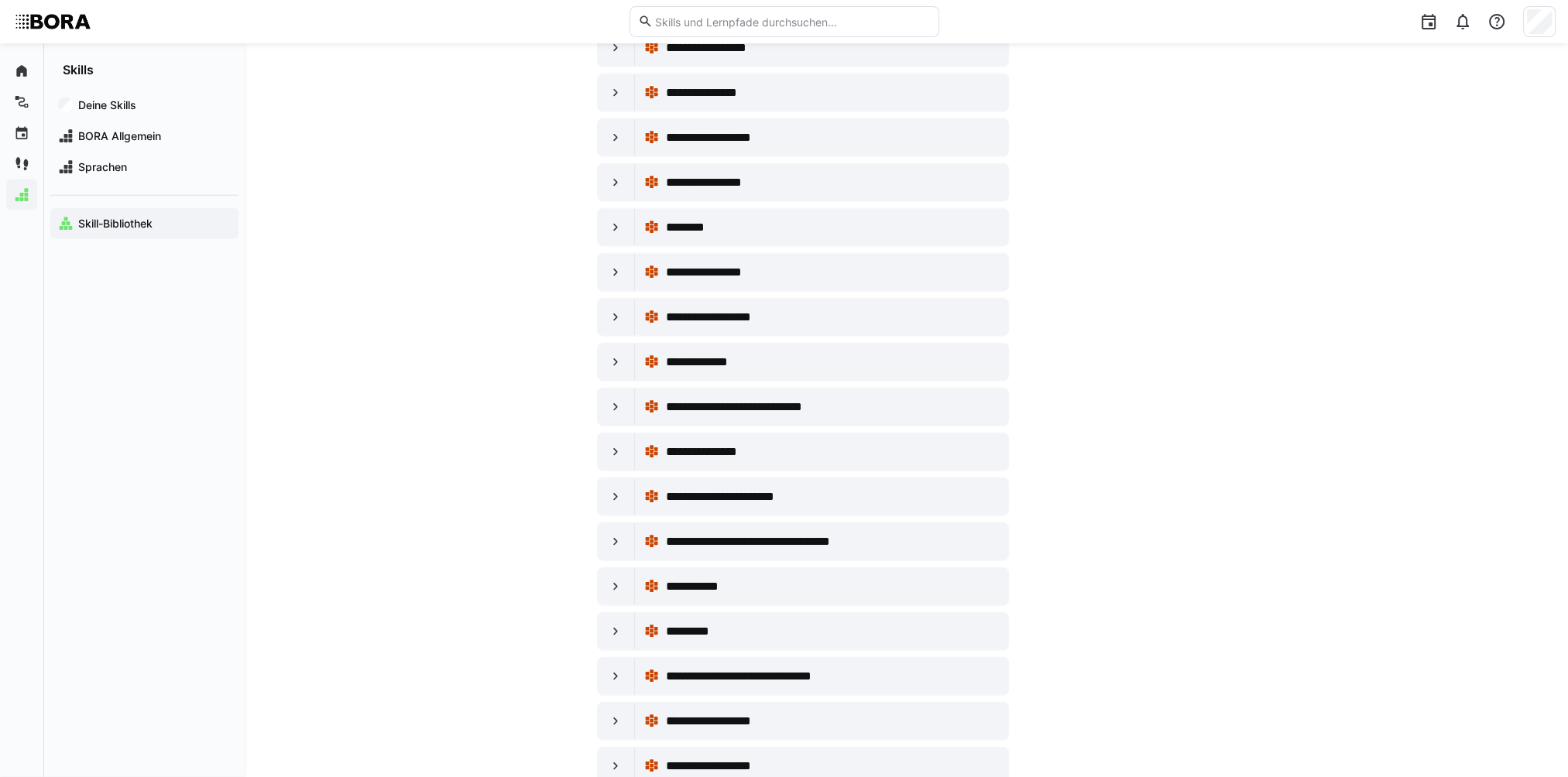
click at [1182, 26] on div at bounding box center [1539, 21] width 33 height 31
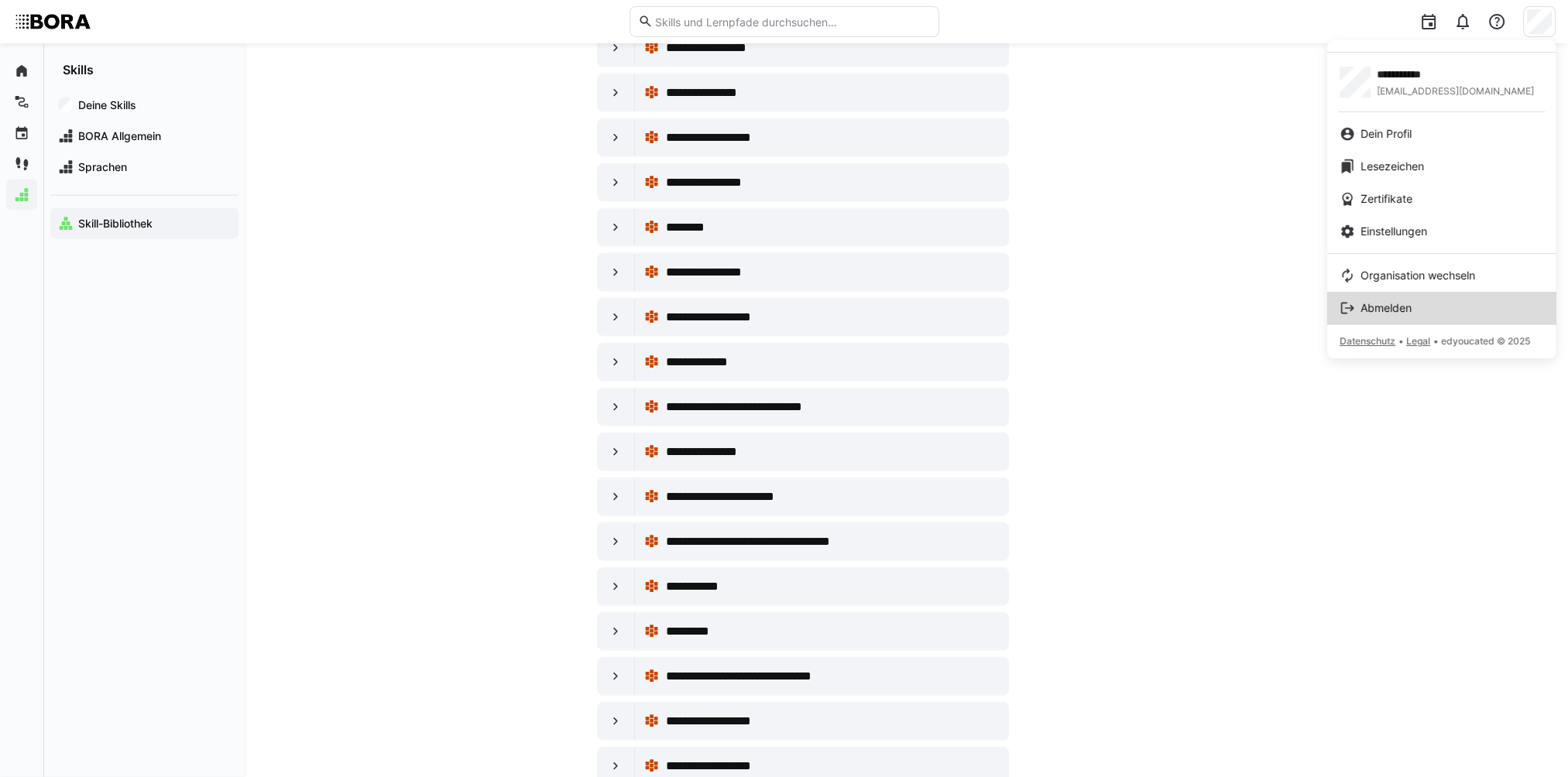
click at [1182, 315] on div "Abmelden" at bounding box center [1441, 308] width 204 height 16
